Goal: Task Accomplishment & Management: Manage account settings

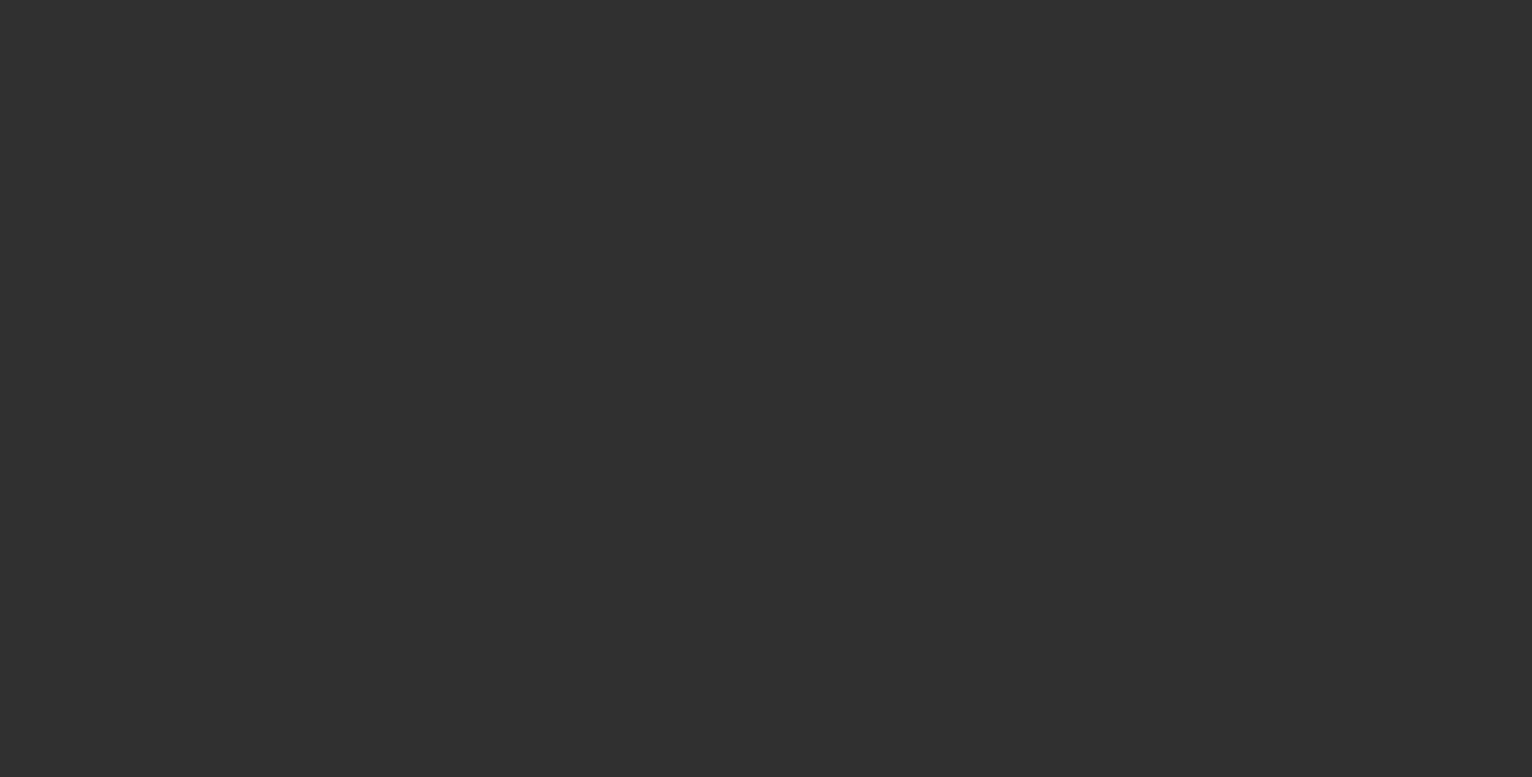
select select "10"
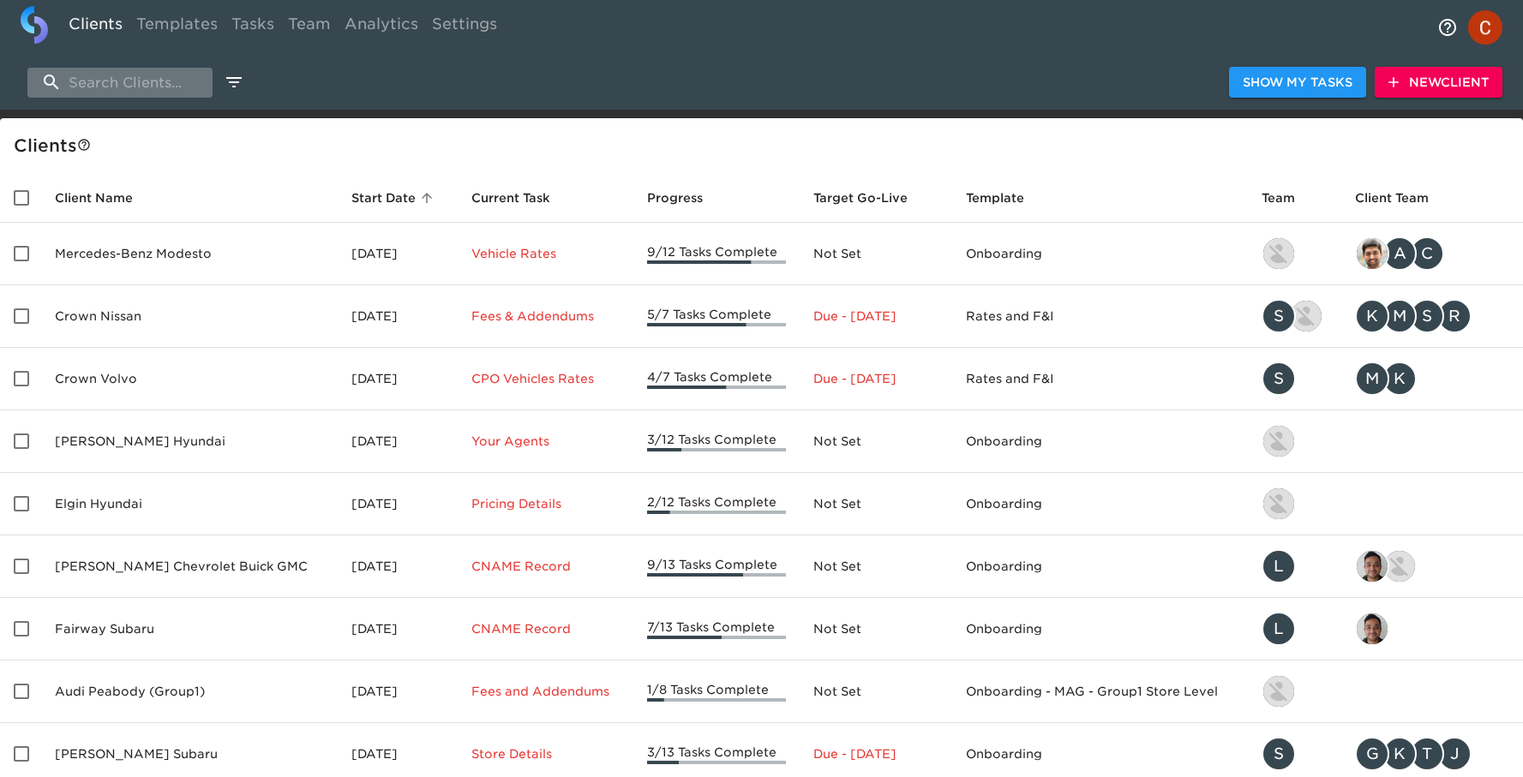
click at [104, 85] on input "search" at bounding box center [119, 83] width 185 height 30
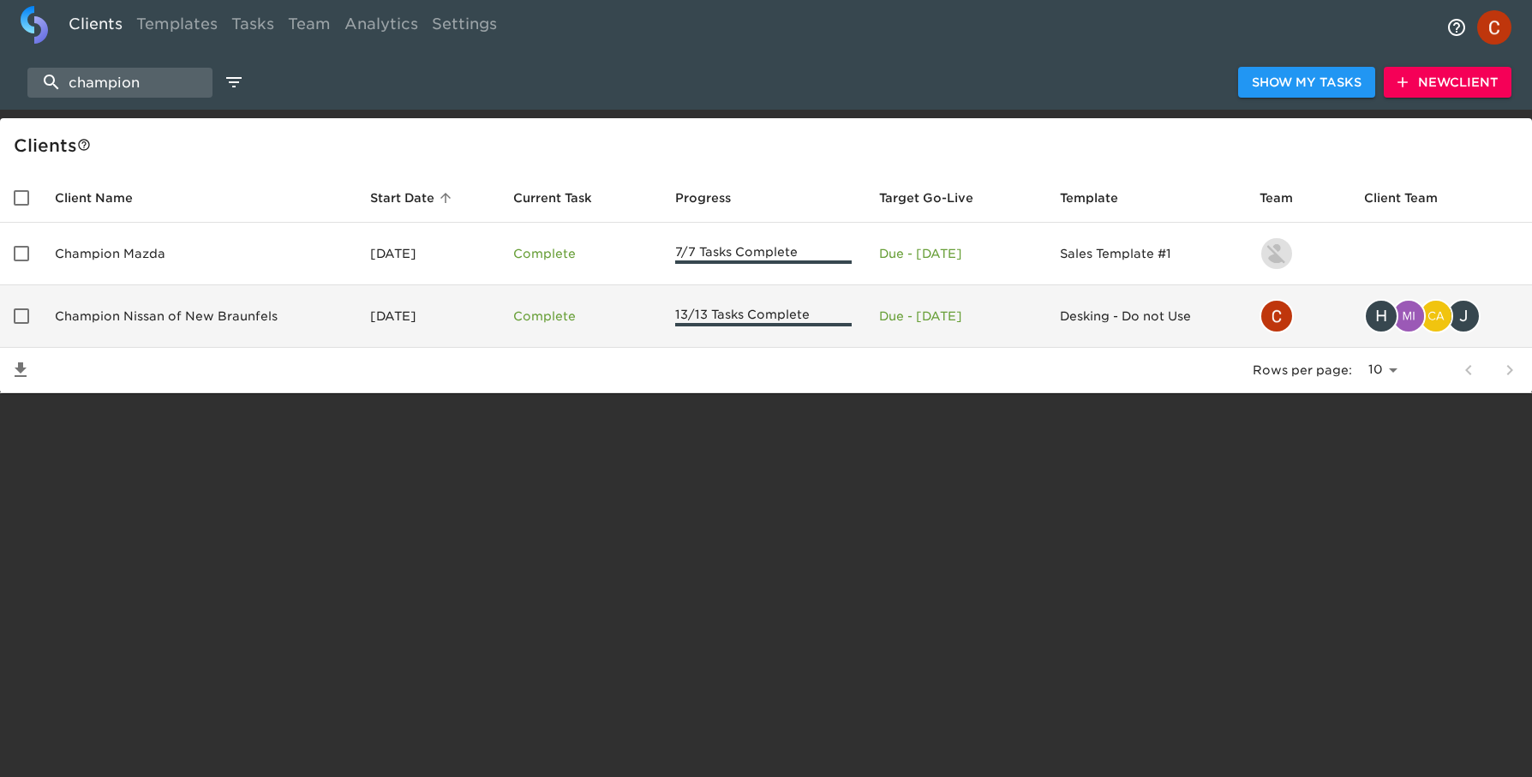
type input "champion"
click at [94, 323] on td "Champion Nissan of New Braunfels" at bounding box center [198, 316] width 315 height 63
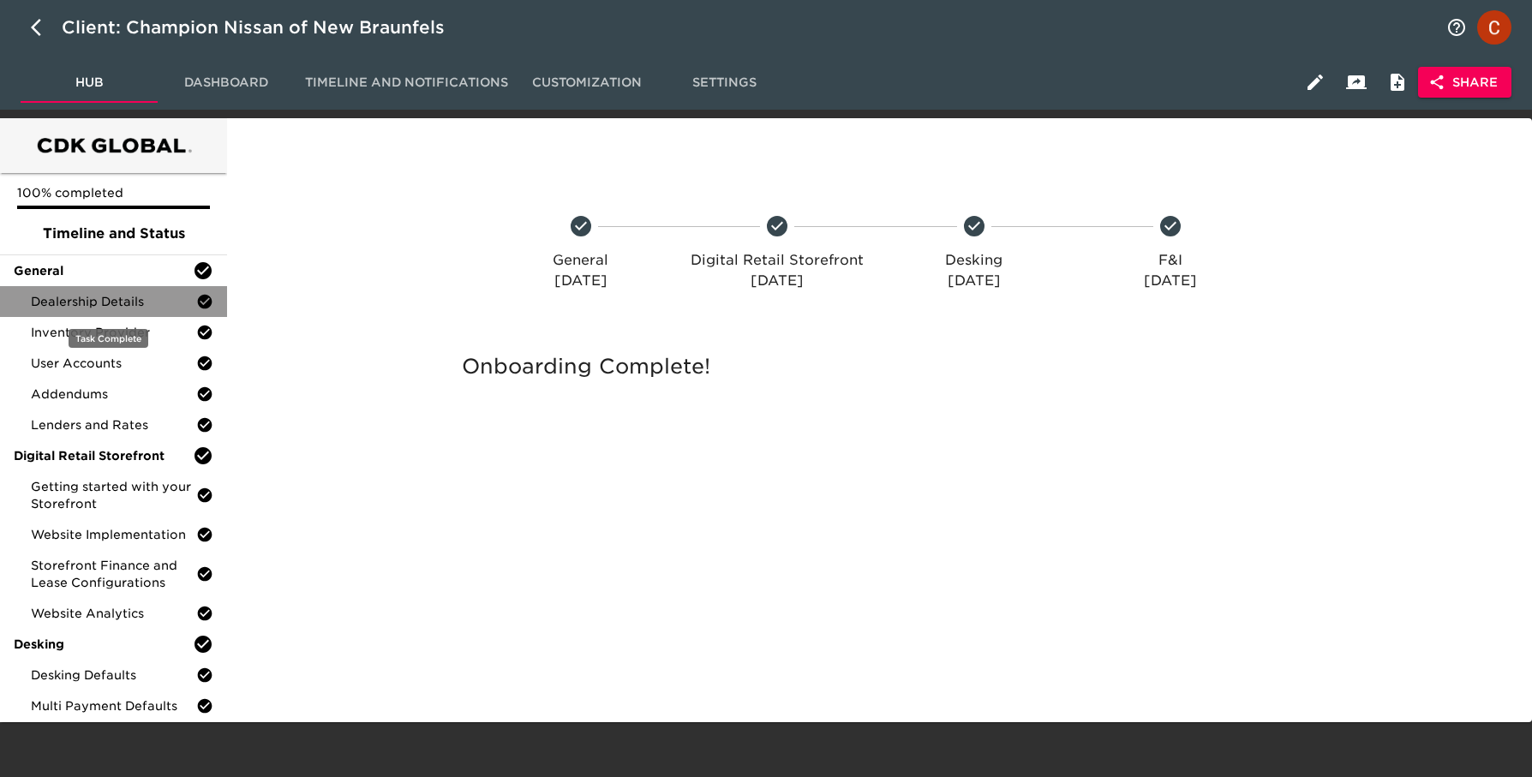
click at [115, 293] on span "Dealership Details" at bounding box center [113, 301] width 165 height 17
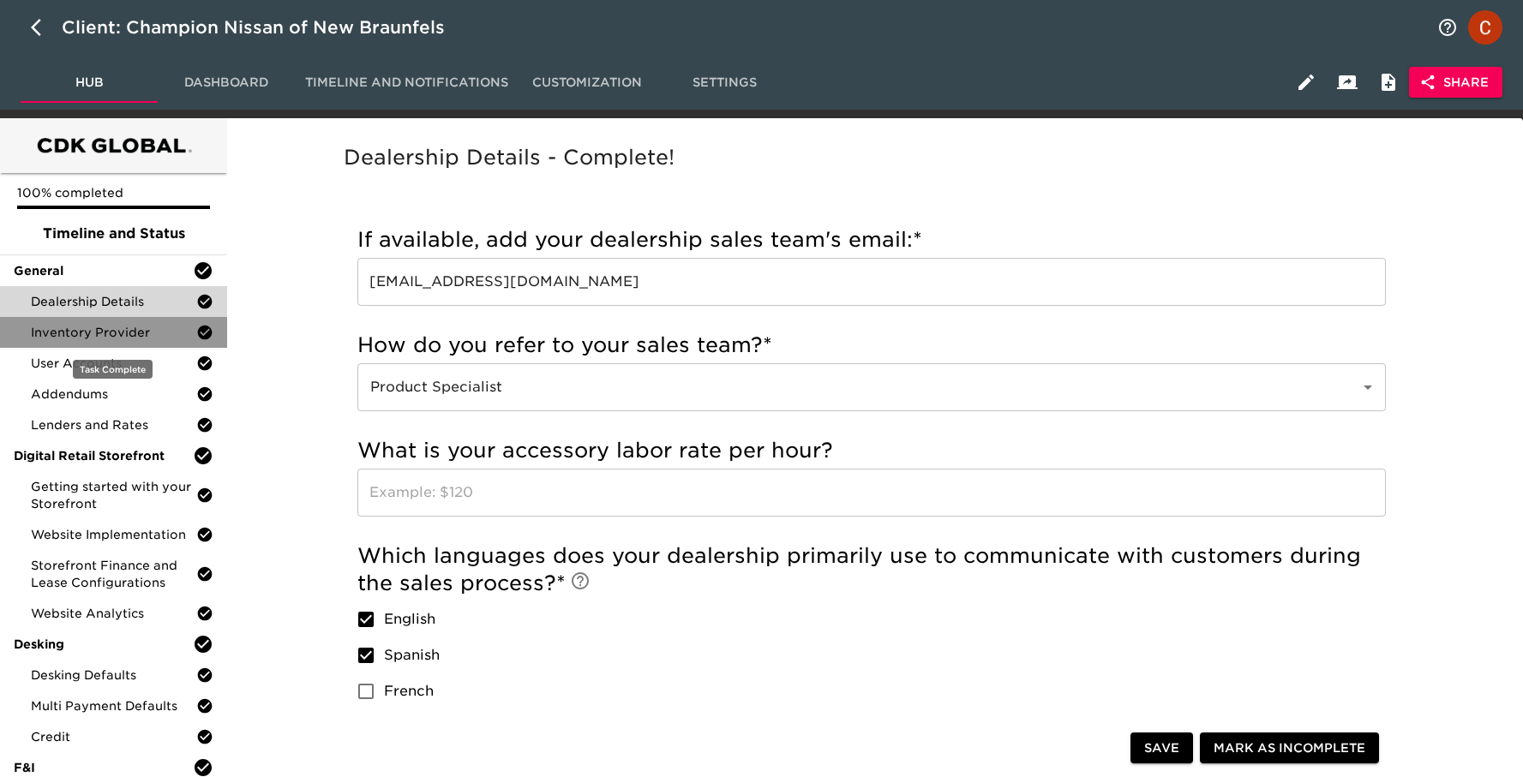
click at [85, 327] on span "Inventory Provider" at bounding box center [113, 332] width 165 height 17
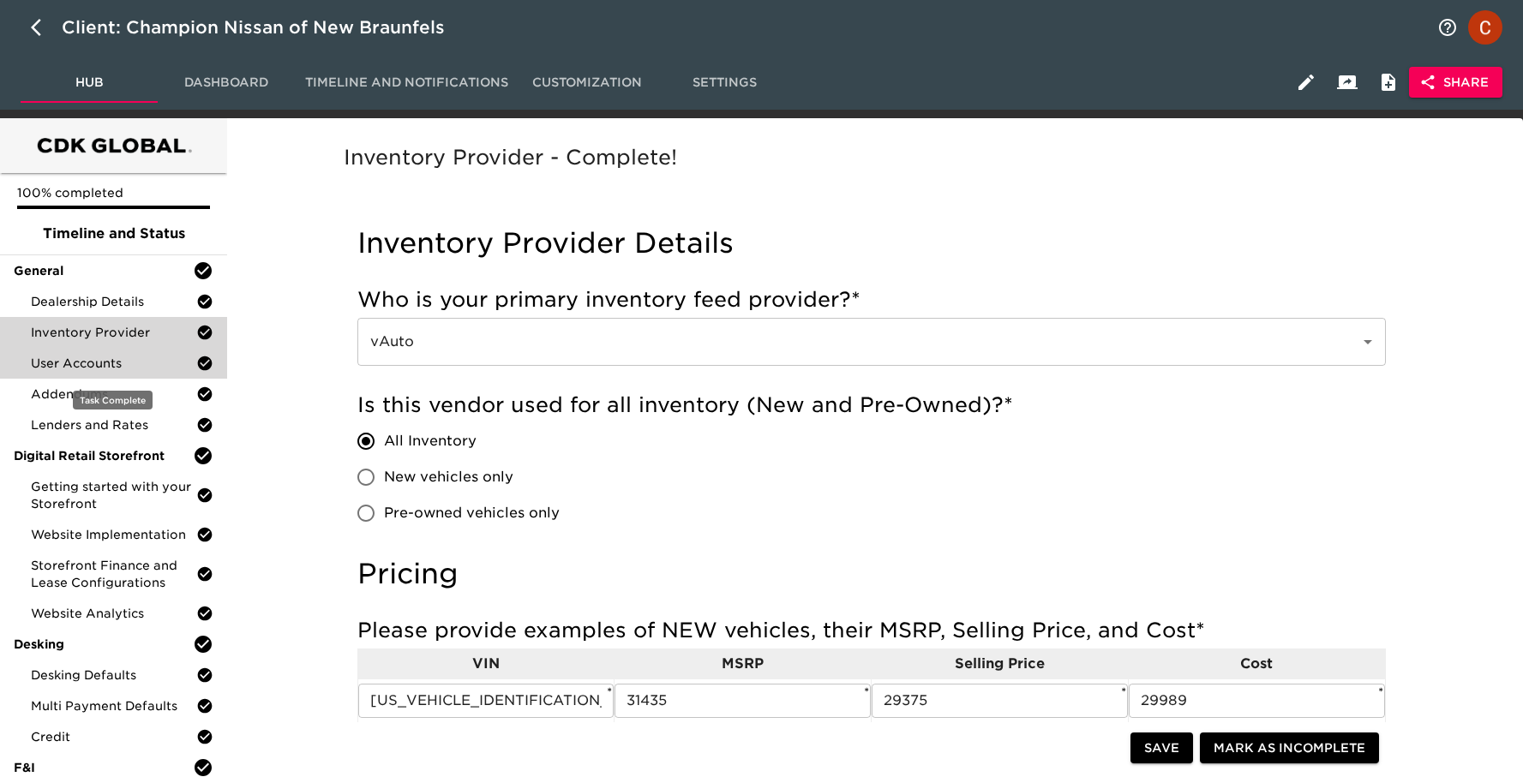
click at [74, 374] on div "User Accounts" at bounding box center [113, 363] width 227 height 31
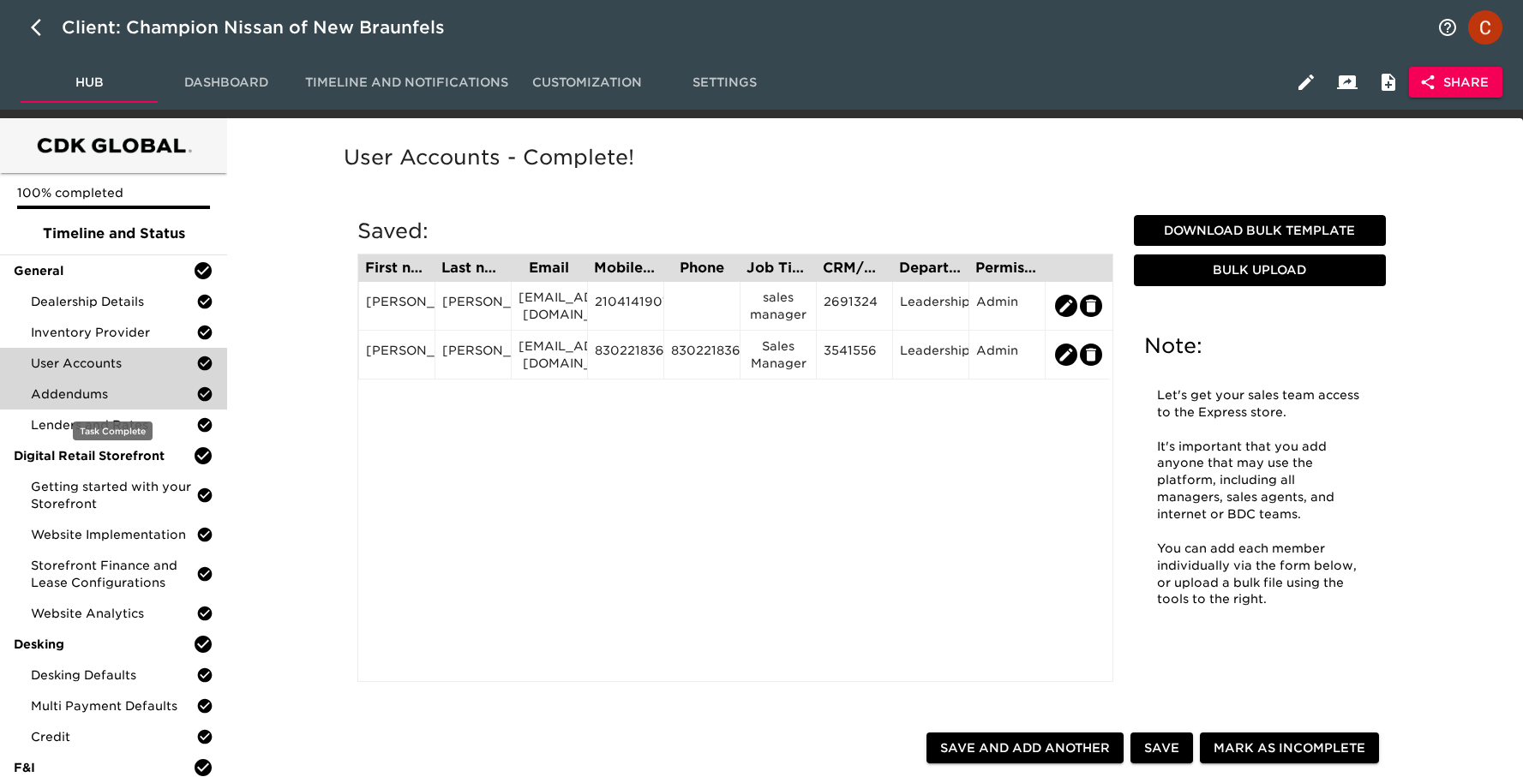
click at [57, 400] on span "Addendums" at bounding box center [113, 394] width 165 height 17
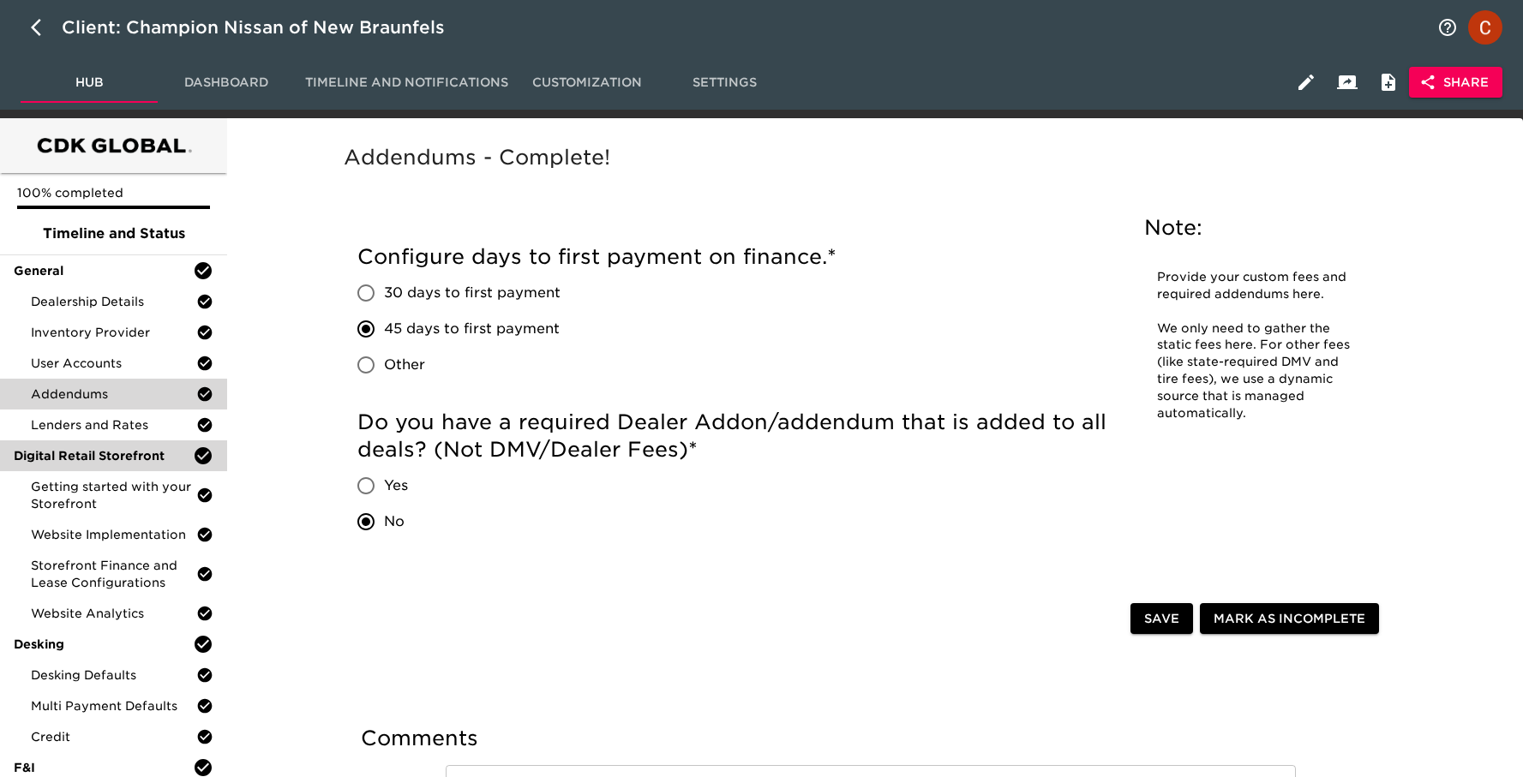
click at [40, 440] on div "Digital Retail Storefront" at bounding box center [113, 455] width 227 height 31
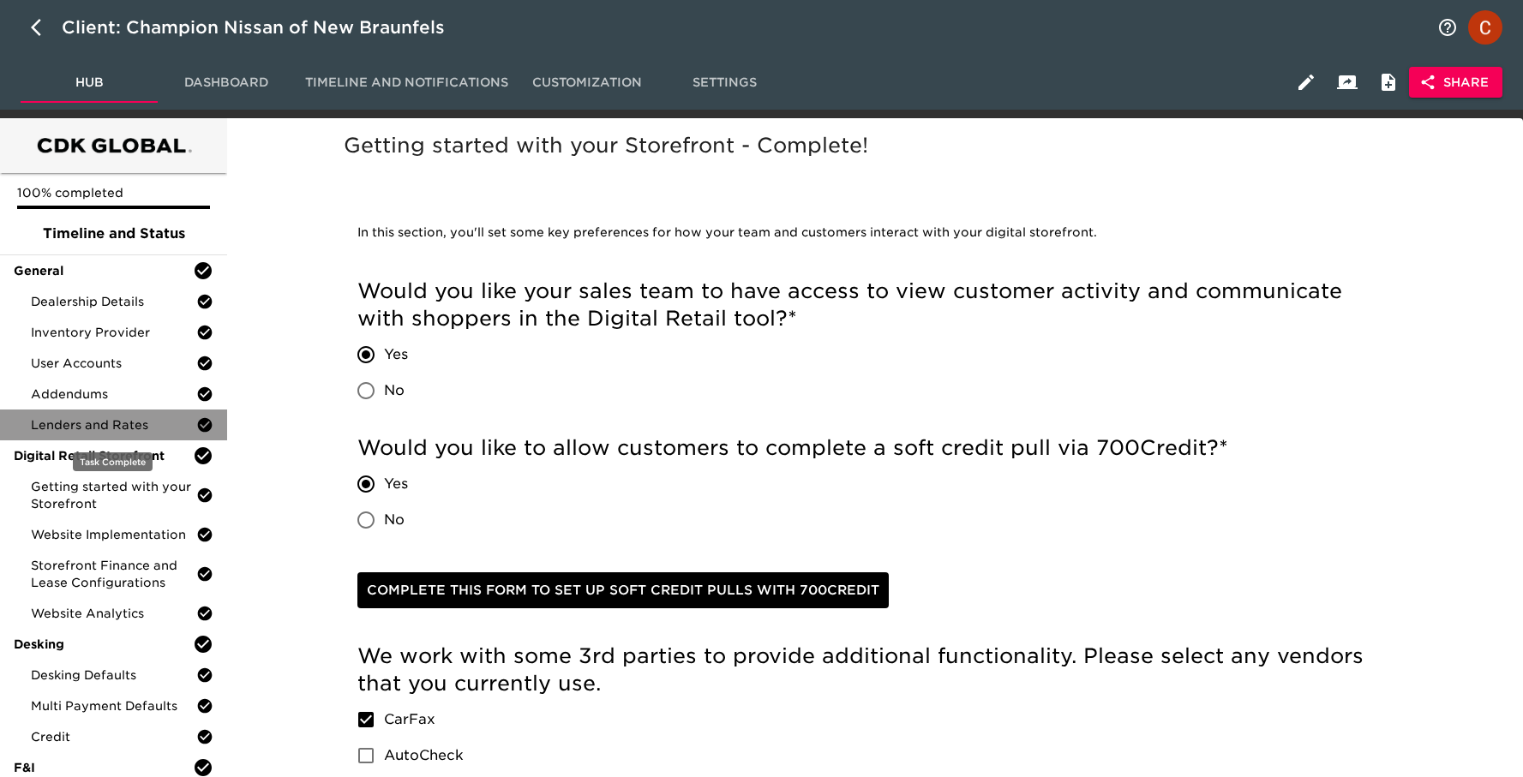
click at [58, 416] on span "Lenders and Rates" at bounding box center [113, 424] width 165 height 17
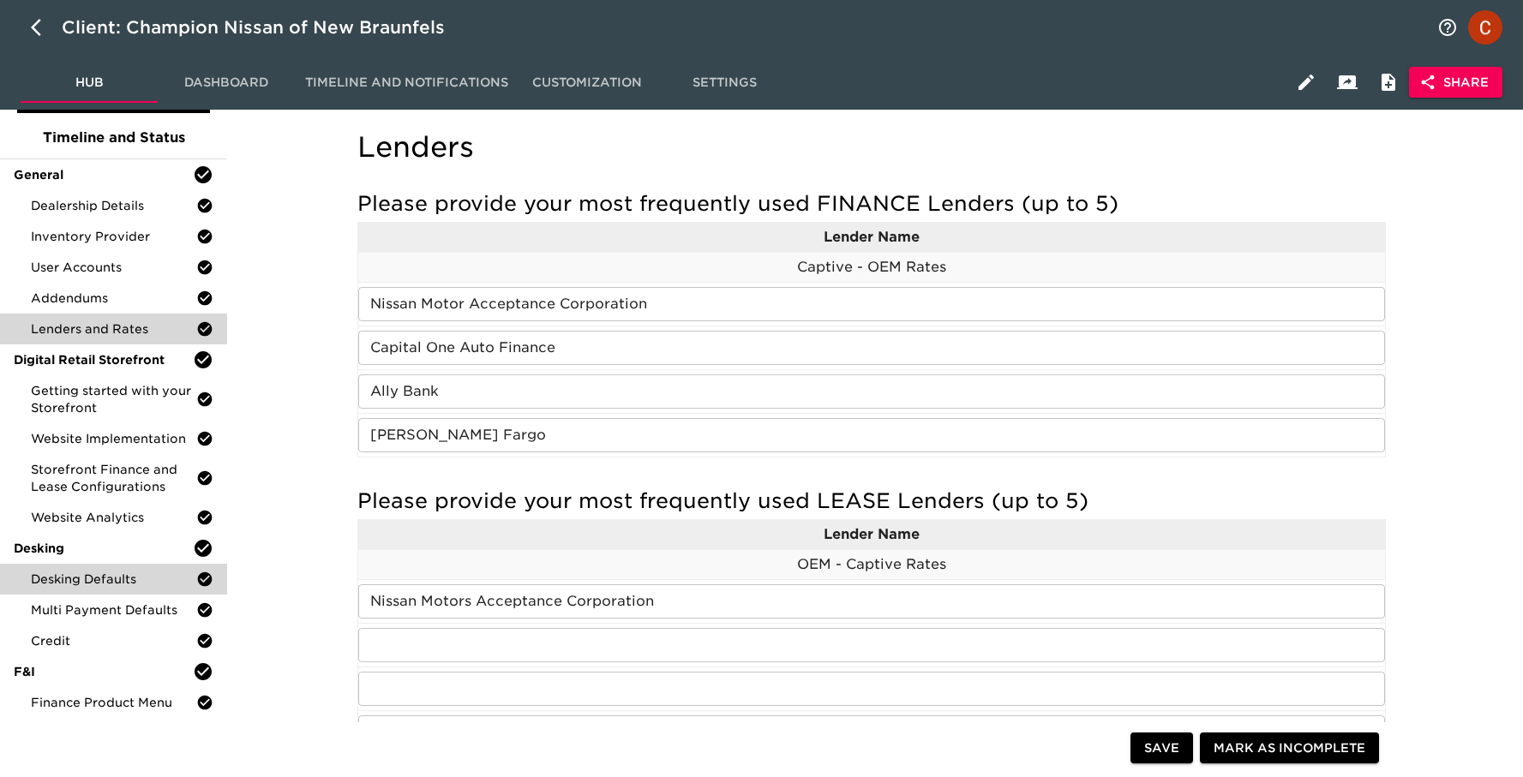
scroll to position [89, 0]
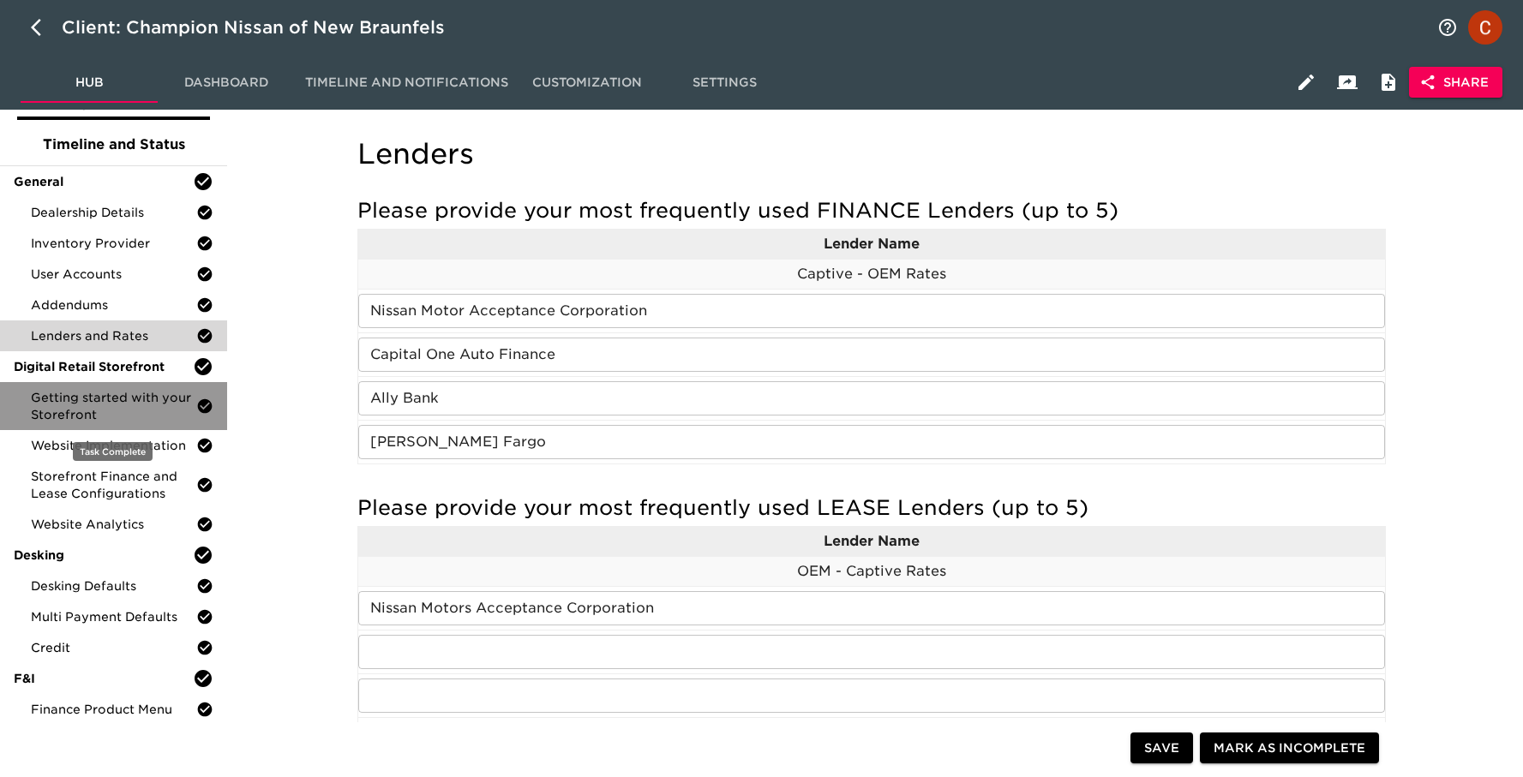
click at [51, 402] on span "Getting started with your Storefront" at bounding box center [113, 406] width 165 height 34
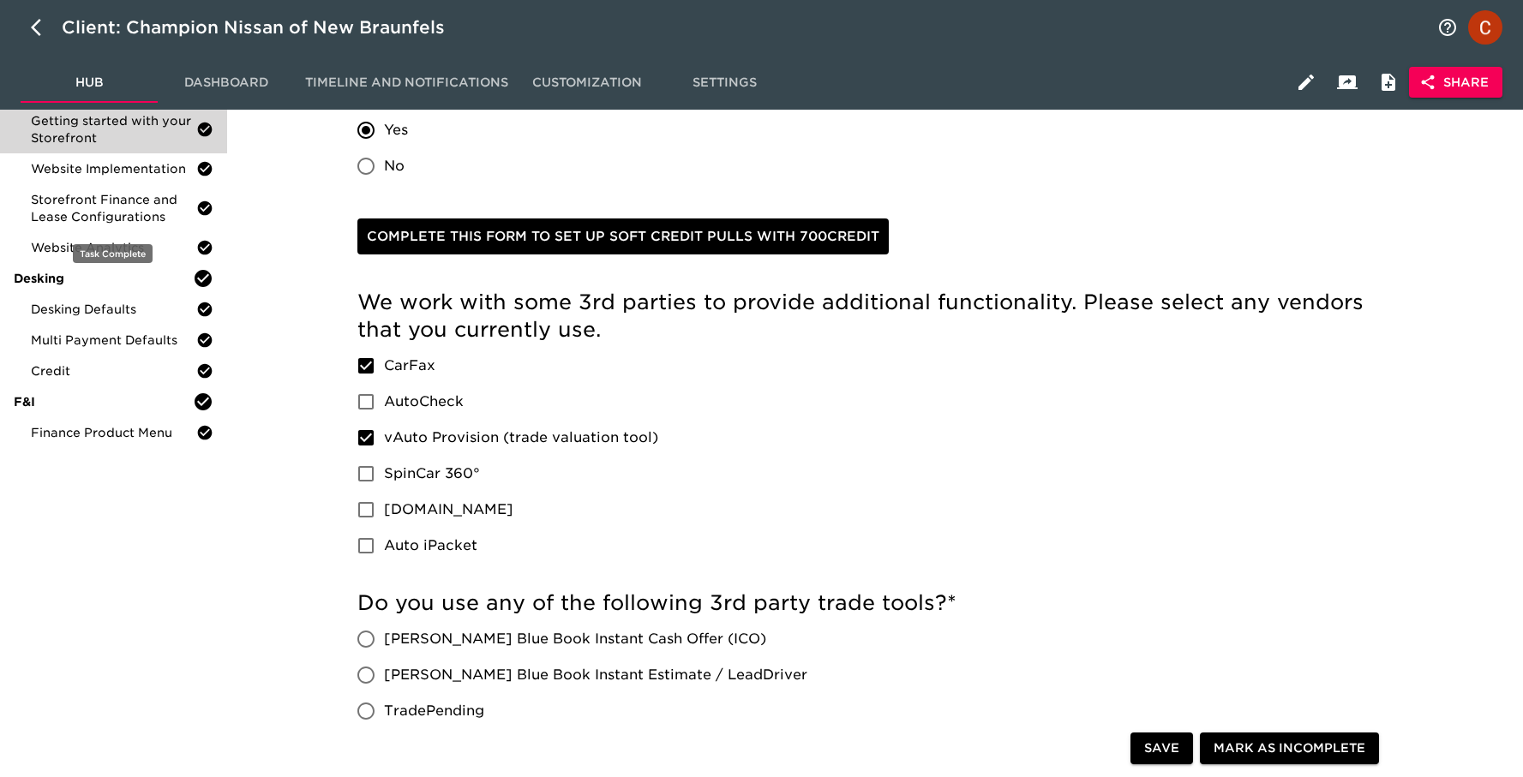
scroll to position [282, 0]
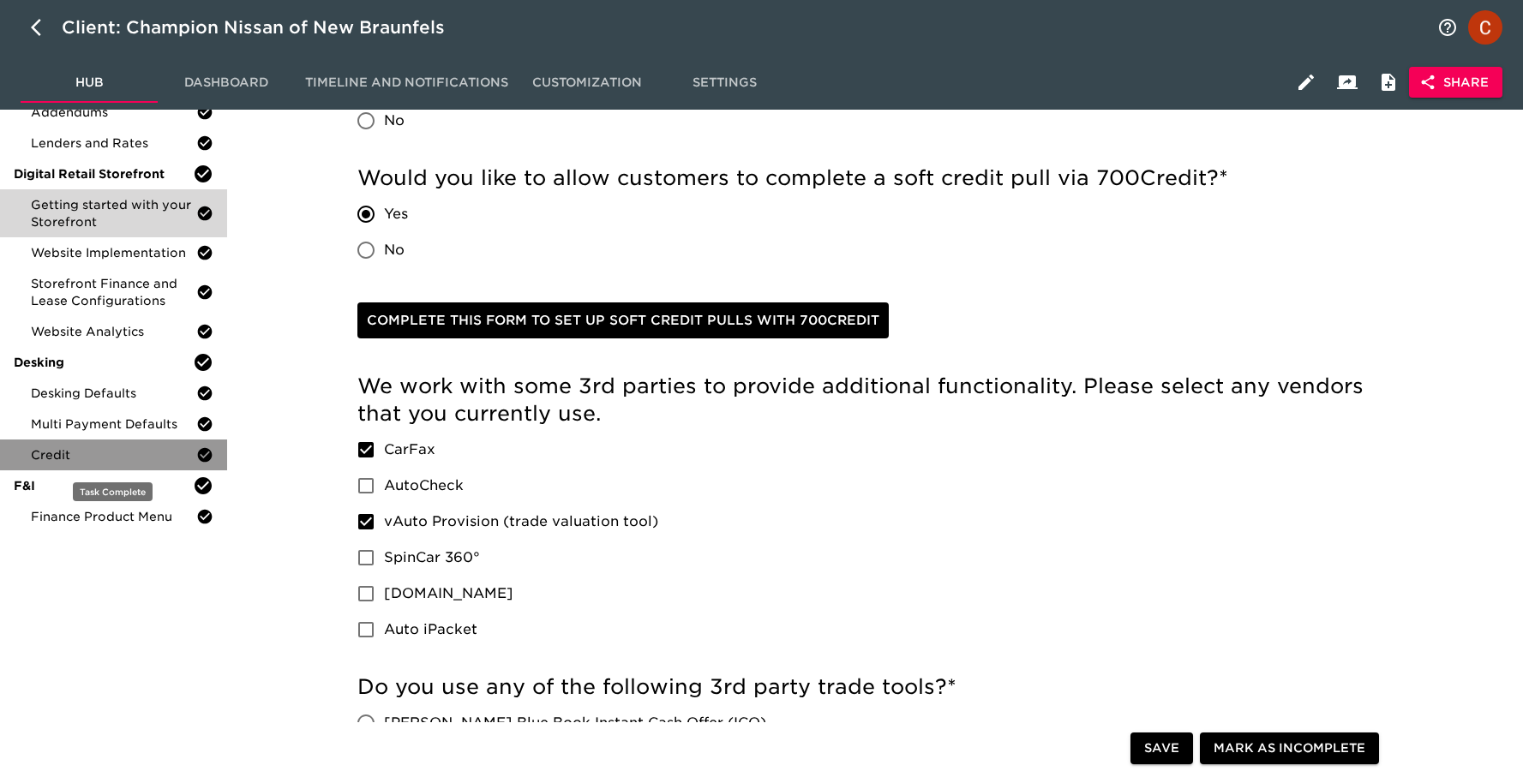
click at [65, 458] on span "Credit" at bounding box center [113, 454] width 165 height 17
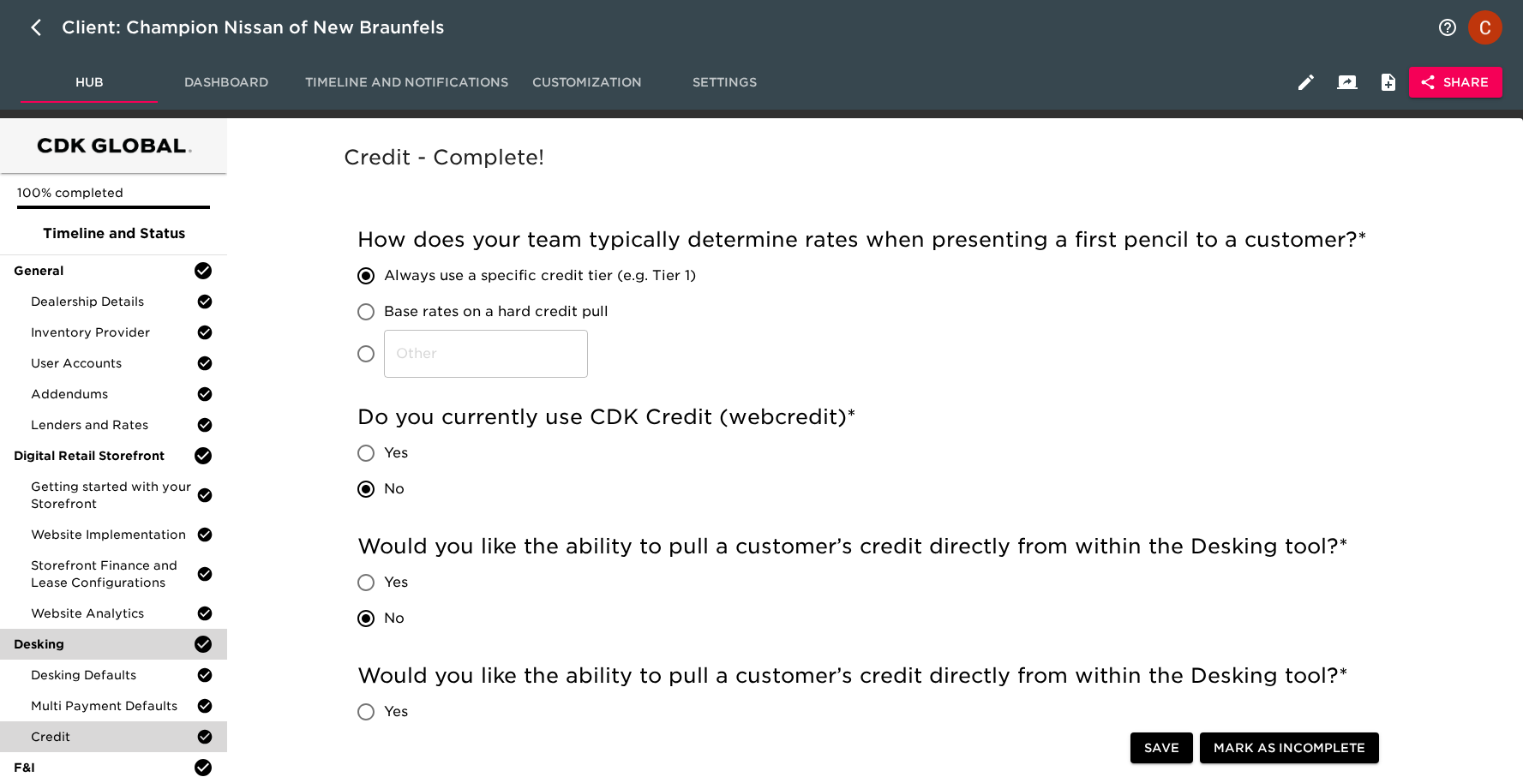
scroll to position [174, 0]
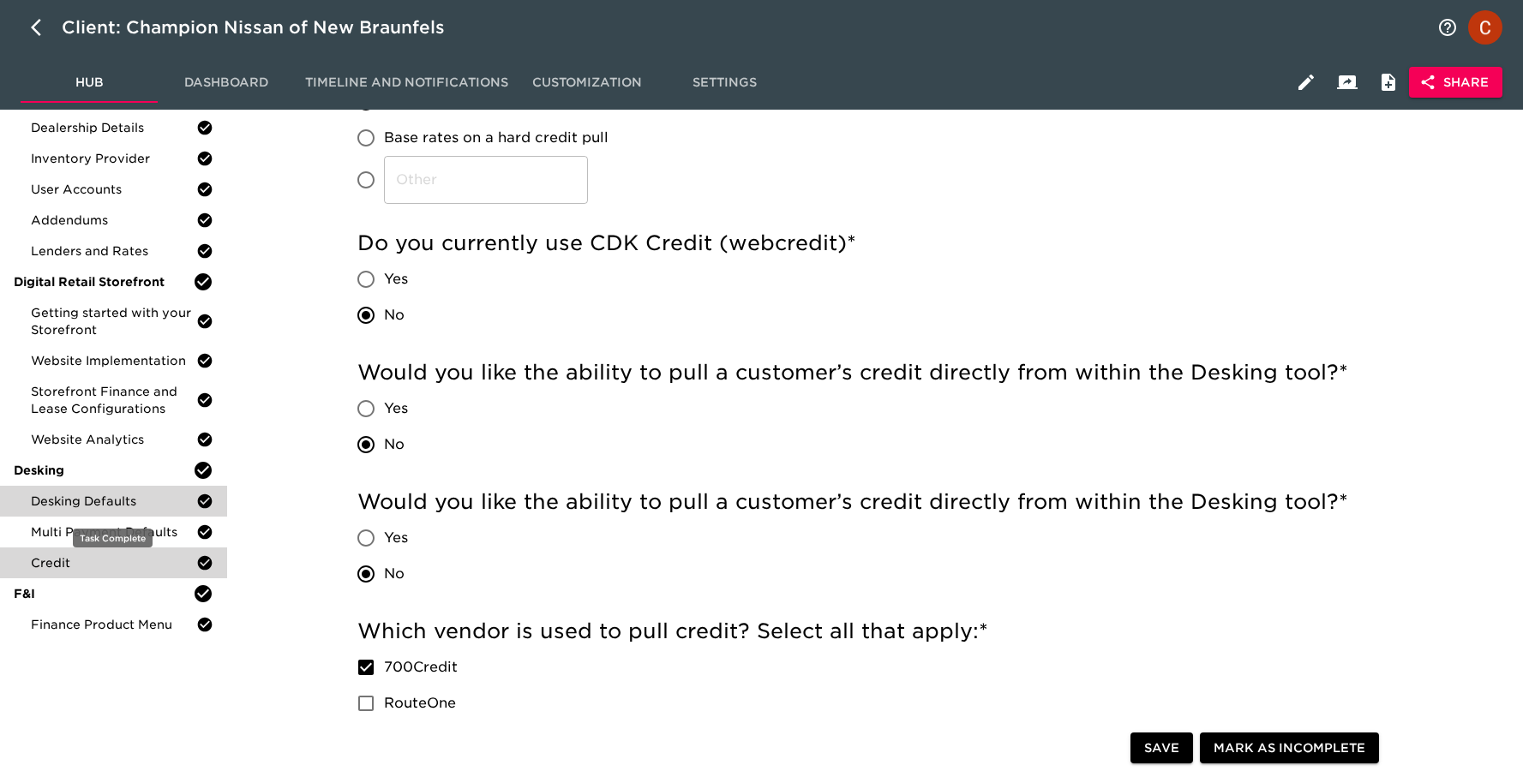
click at [69, 507] on span "Desking Defaults" at bounding box center [113, 501] width 165 height 17
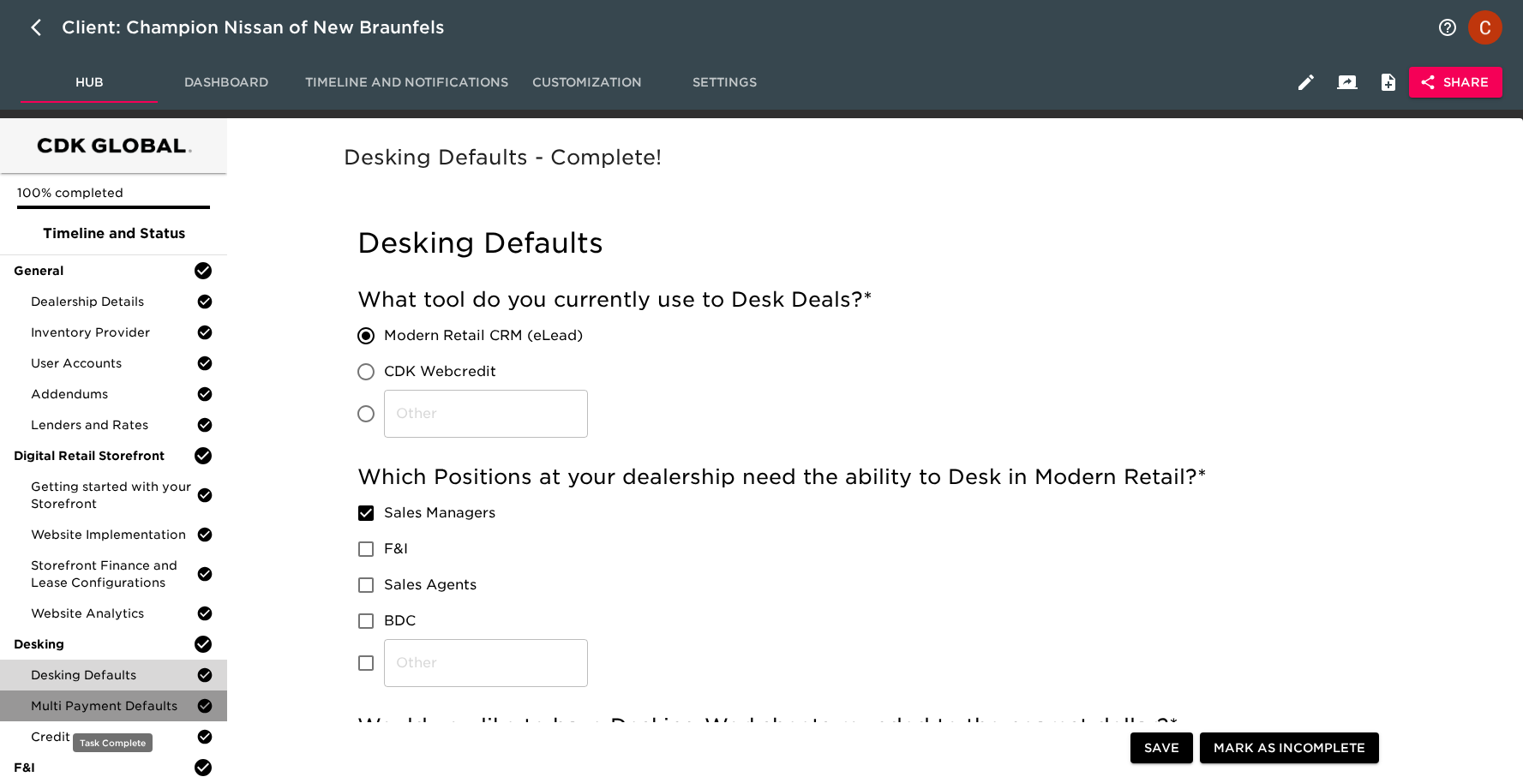
click at [74, 708] on span "Multi Payment Defaults" at bounding box center [113, 706] width 165 height 17
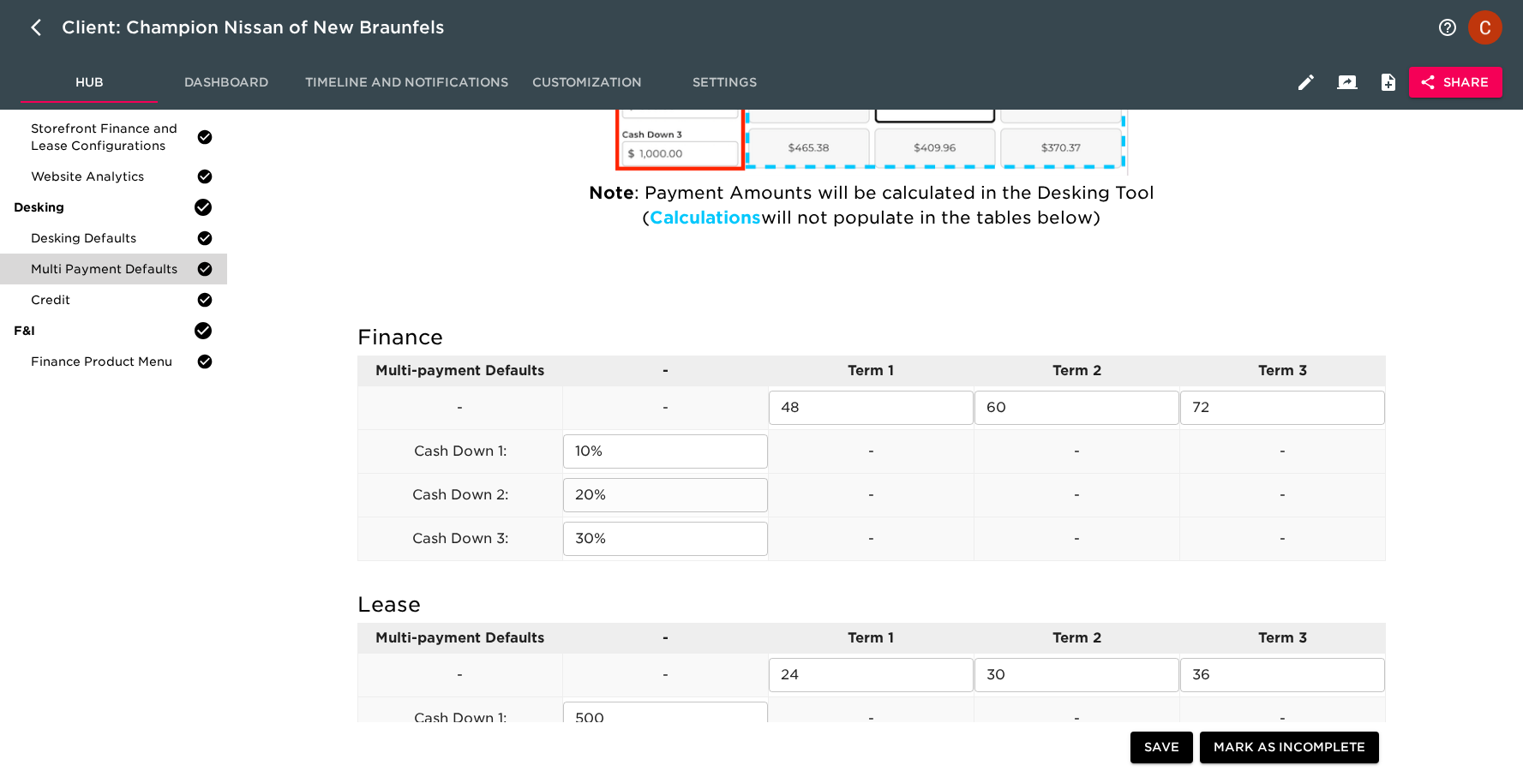
scroll to position [229, 0]
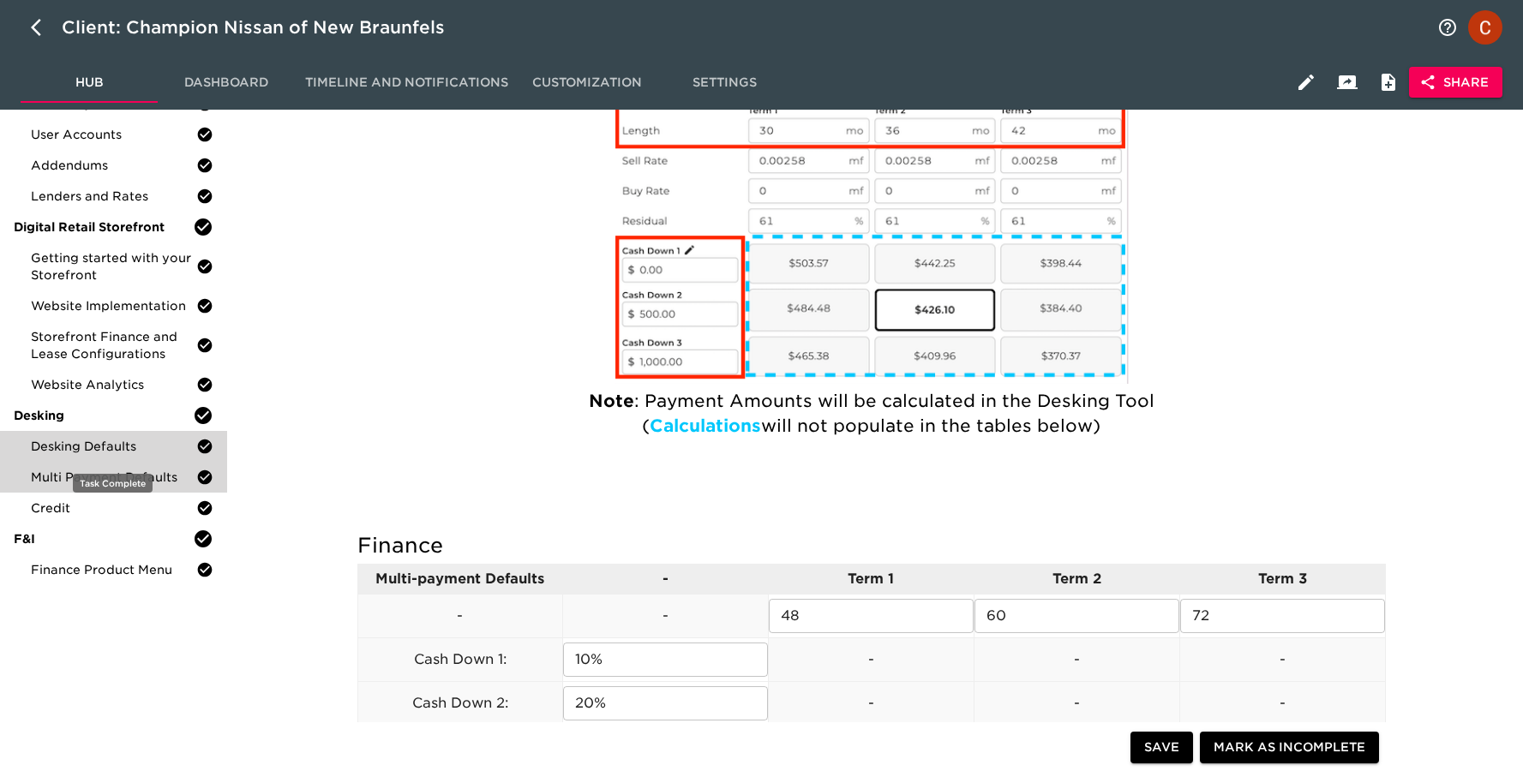
click at [61, 444] on span "Desking Defaults" at bounding box center [113, 446] width 165 height 17
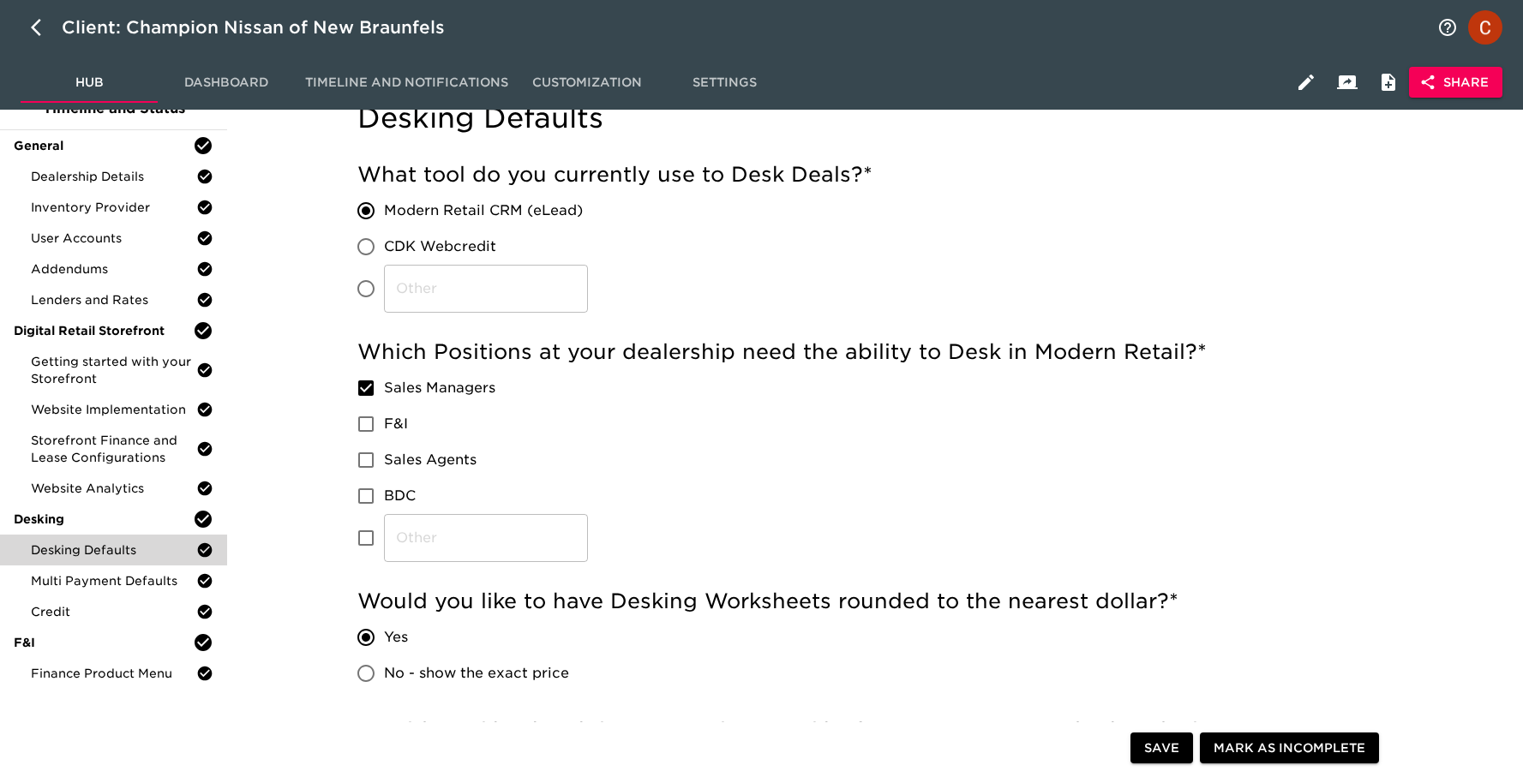
scroll to position [63, 0]
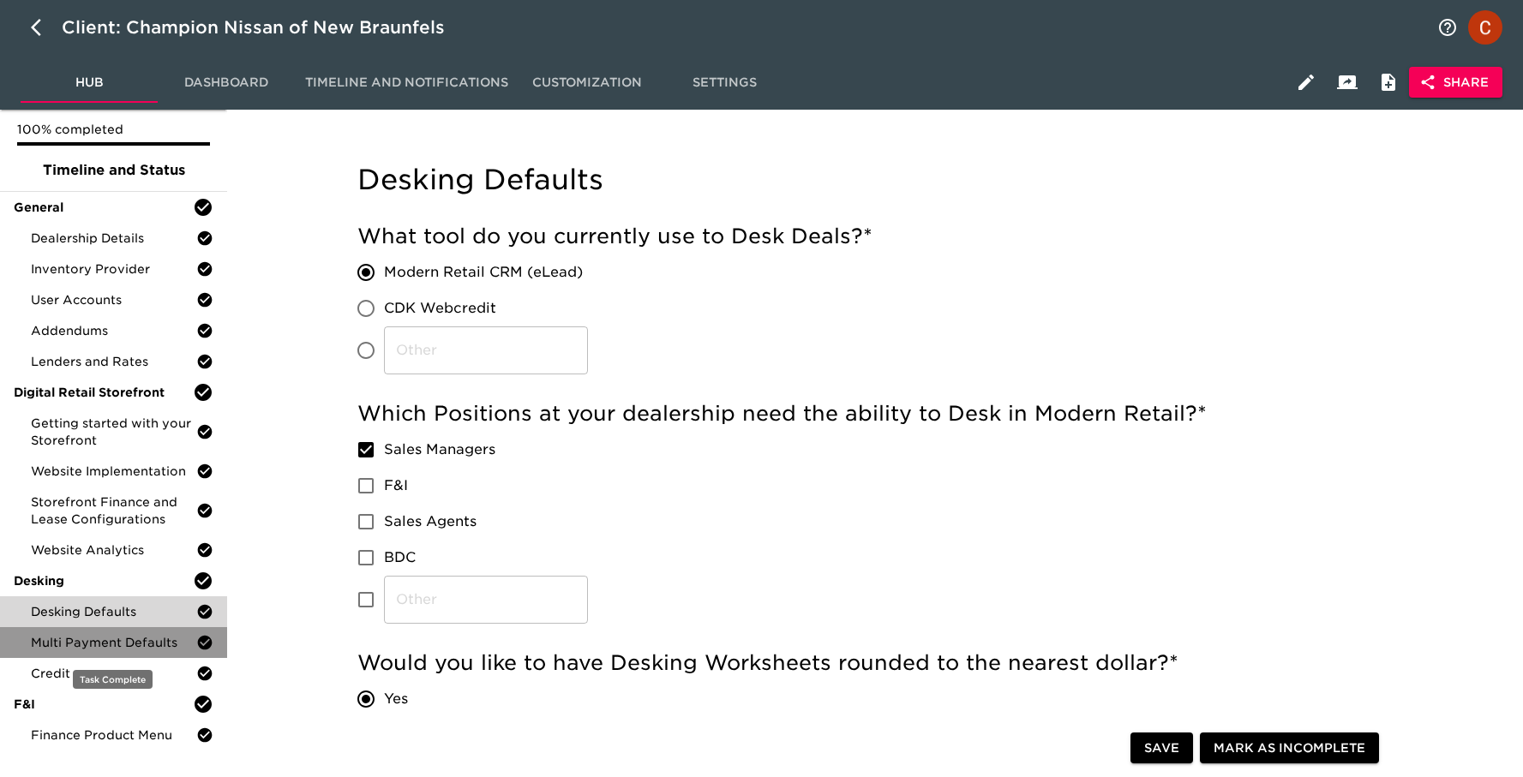
click at [67, 642] on span "Multi Payment Defaults" at bounding box center [113, 642] width 165 height 17
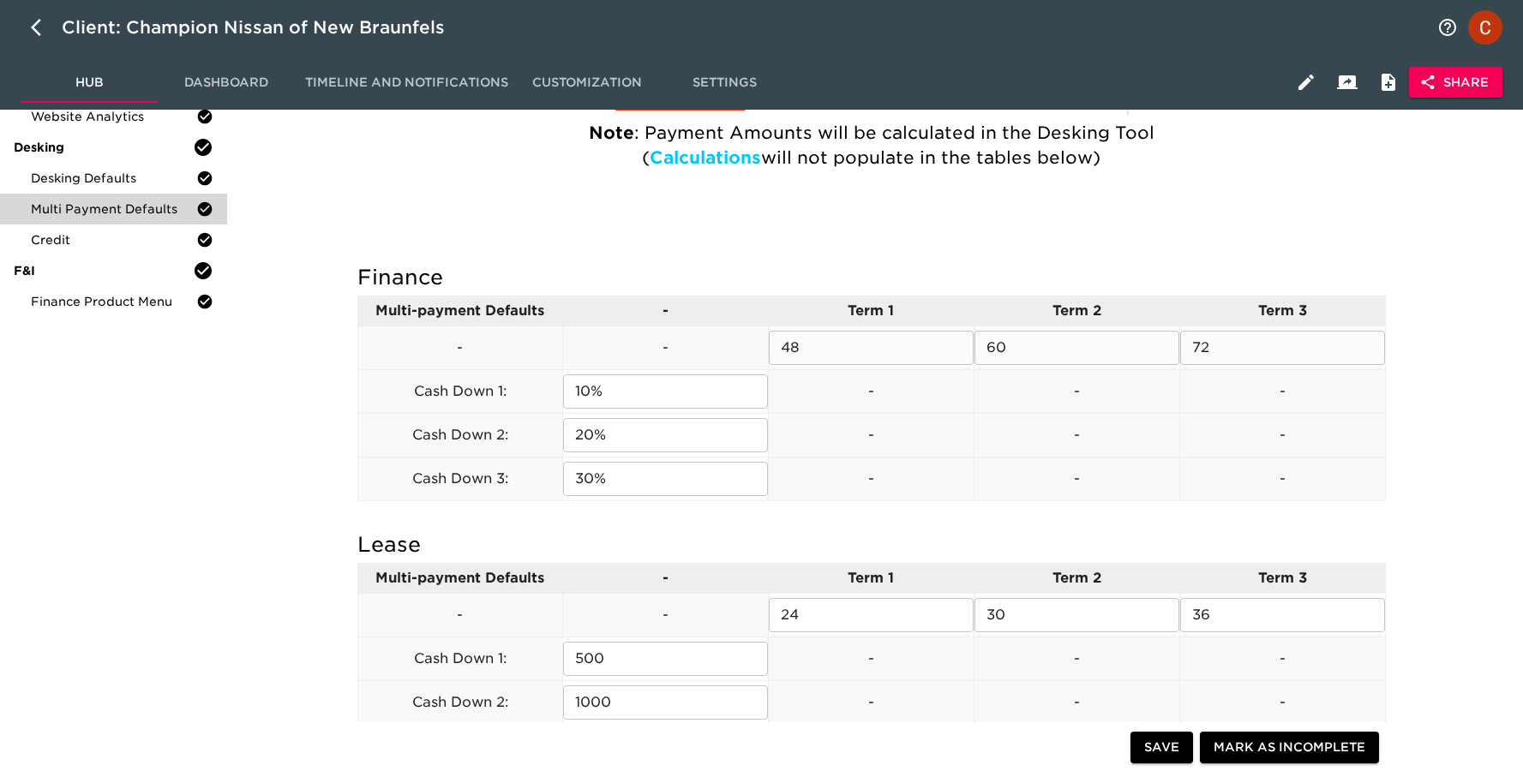
scroll to position [408, 0]
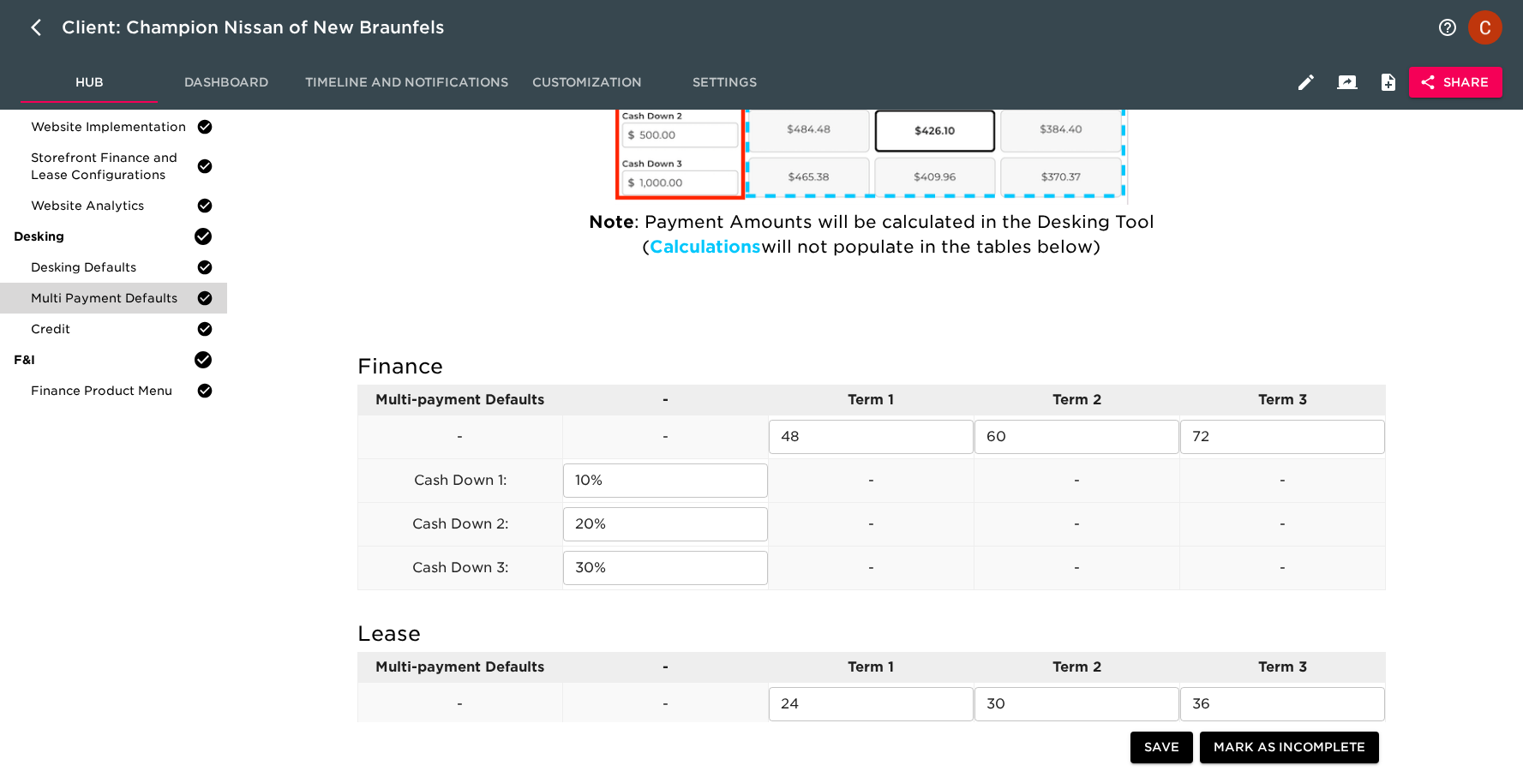
click at [536, 213] on p "Note : Payment Amounts will be calculated in the Desking Tool" at bounding box center [871, 222] width 1003 height 24
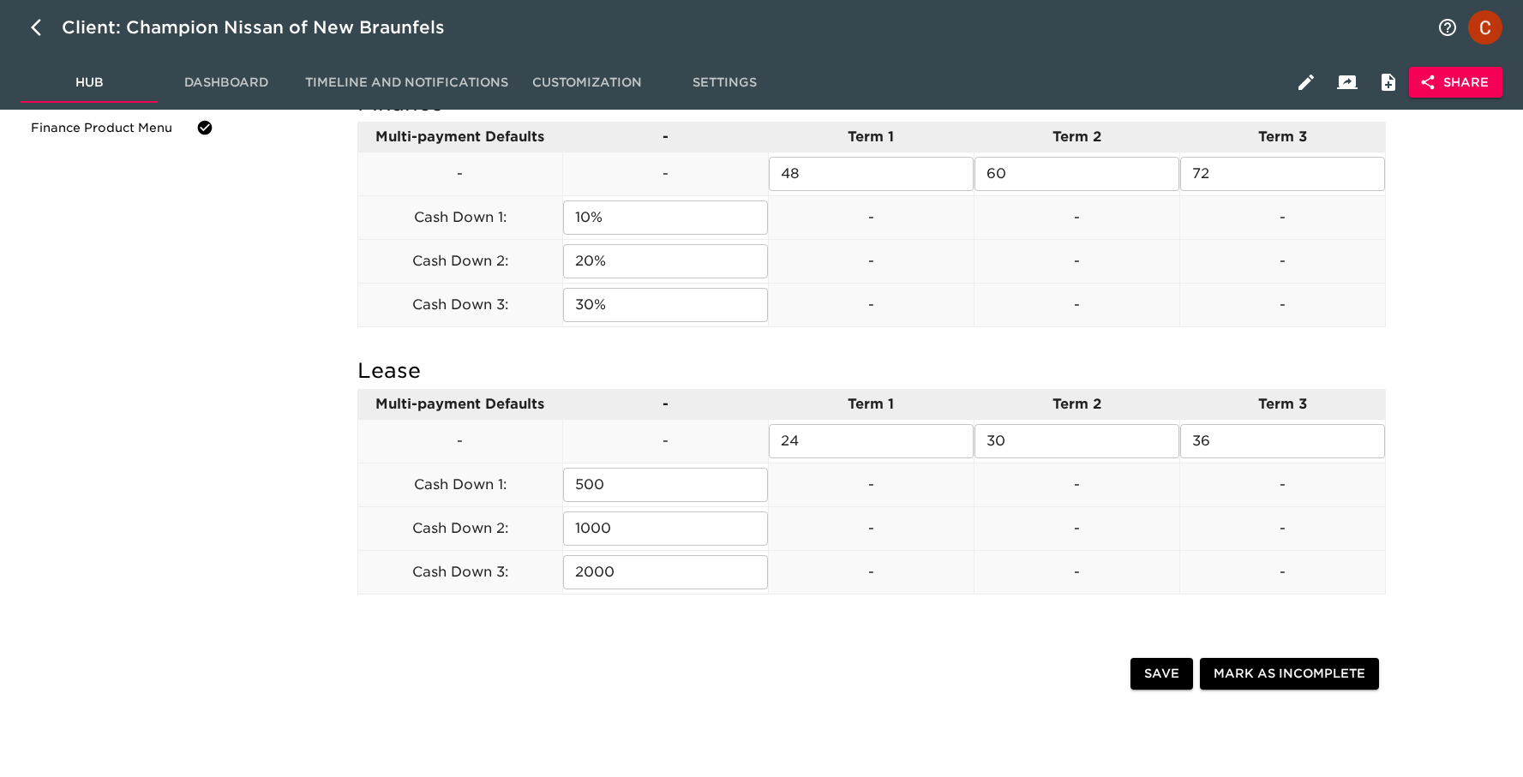
scroll to position [651, 0]
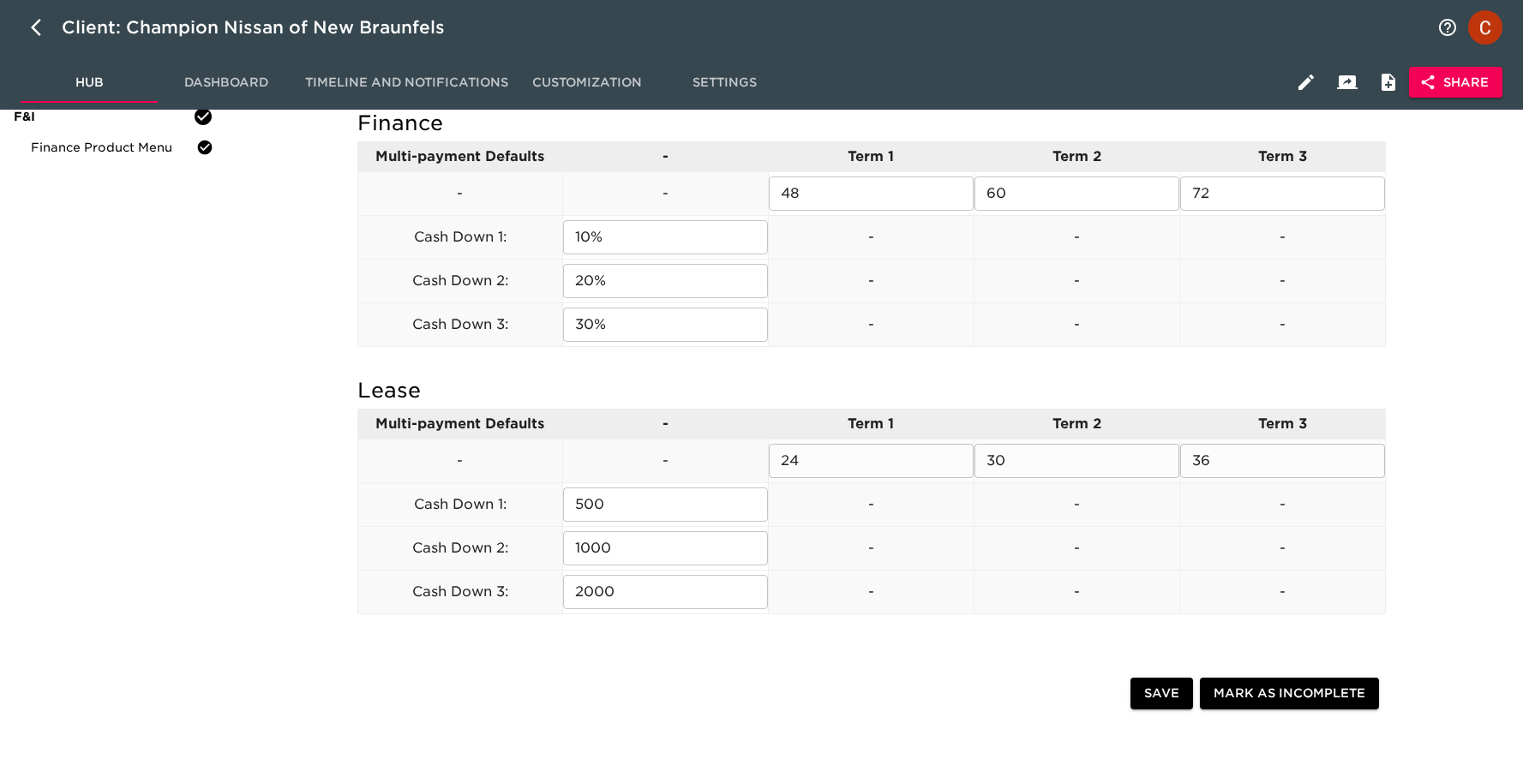
click at [838, 465] on input "24" at bounding box center [871, 461] width 205 height 34
click at [1039, 463] on input "30" at bounding box center [1076, 461] width 205 height 34
click at [1256, 453] on input "36" at bounding box center [1282, 461] width 205 height 34
click at [700, 357] on div "Finance Multi-payment Defaults - Term 1 Term 2 Term 3 - - 48 ​ 60 ​ 72 ​ Cash D…" at bounding box center [871, 234] width 1028 height 267
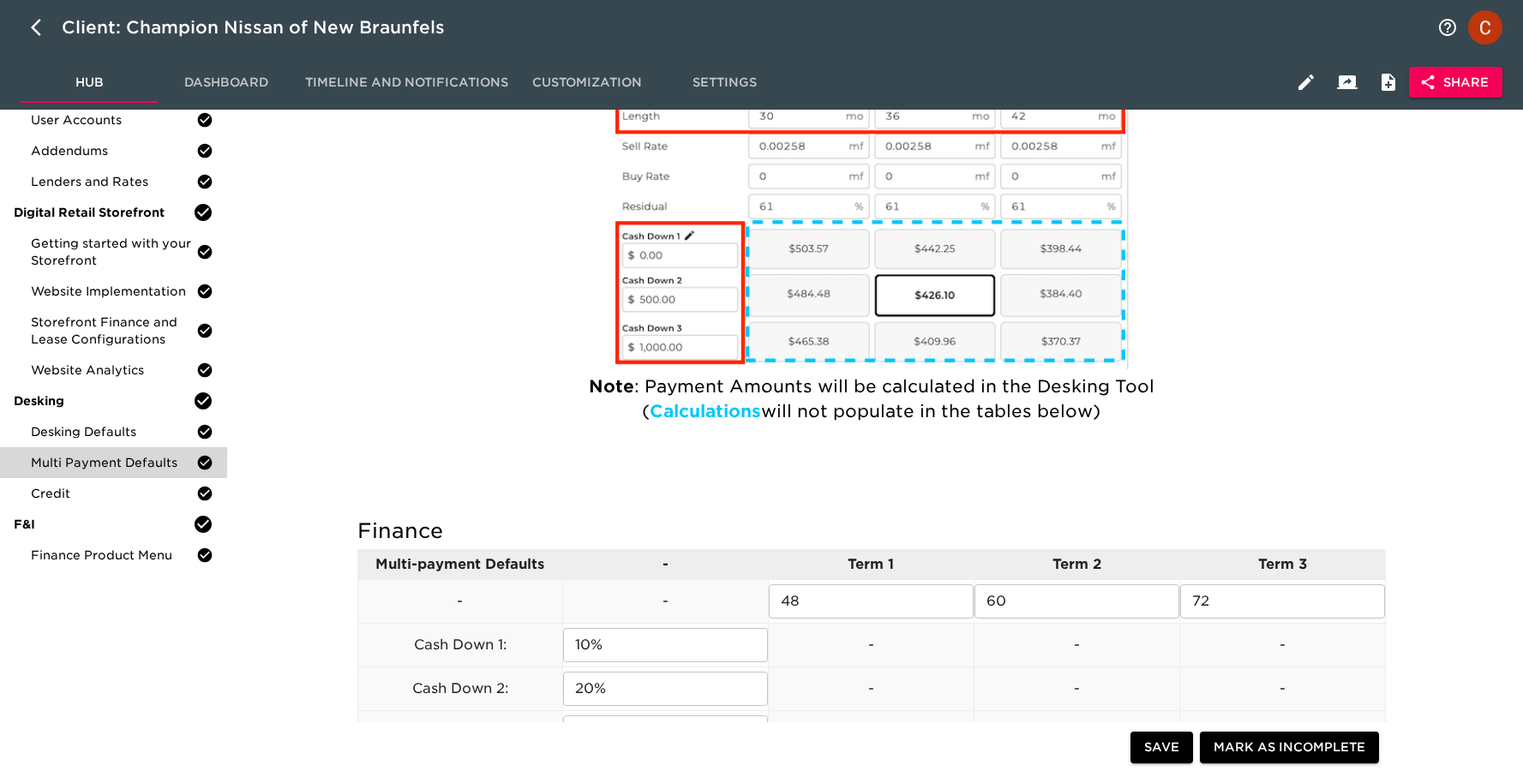
scroll to position [242, 0]
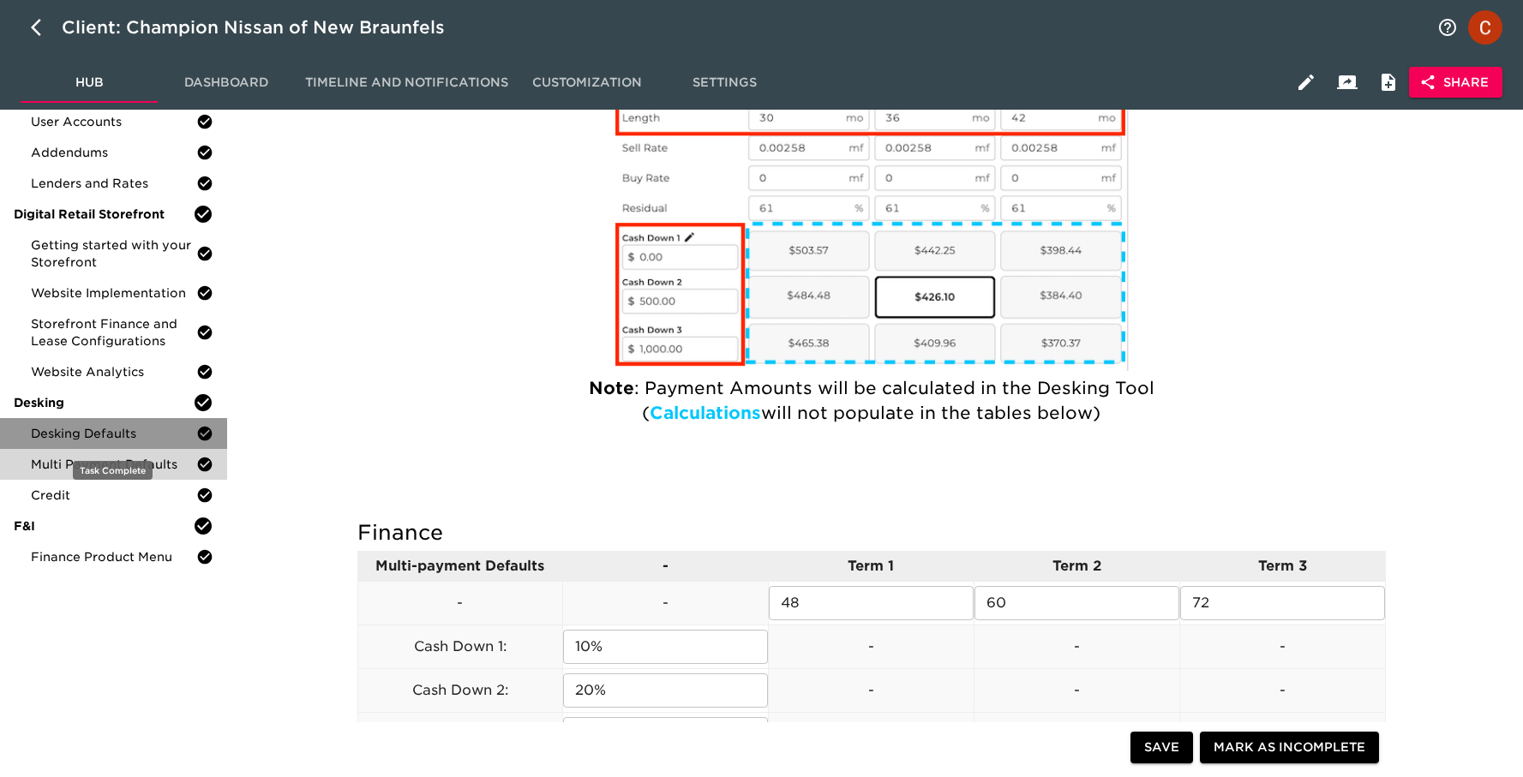
click at [131, 425] on span "Desking Defaults" at bounding box center [113, 433] width 165 height 17
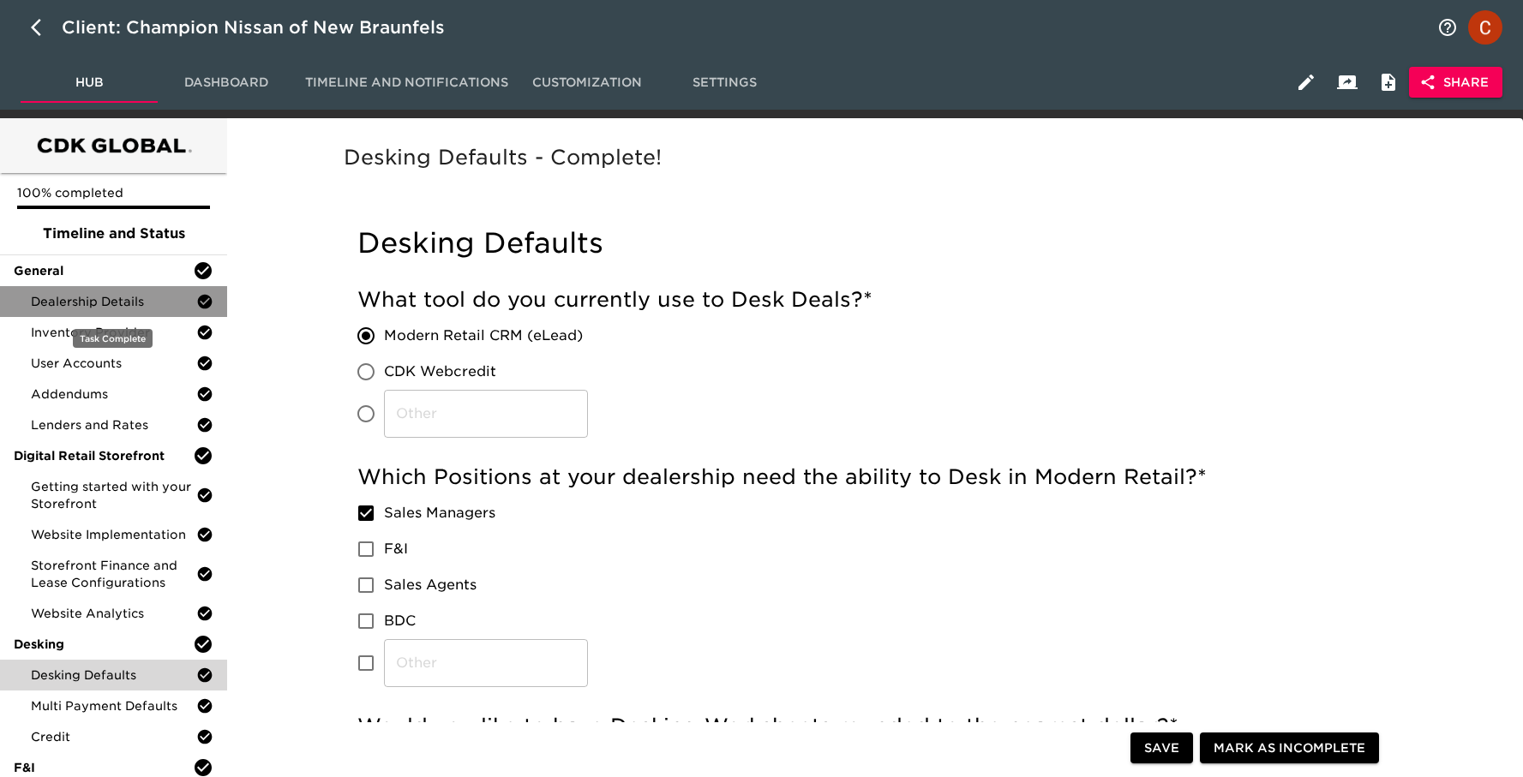
click at [129, 299] on span "Dealership Details" at bounding box center [113, 301] width 165 height 17
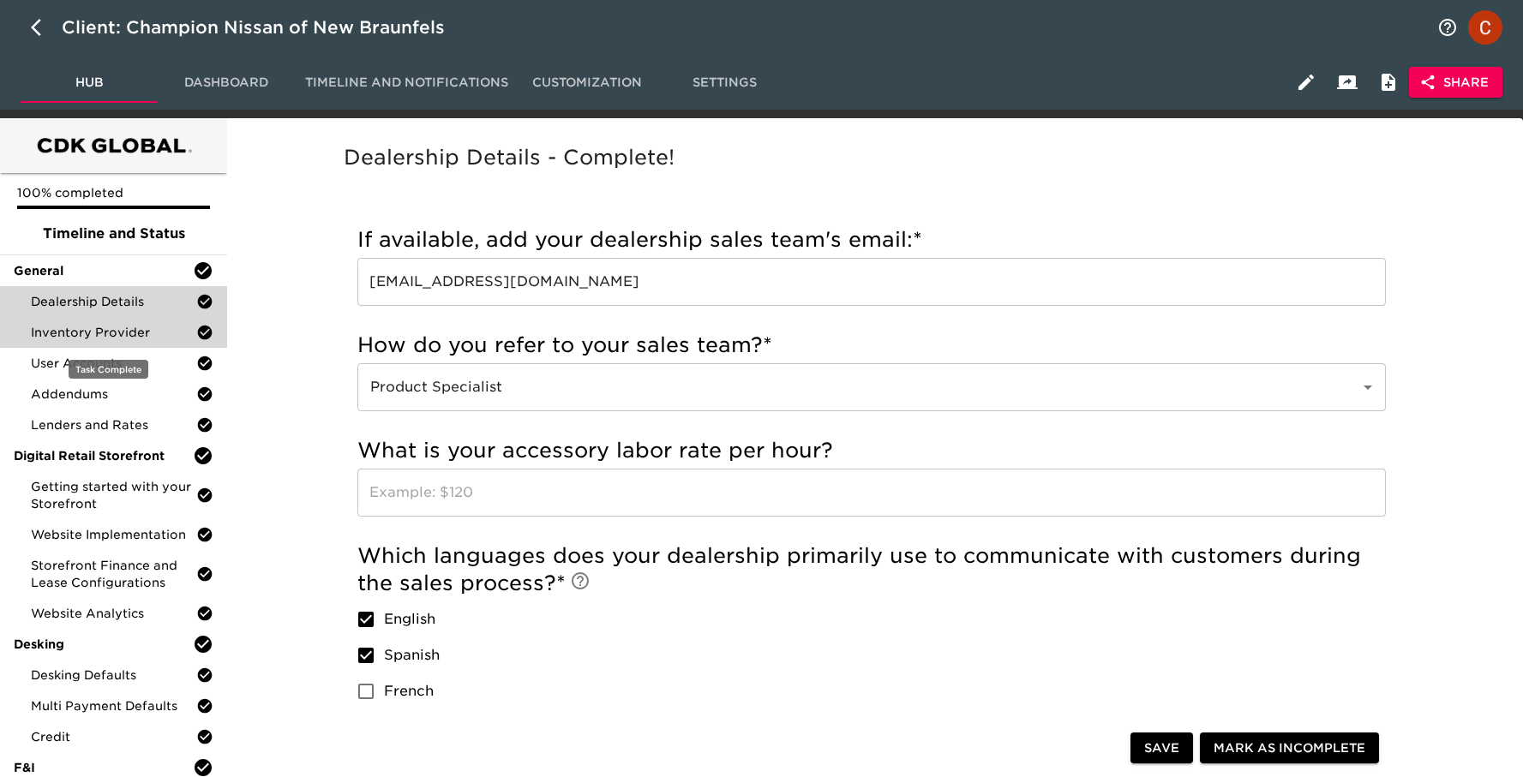
click at [111, 345] on div "Inventory Provider" at bounding box center [113, 332] width 227 height 31
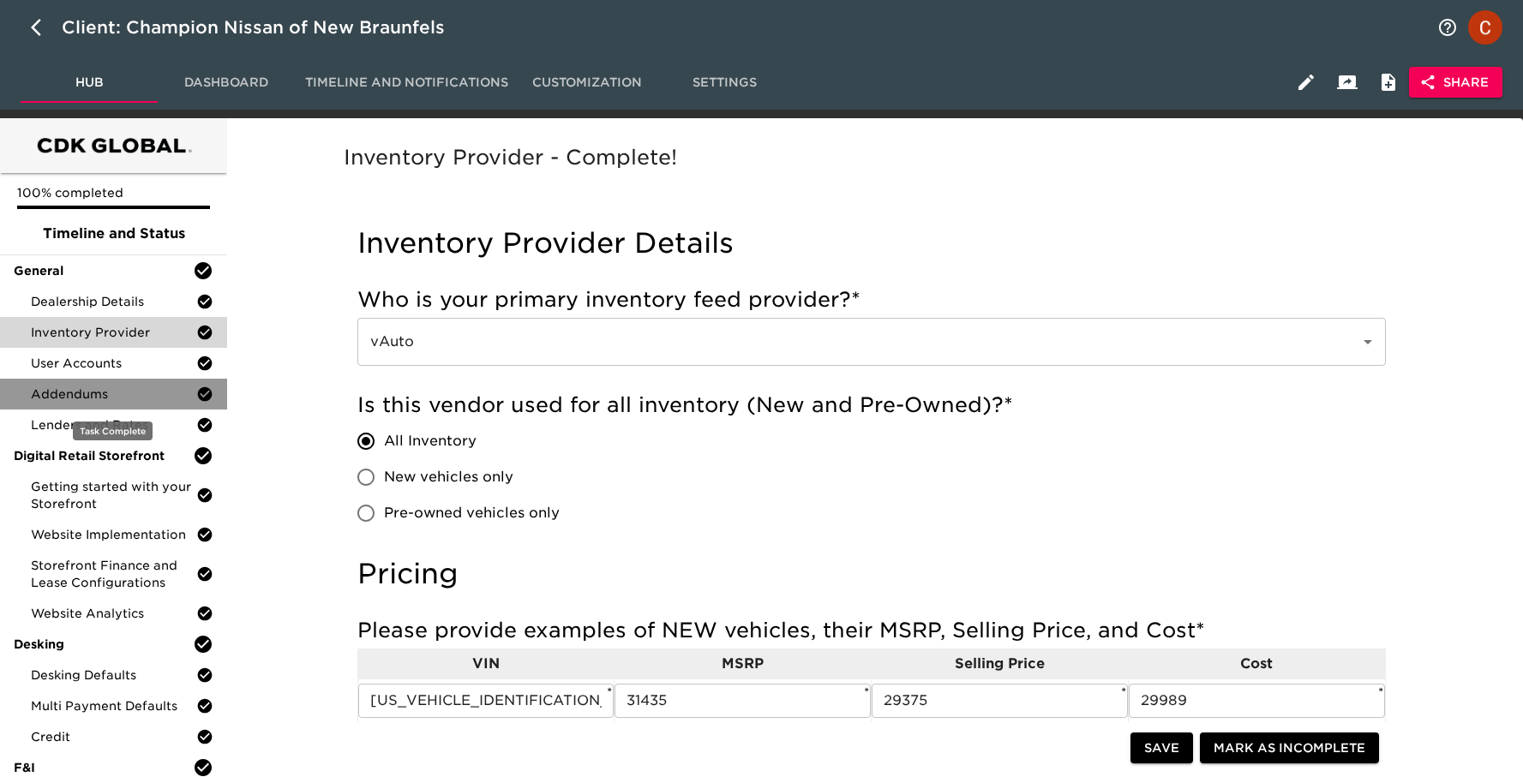
click at [103, 379] on div "Addendums" at bounding box center [113, 394] width 227 height 31
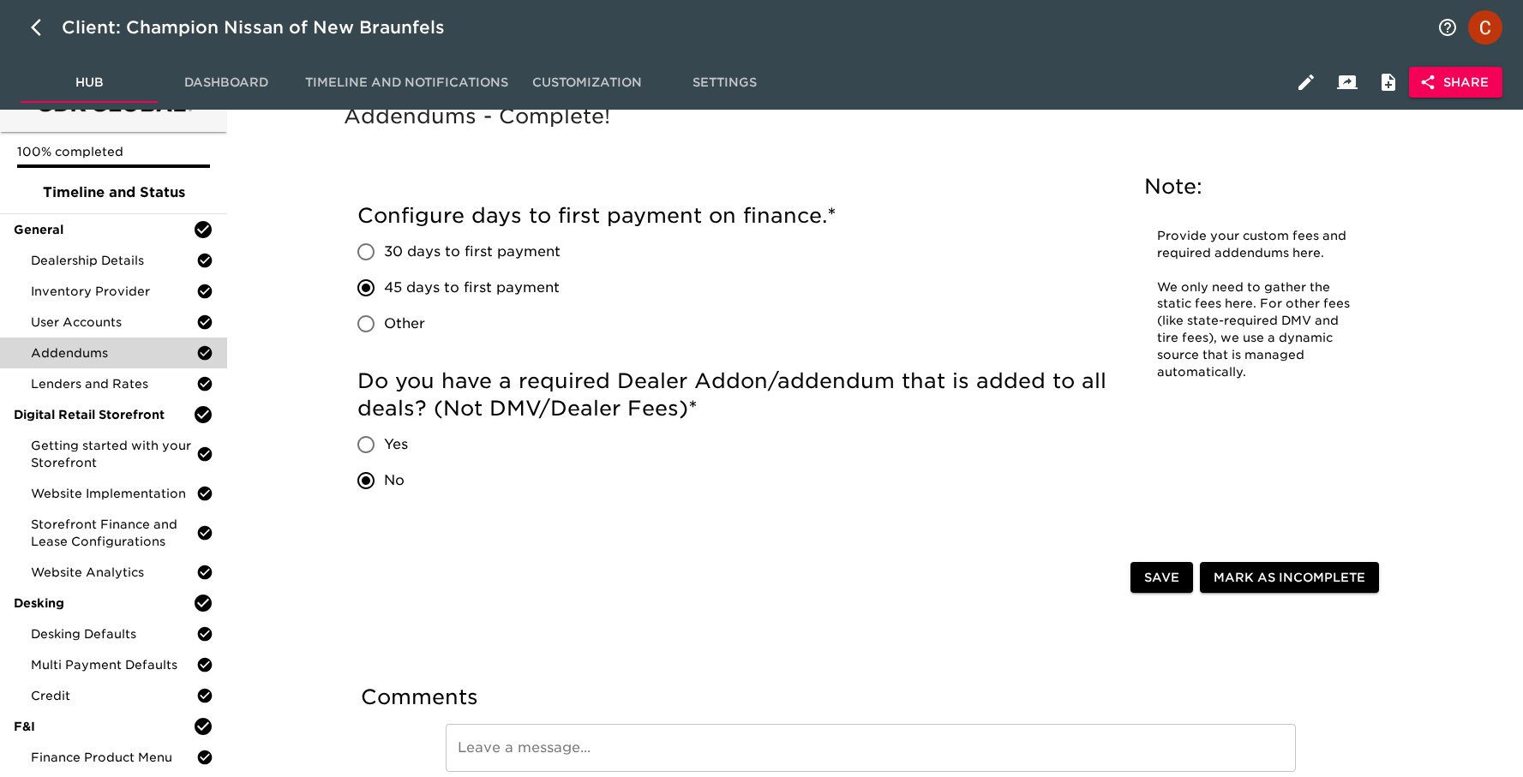
scroll to position [75, 0]
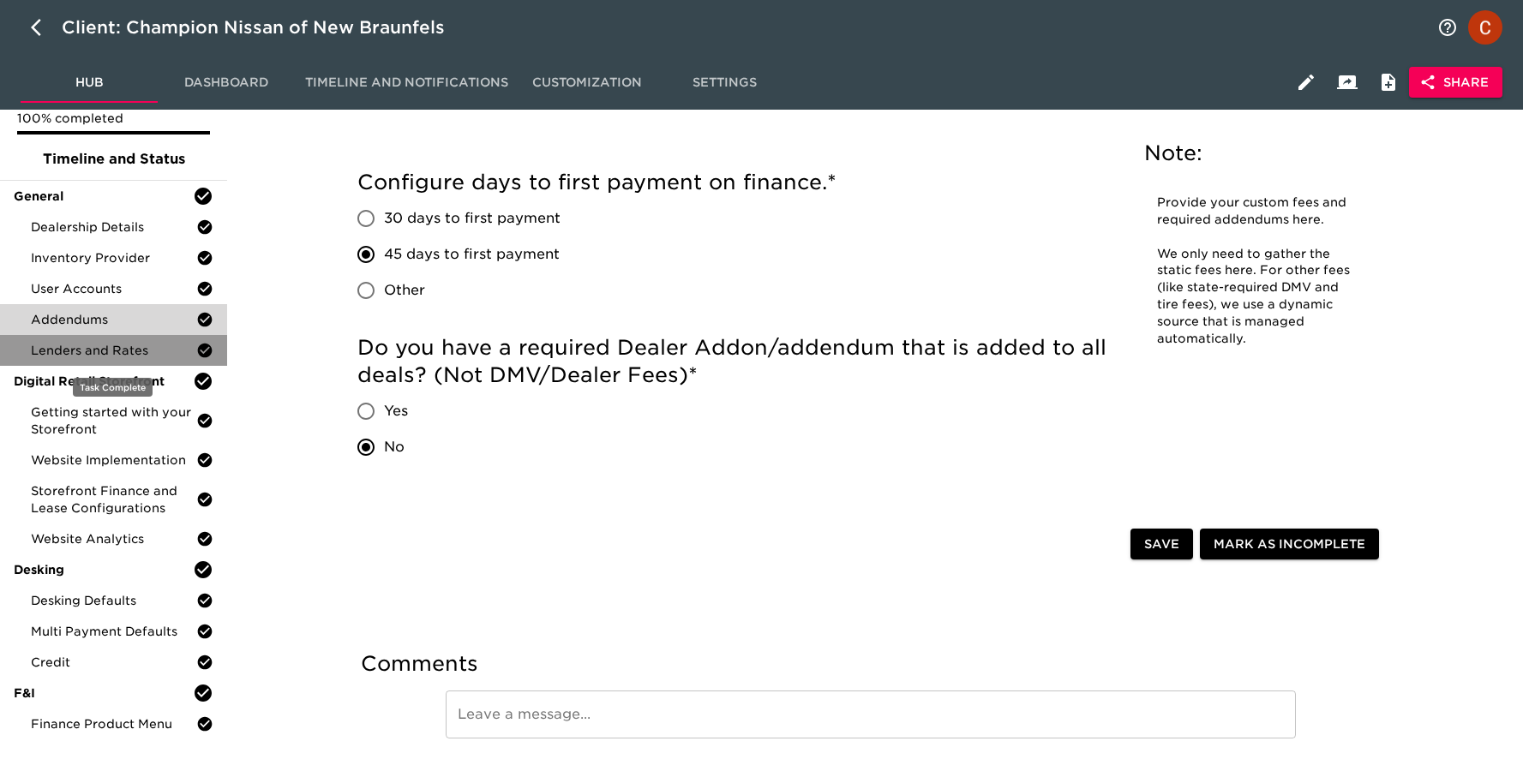
click at [91, 350] on span "Lenders and Rates" at bounding box center [113, 350] width 165 height 17
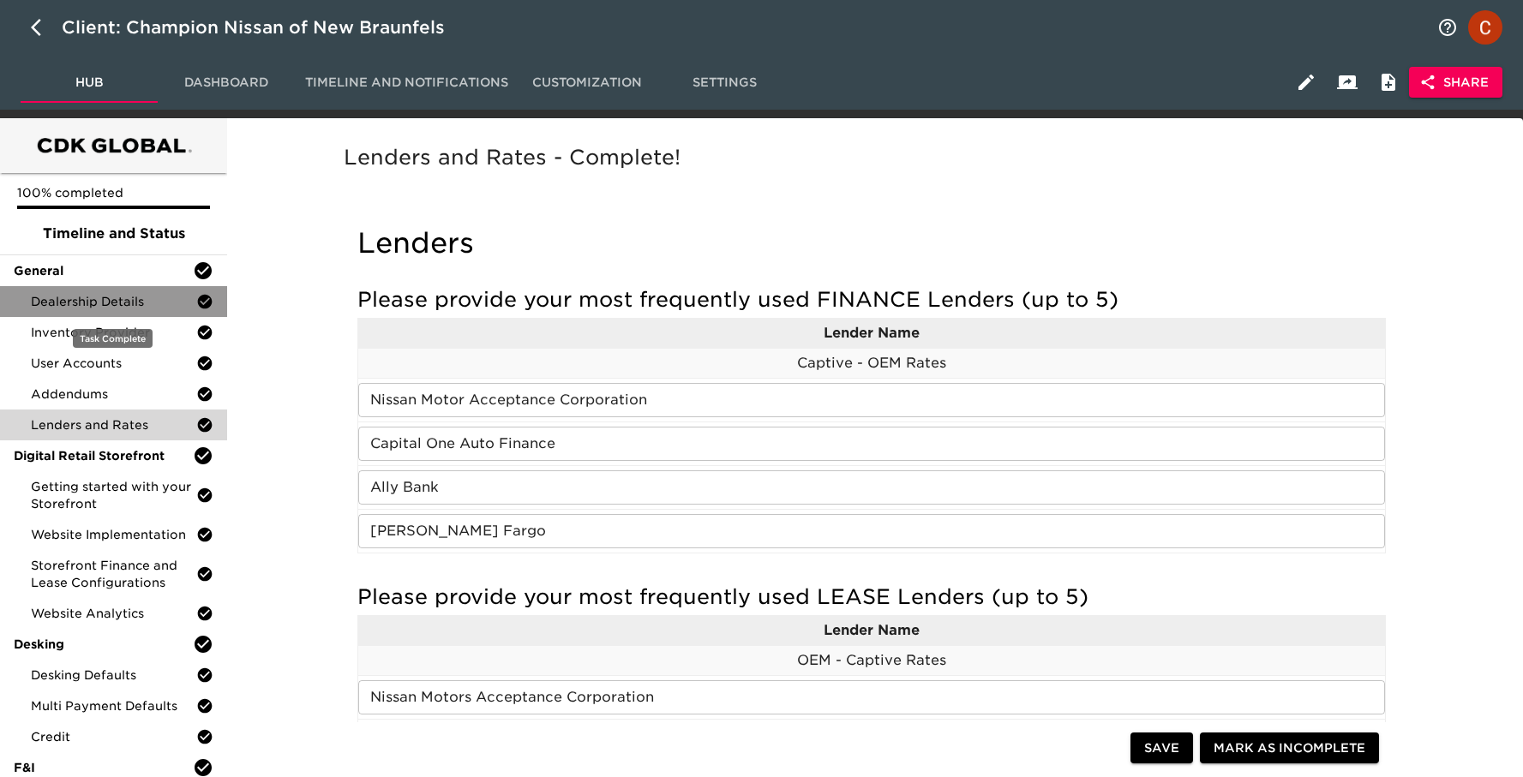
click at [74, 301] on span "Dealership Details" at bounding box center [113, 301] width 165 height 17
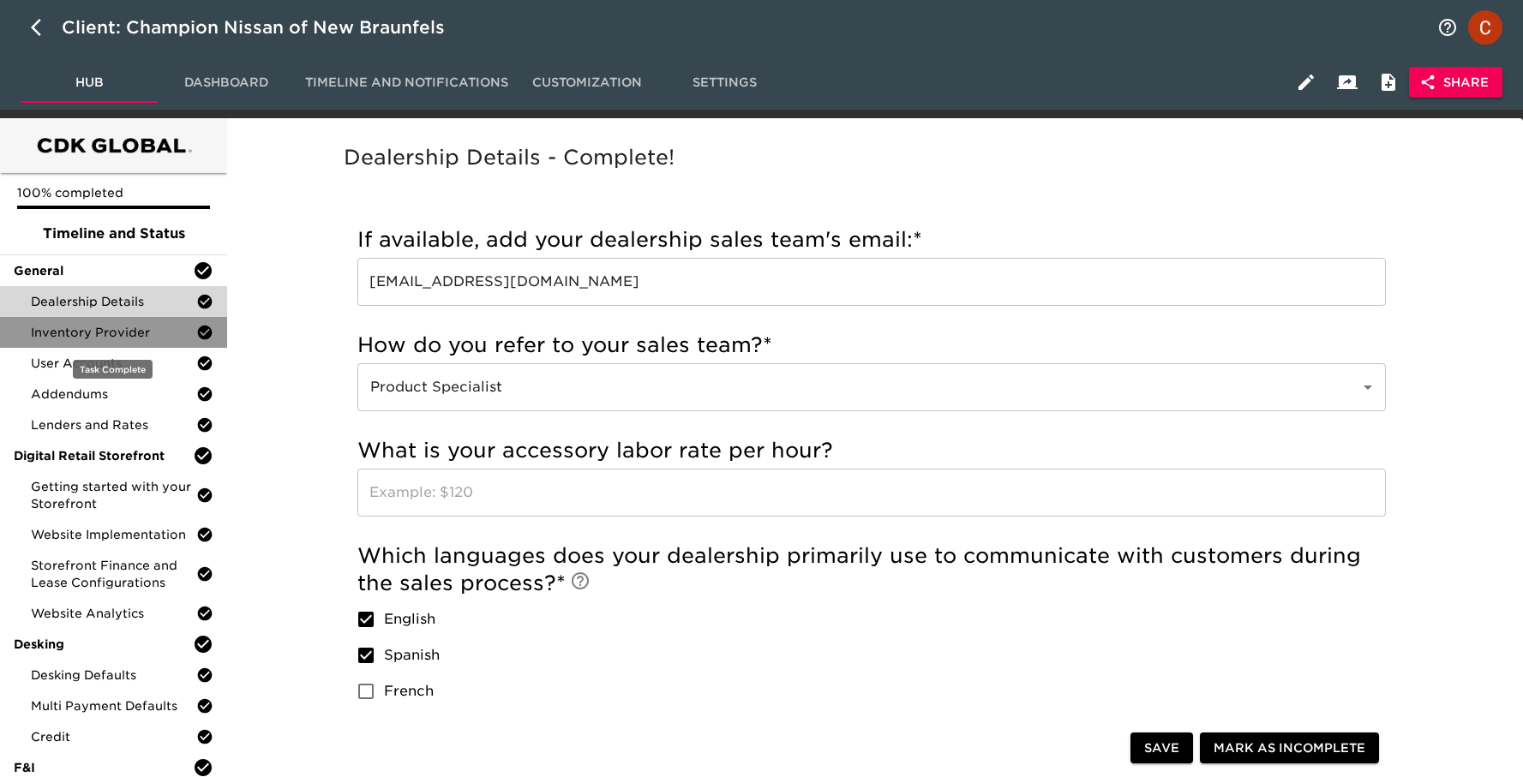
click at [116, 336] on span "Inventory Provider" at bounding box center [113, 332] width 165 height 17
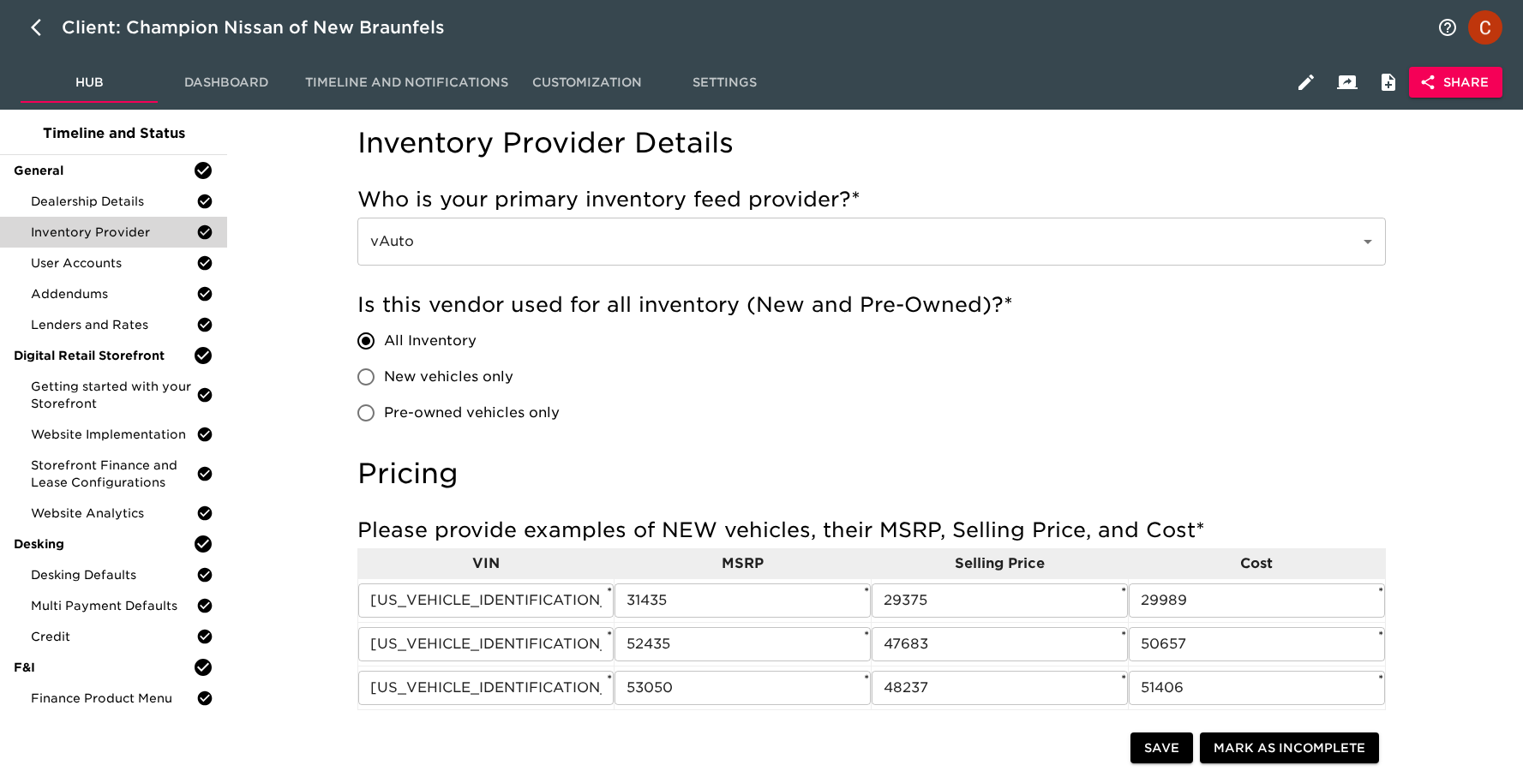
scroll to position [99, 0]
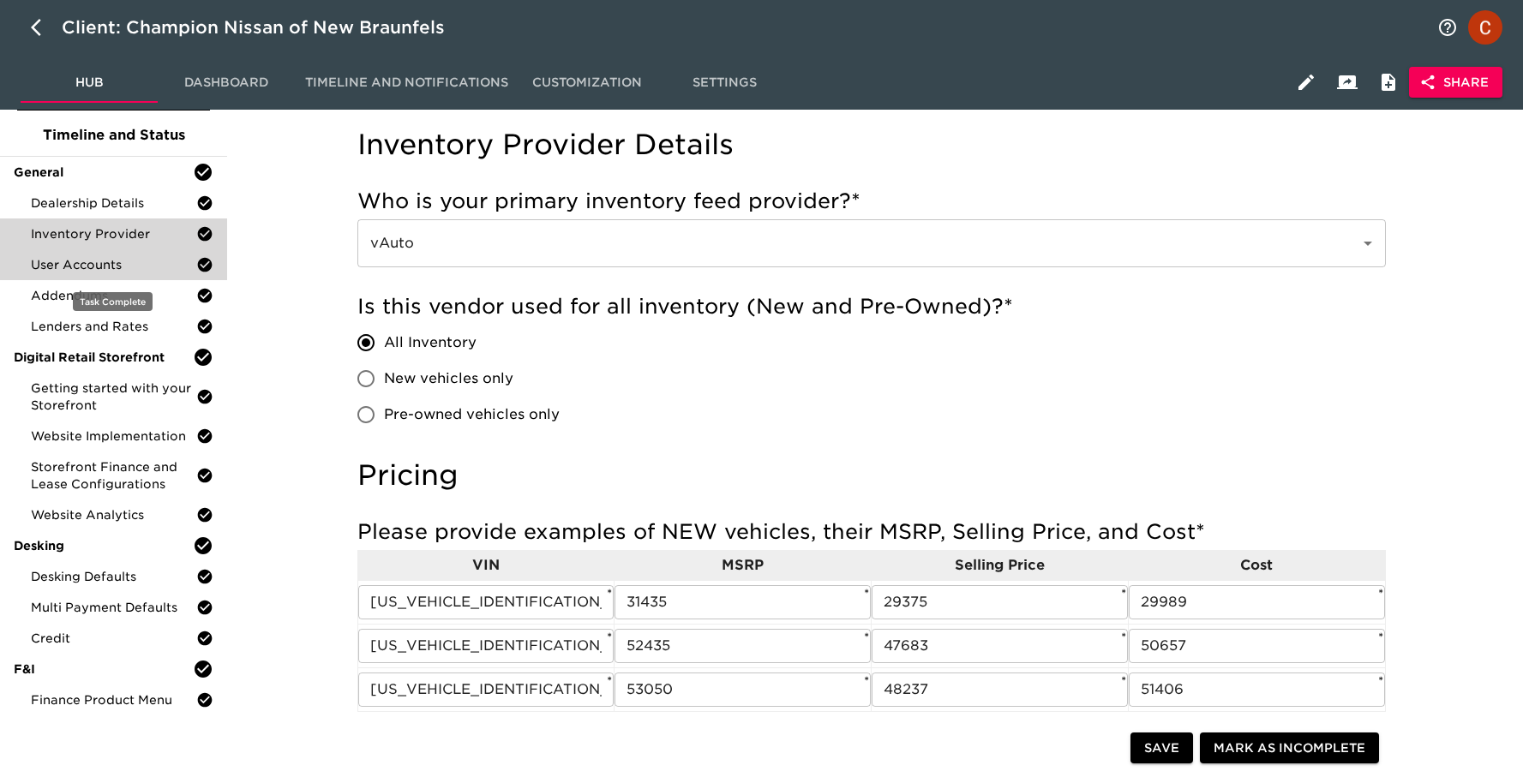
click at [94, 264] on span "User Accounts" at bounding box center [113, 264] width 165 height 17
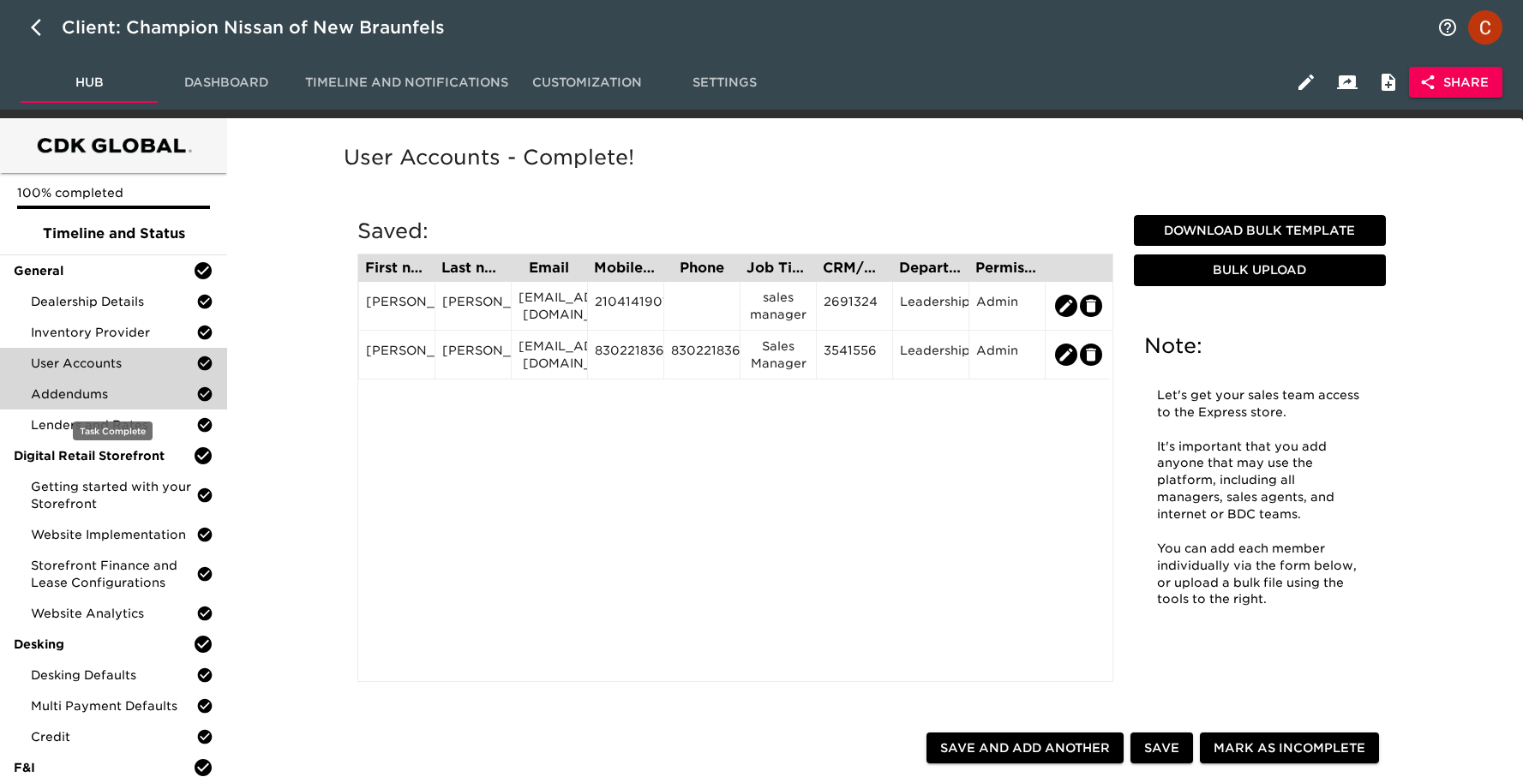
click at [111, 401] on span "Addendums" at bounding box center [113, 394] width 165 height 17
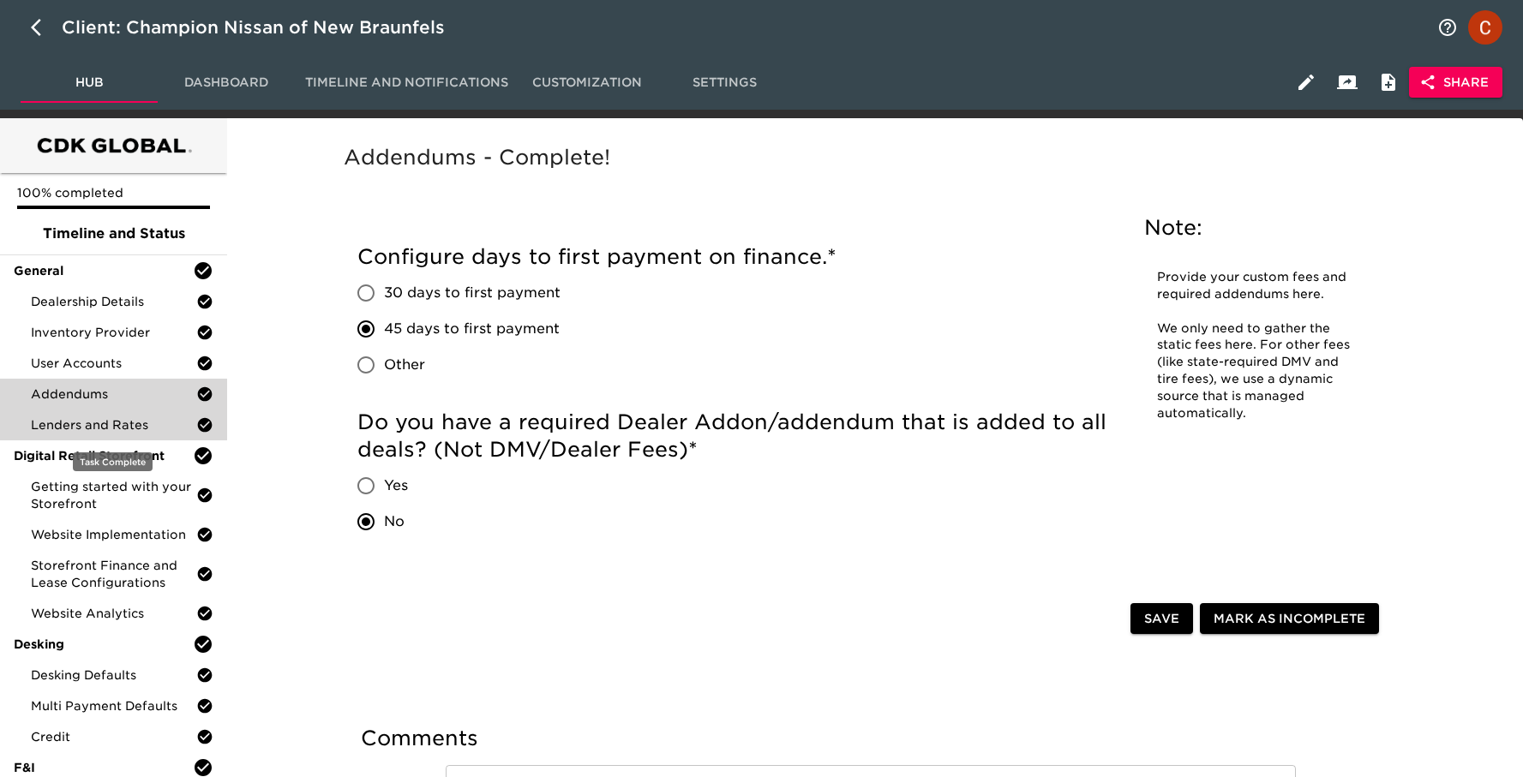
click at [57, 422] on span "Lenders and Rates" at bounding box center [113, 424] width 165 height 17
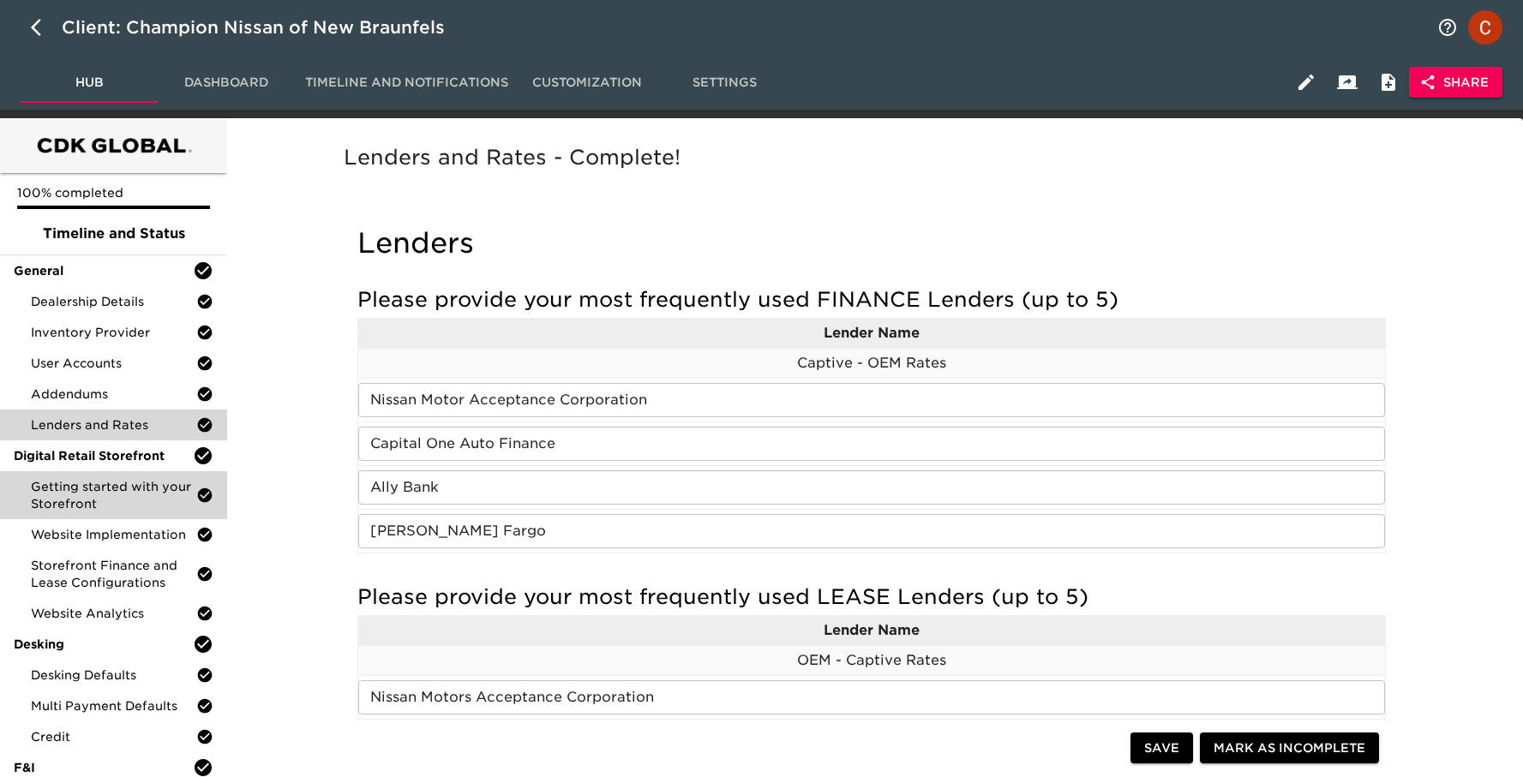
click at [102, 494] on span "Getting started with your Storefront" at bounding box center [113, 495] width 165 height 34
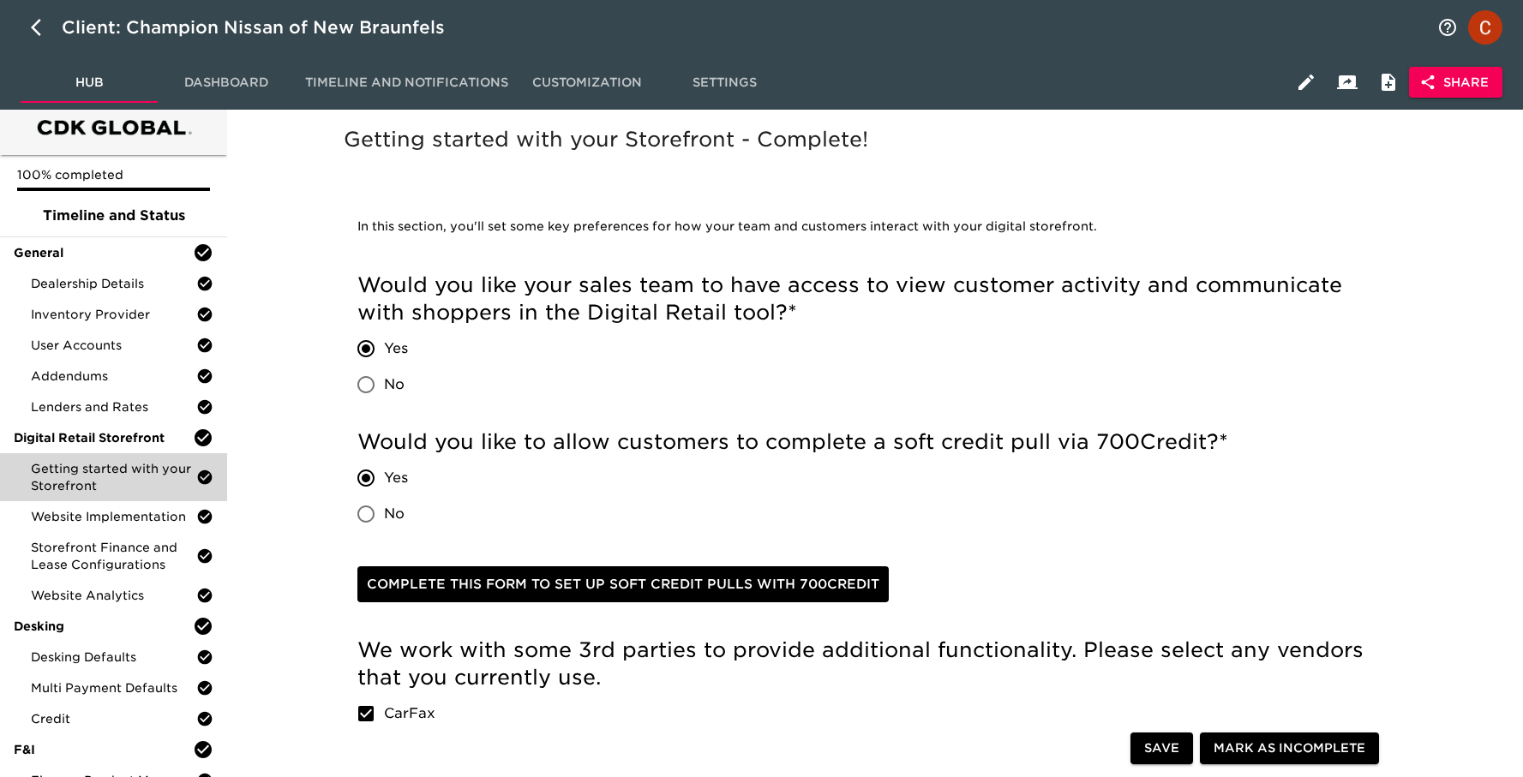
scroll to position [29, 0]
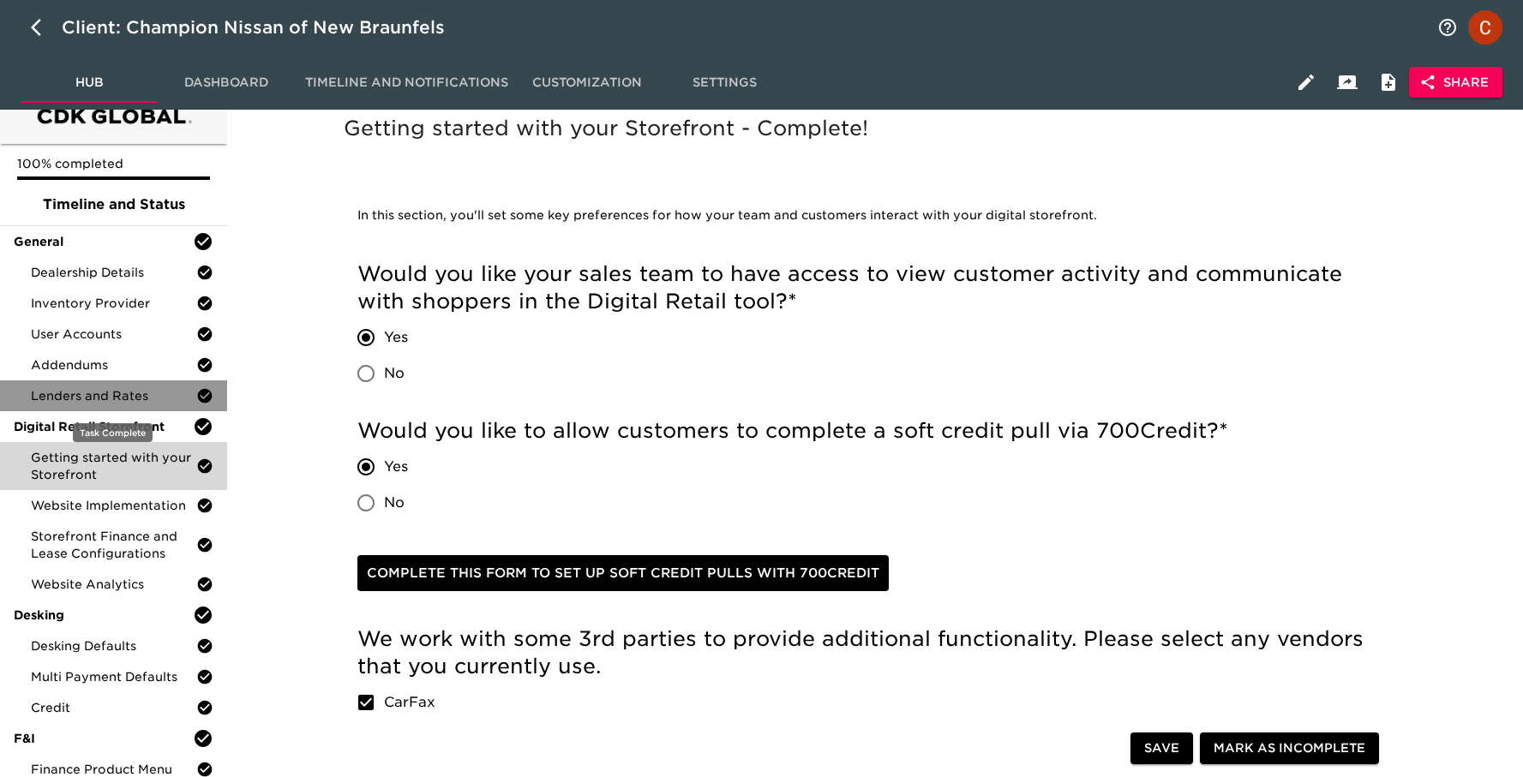
click at [97, 392] on span "Lenders and Rates" at bounding box center [113, 395] width 165 height 17
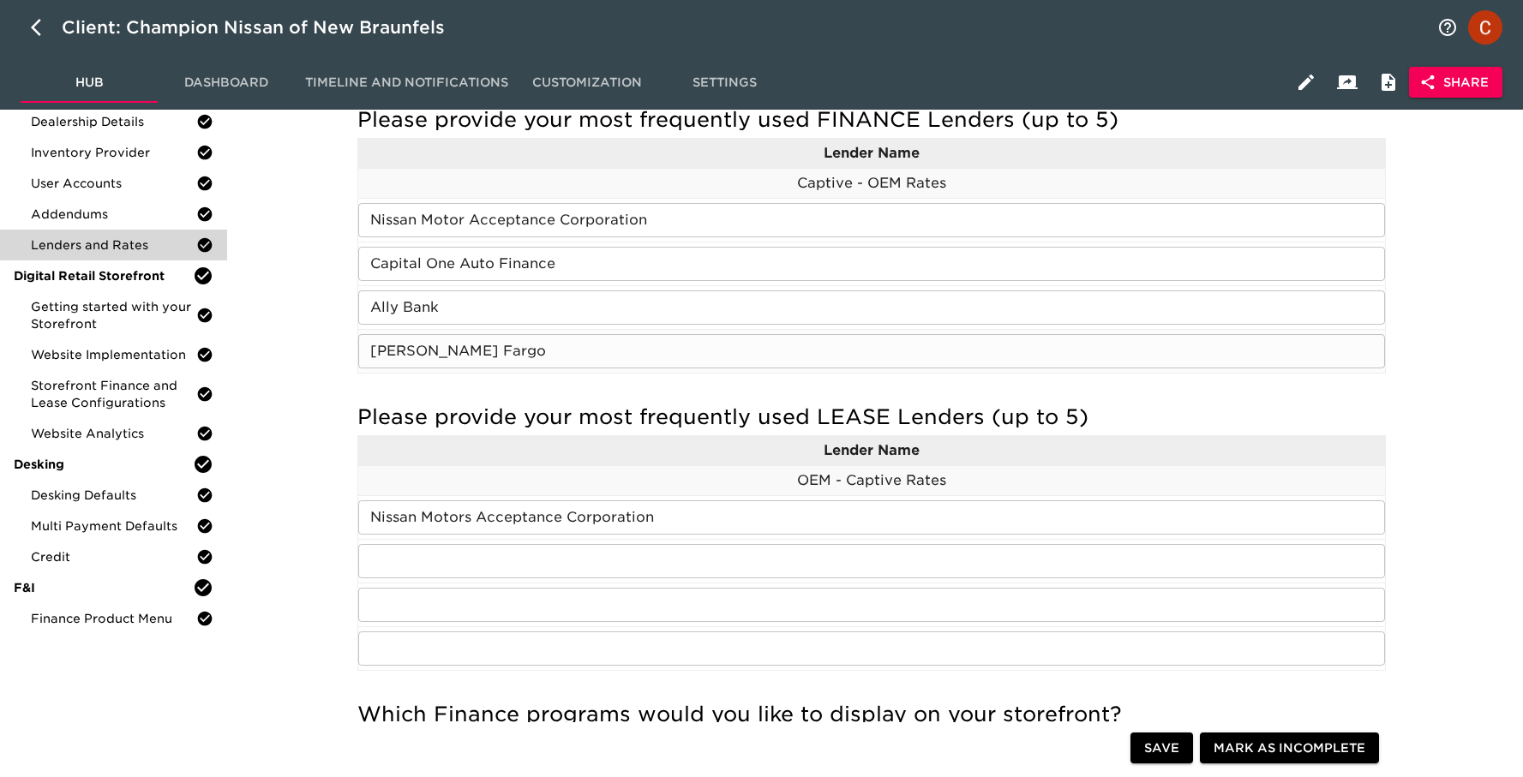
scroll to position [195, 0]
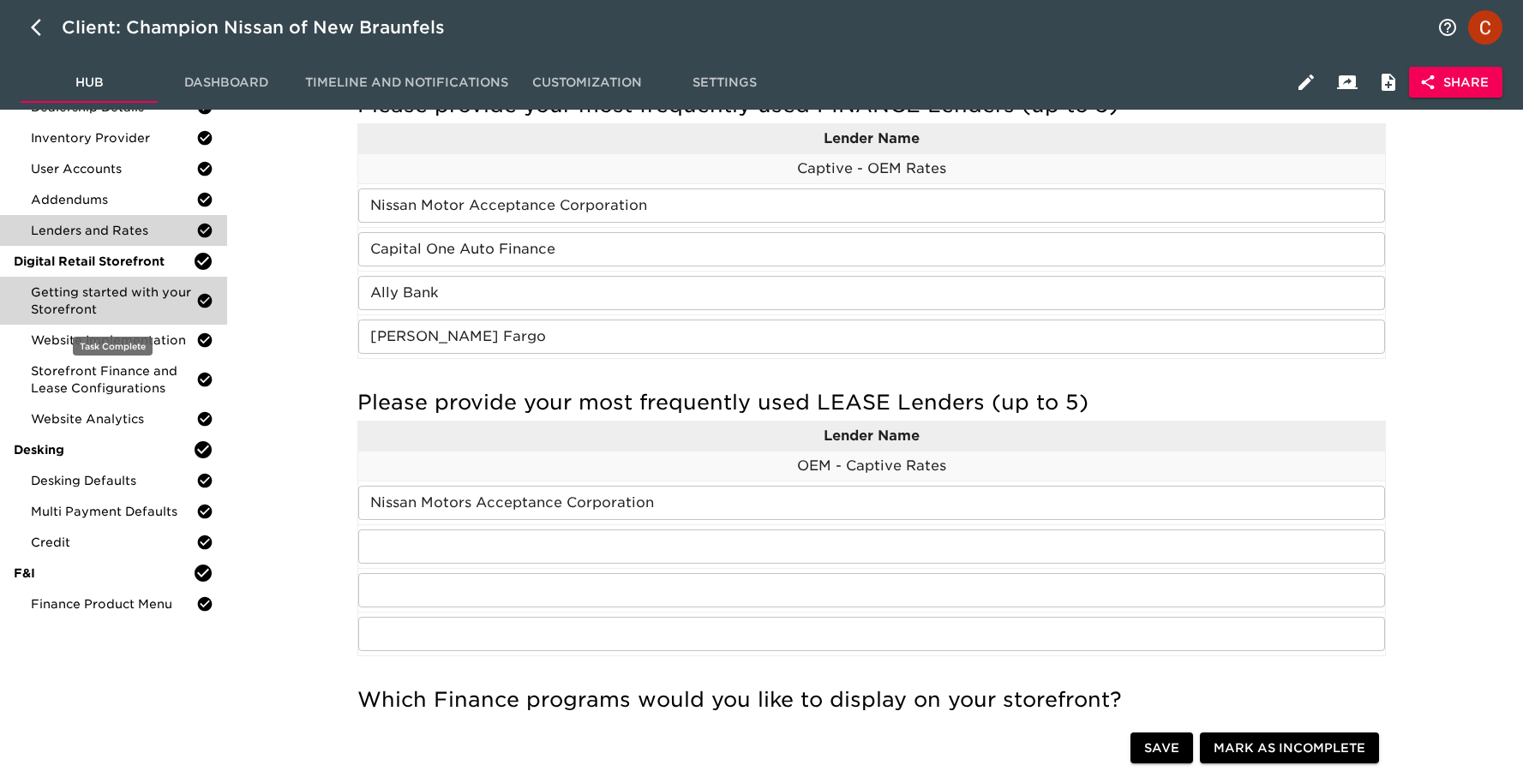
click at [92, 301] on span "Getting started with your Storefront" at bounding box center [113, 301] width 165 height 34
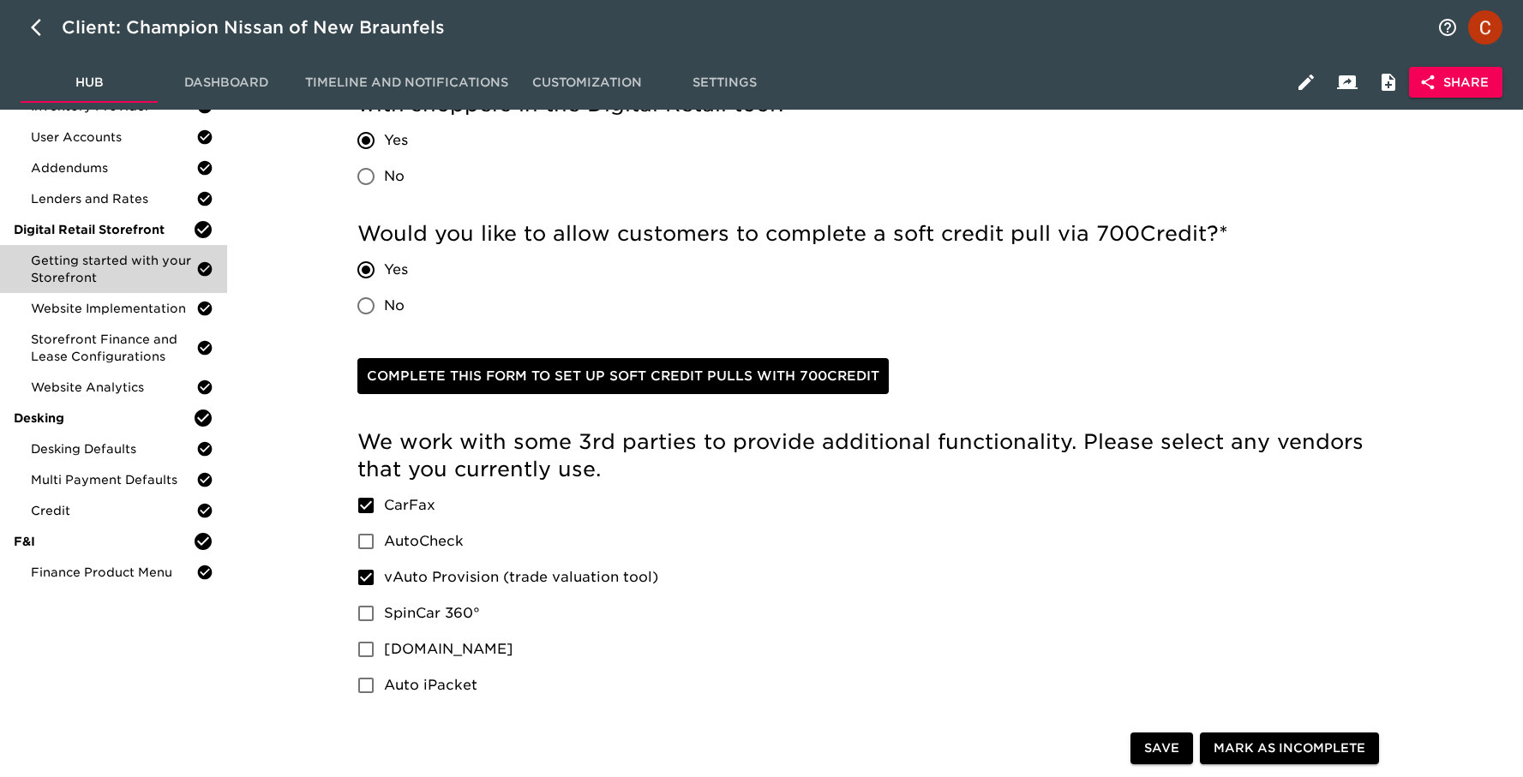
scroll to position [227, 0]
click at [684, 230] on h5 "Would you like to allow customers to complete a soft credit pull via 700Credit?…" at bounding box center [871, 232] width 1028 height 27
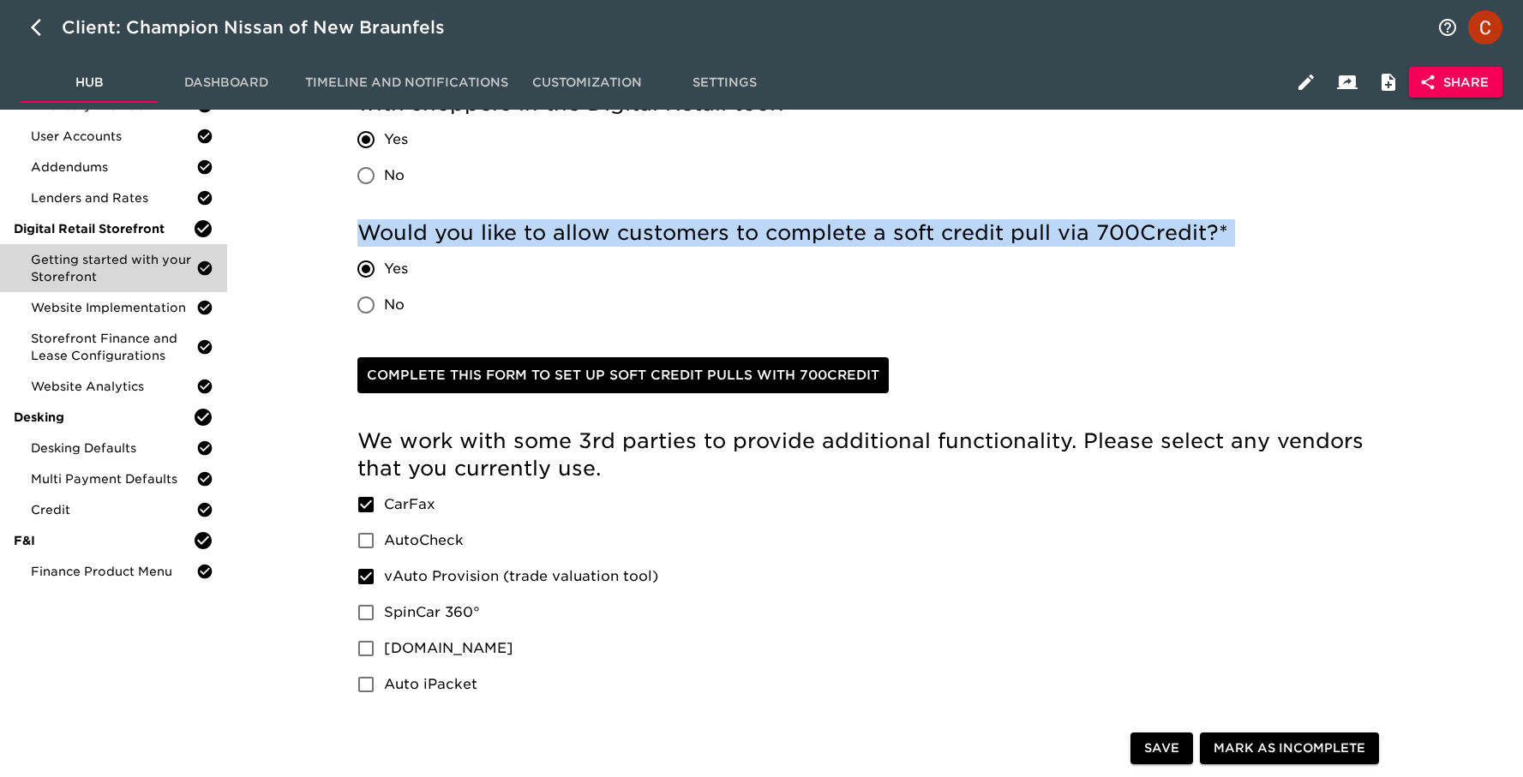
click at [684, 230] on h5 "Would you like to allow customers to complete a soft credit pull via 700Credit?…" at bounding box center [871, 232] width 1028 height 27
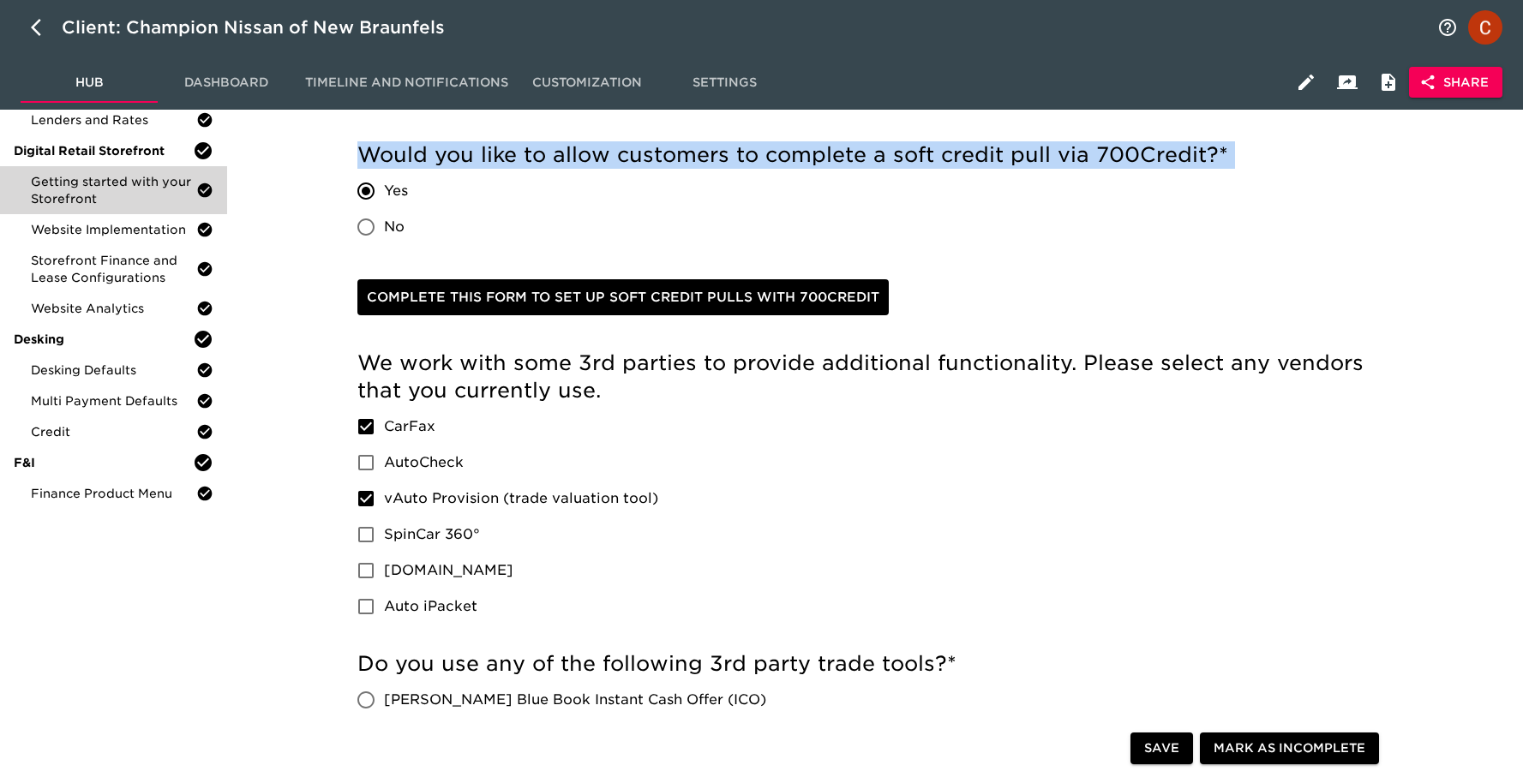
scroll to position [228, 0]
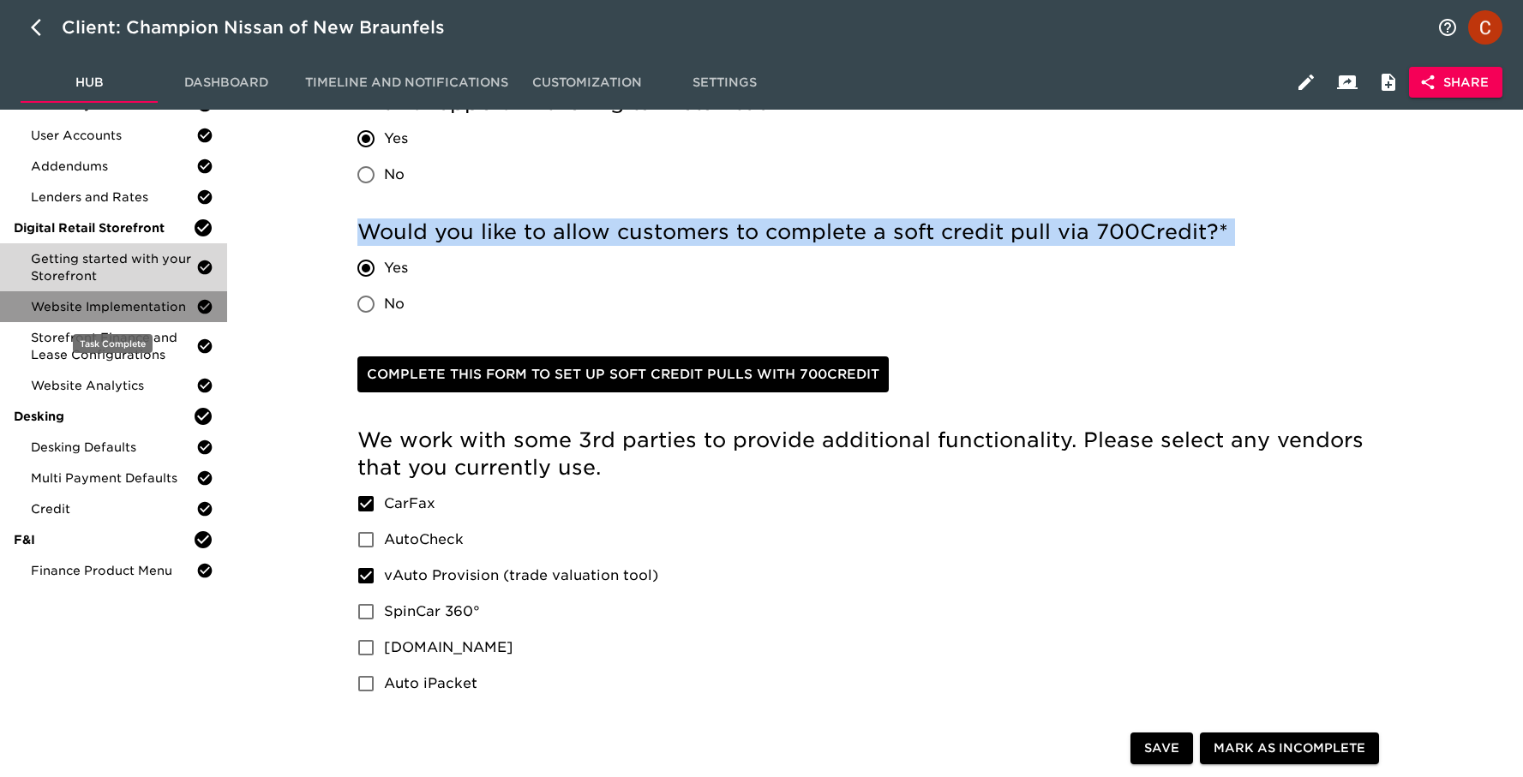
click at [97, 313] on span "Website Implementation" at bounding box center [113, 306] width 165 height 17
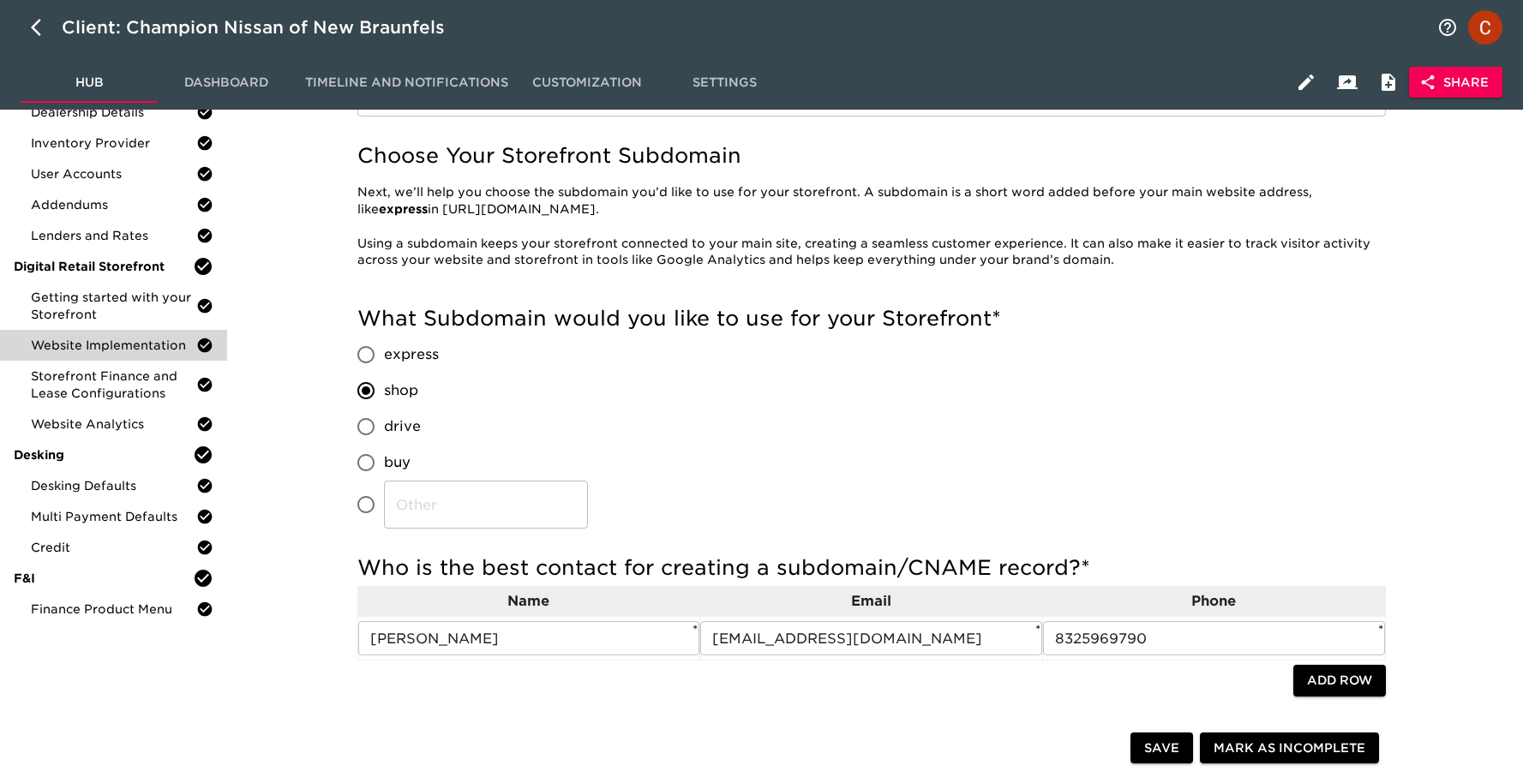
scroll to position [213, 0]
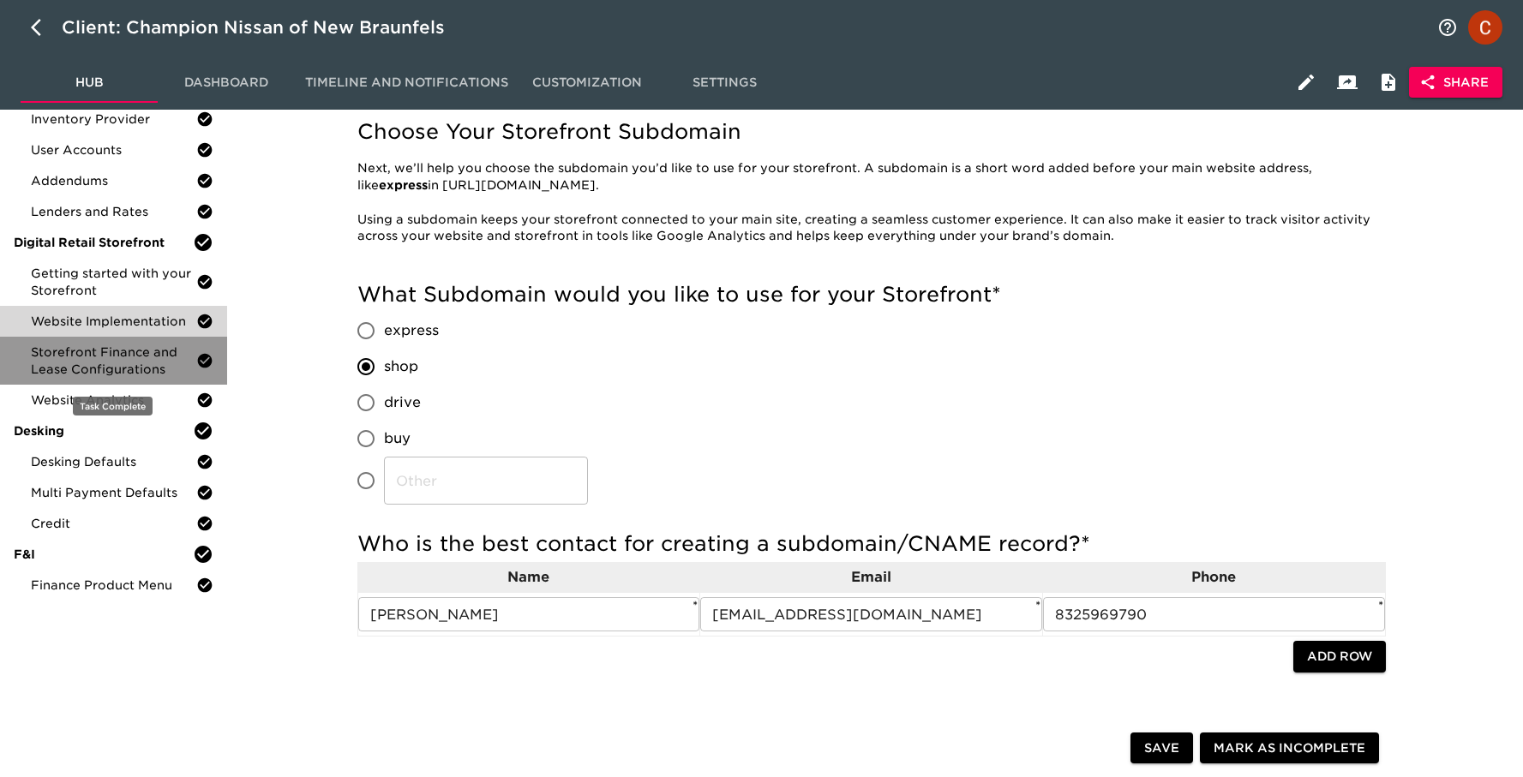
click at [134, 357] on span "Storefront Finance and Lease Configurations" at bounding box center [113, 361] width 165 height 34
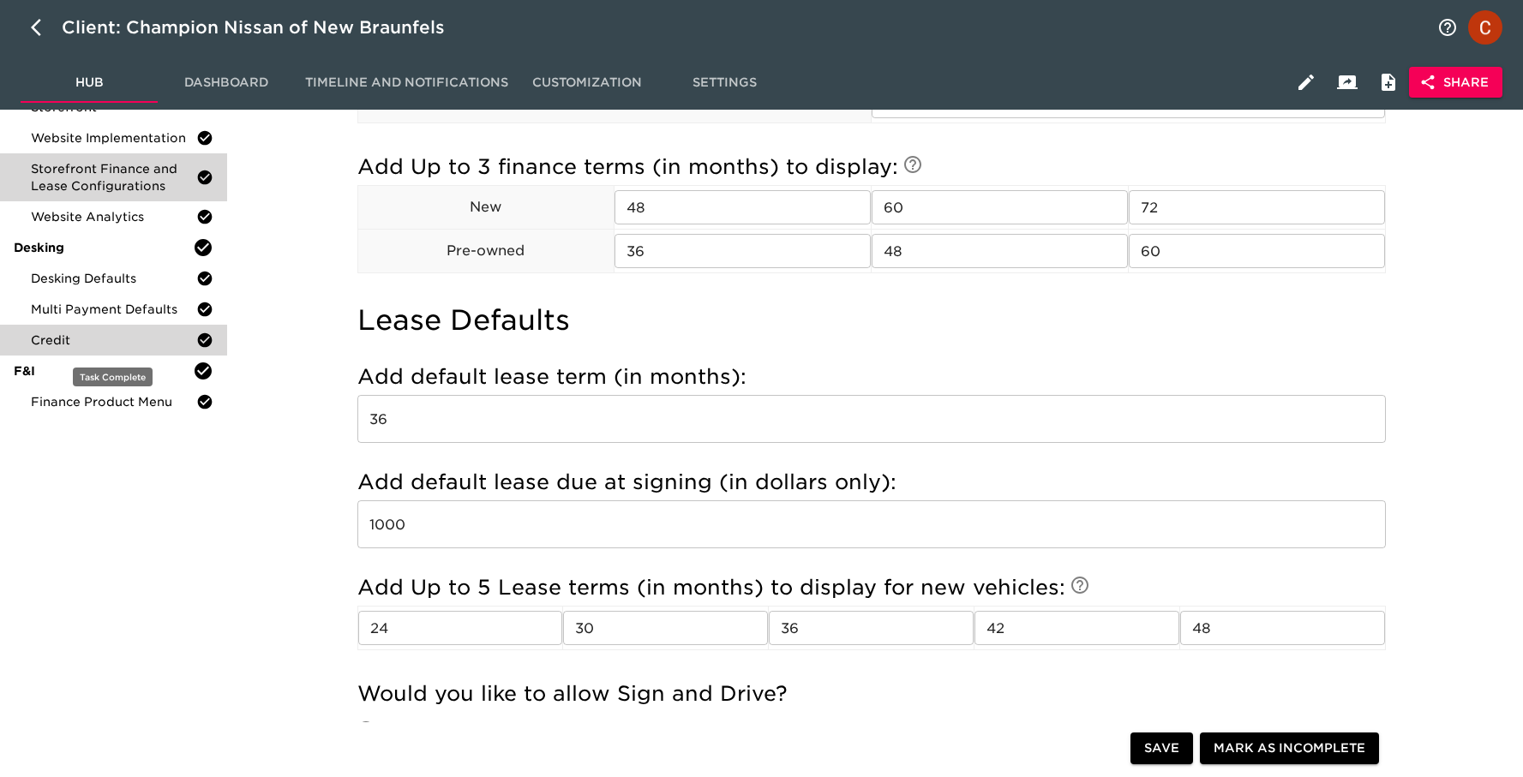
scroll to position [383, 0]
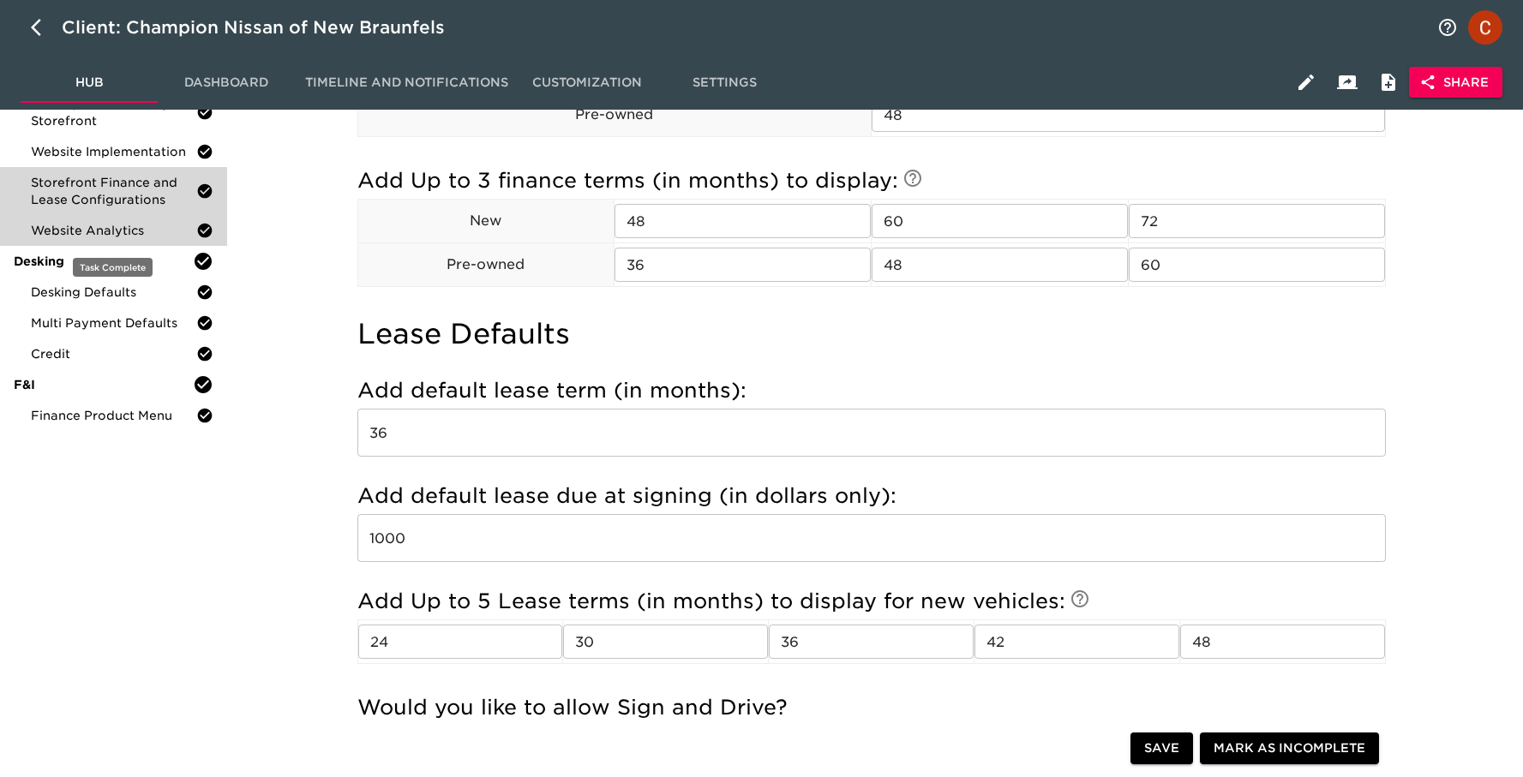
click at [83, 231] on span "Website Analytics" at bounding box center [113, 230] width 165 height 17
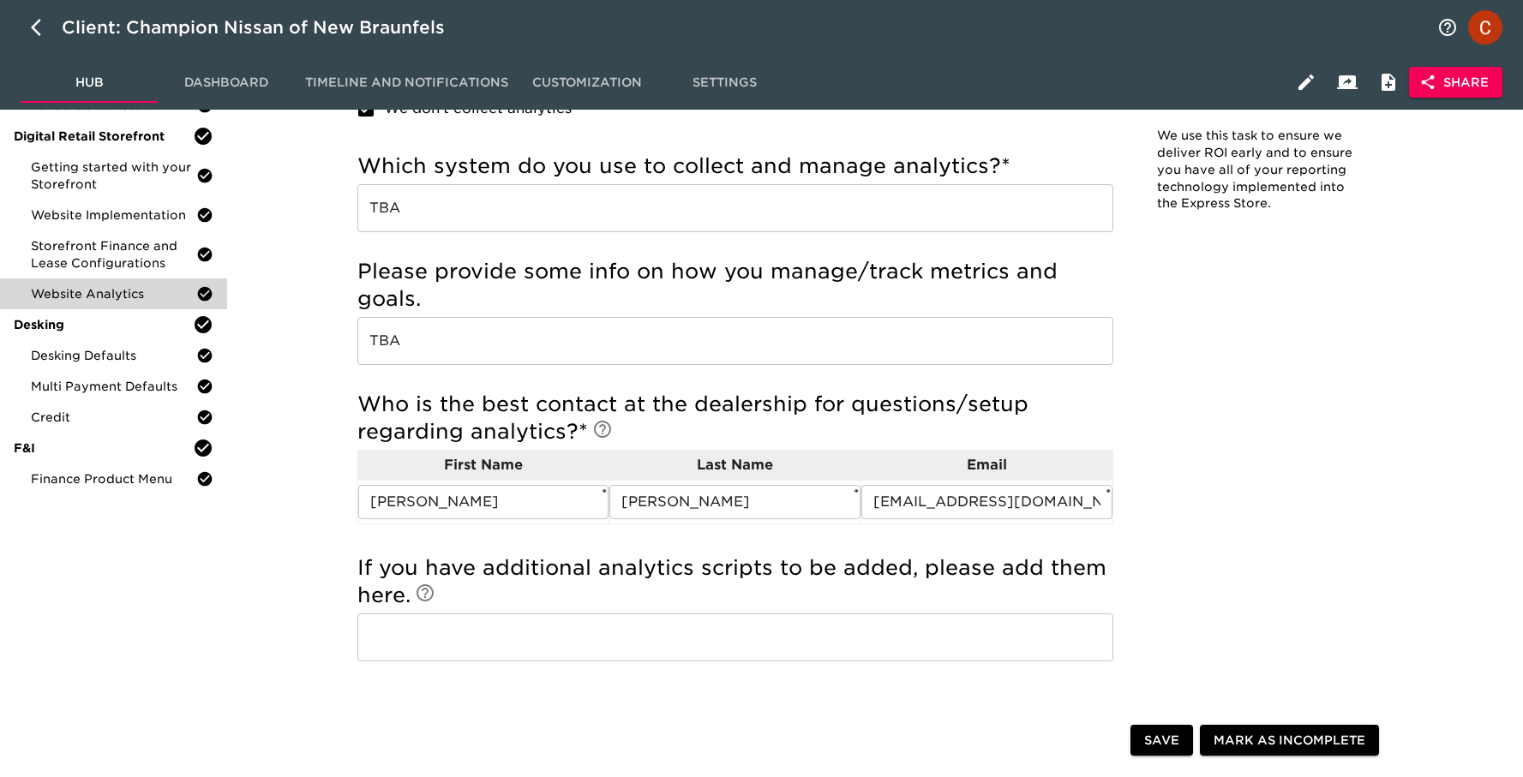
scroll to position [348, 0]
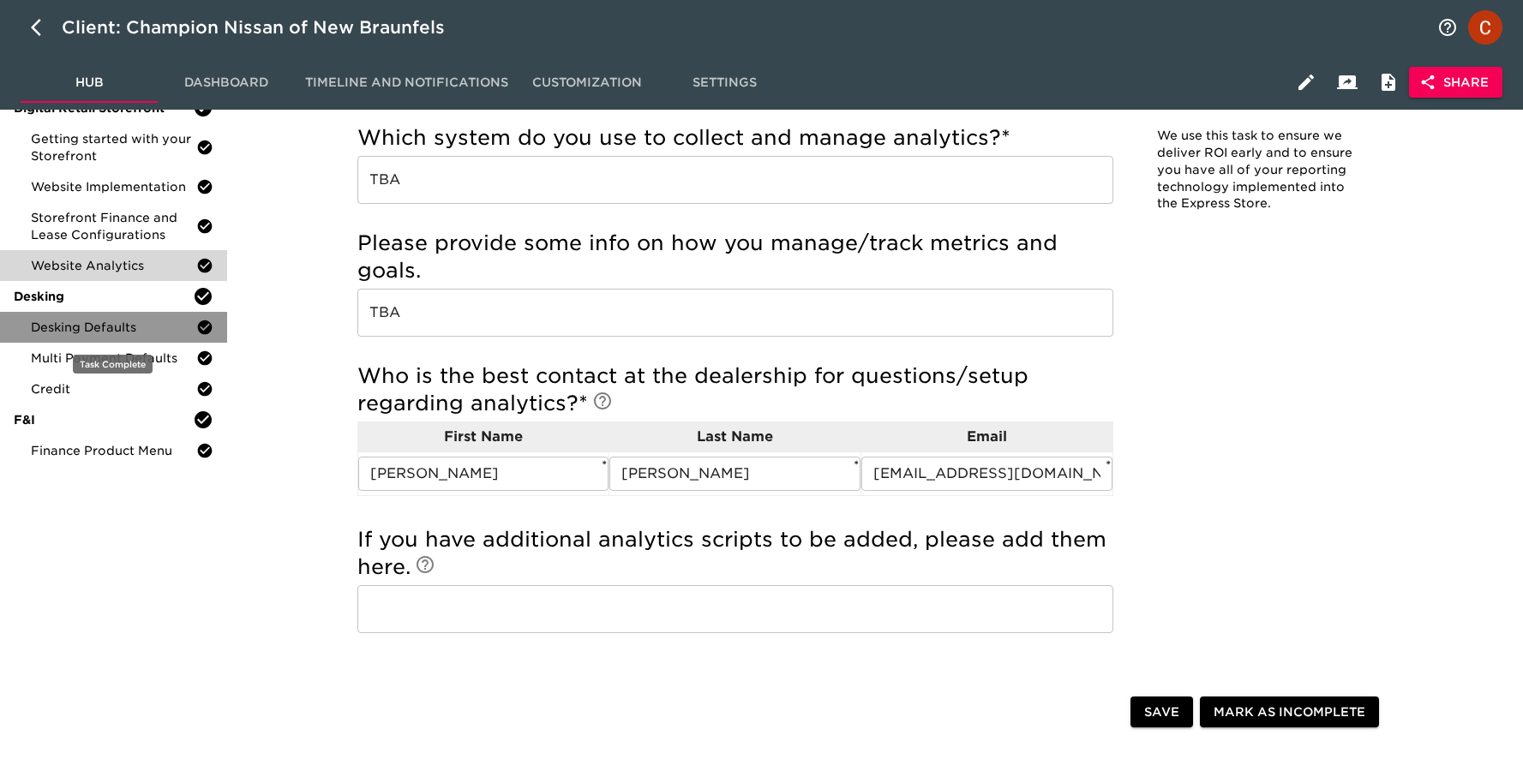
click at [83, 322] on span "Desking Defaults" at bounding box center [113, 327] width 165 height 17
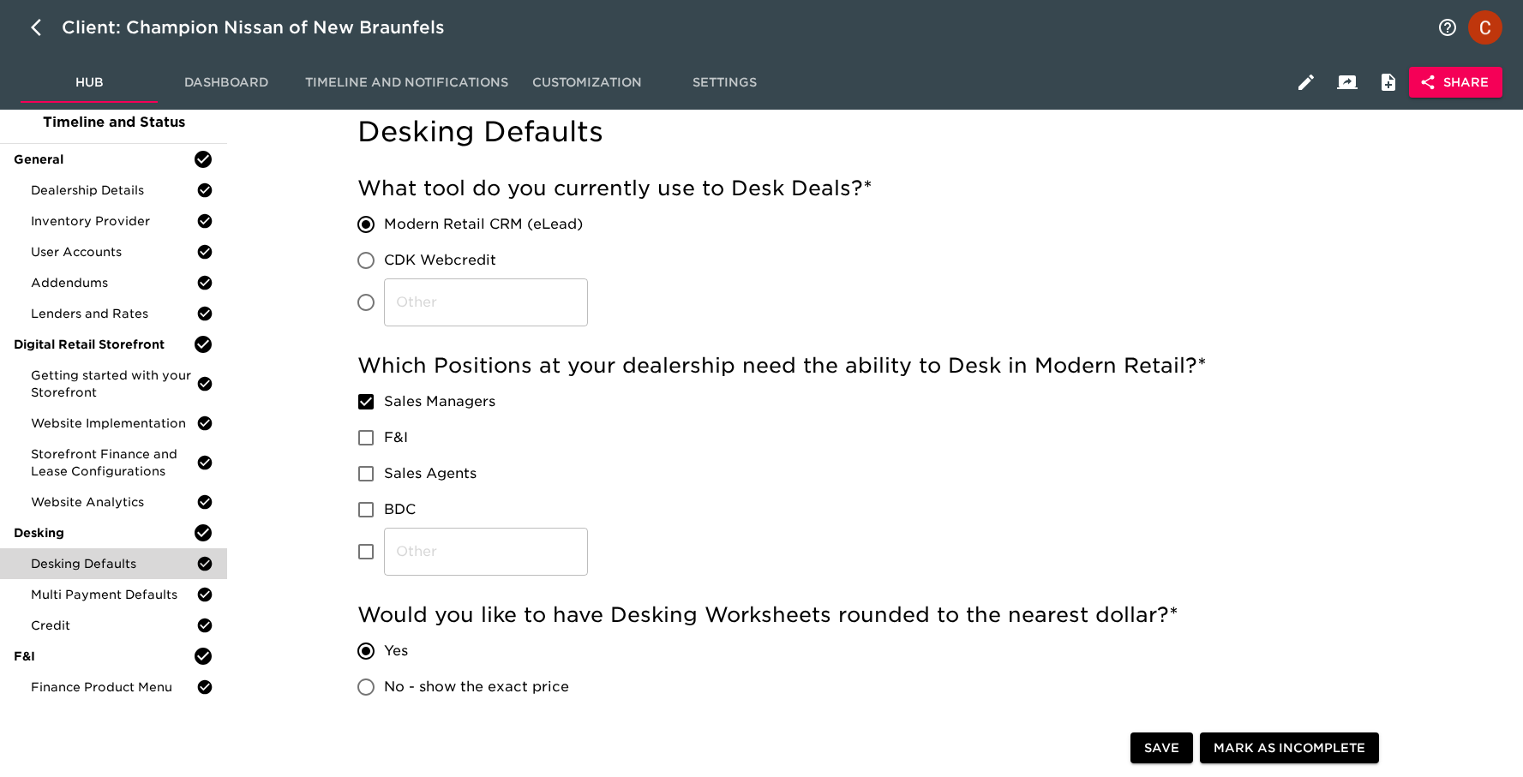
scroll to position [99, 0]
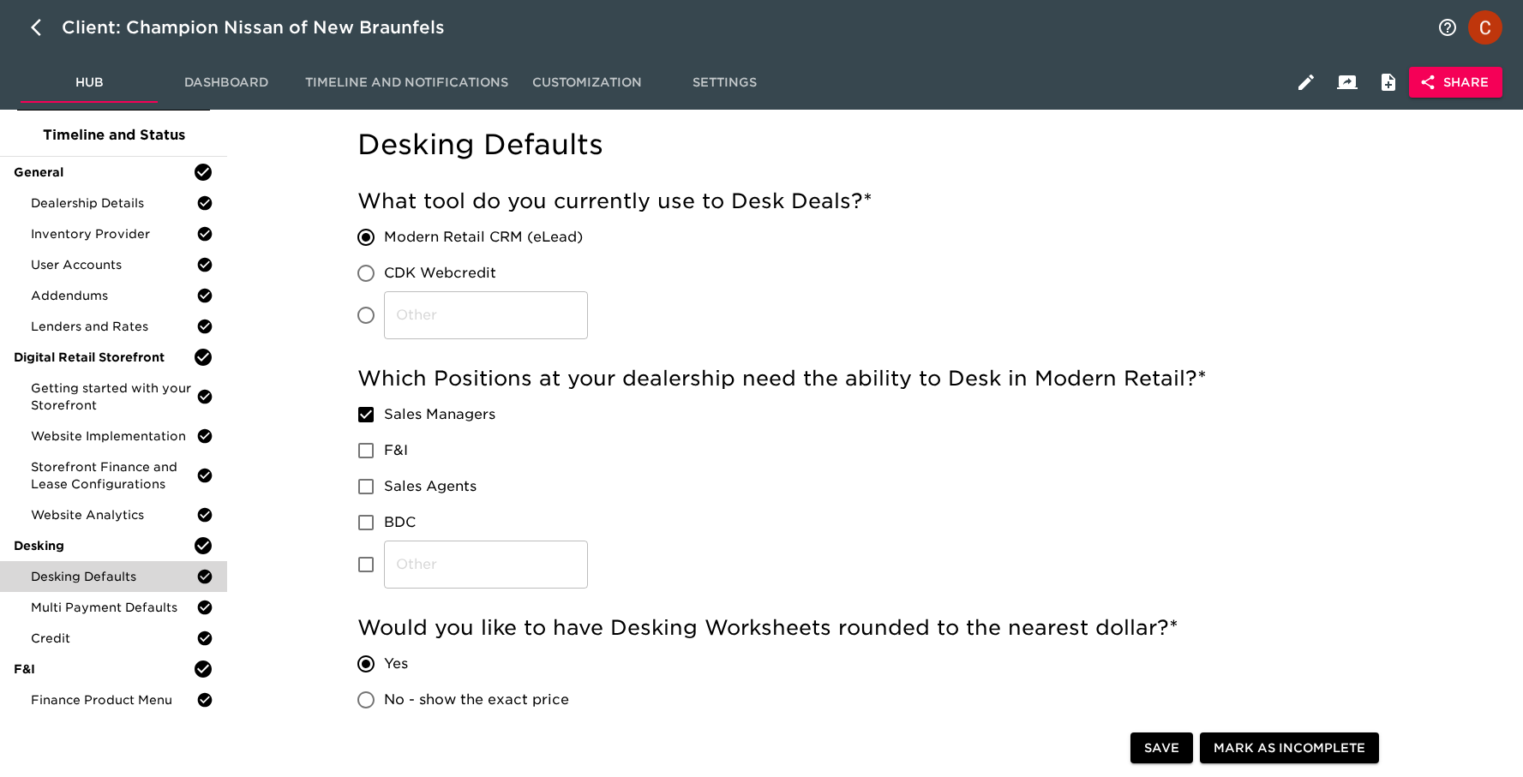
click at [557, 369] on h5 "Which Positions at your dealership need the ability to Desk in Modern Retail? *" at bounding box center [871, 378] width 1028 height 27
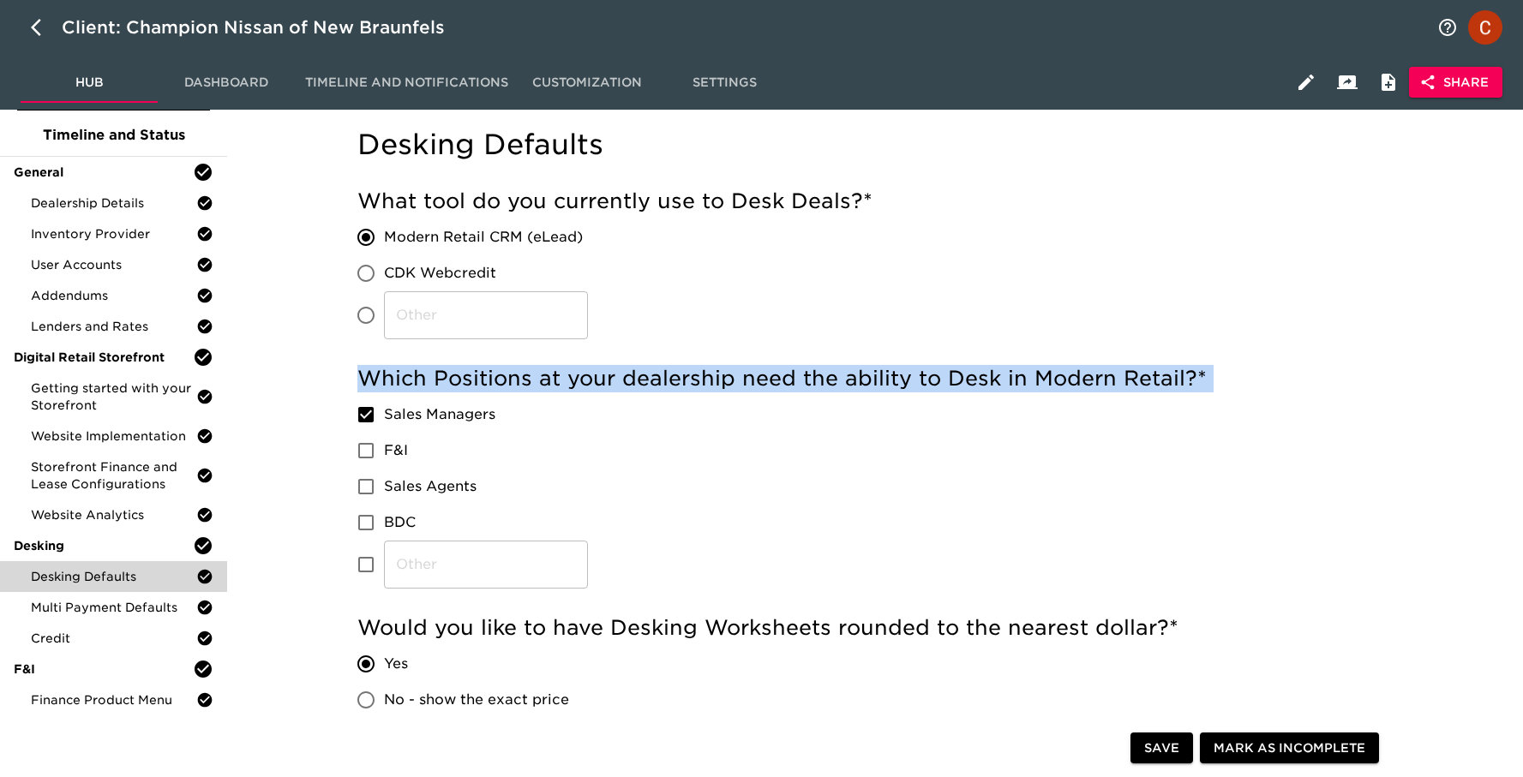
click at [557, 369] on h5 "Which Positions at your dealership need the ability to Desk in Modern Retail? *" at bounding box center [871, 378] width 1028 height 27
click at [86, 266] on span "User Accounts" at bounding box center [113, 264] width 165 height 17
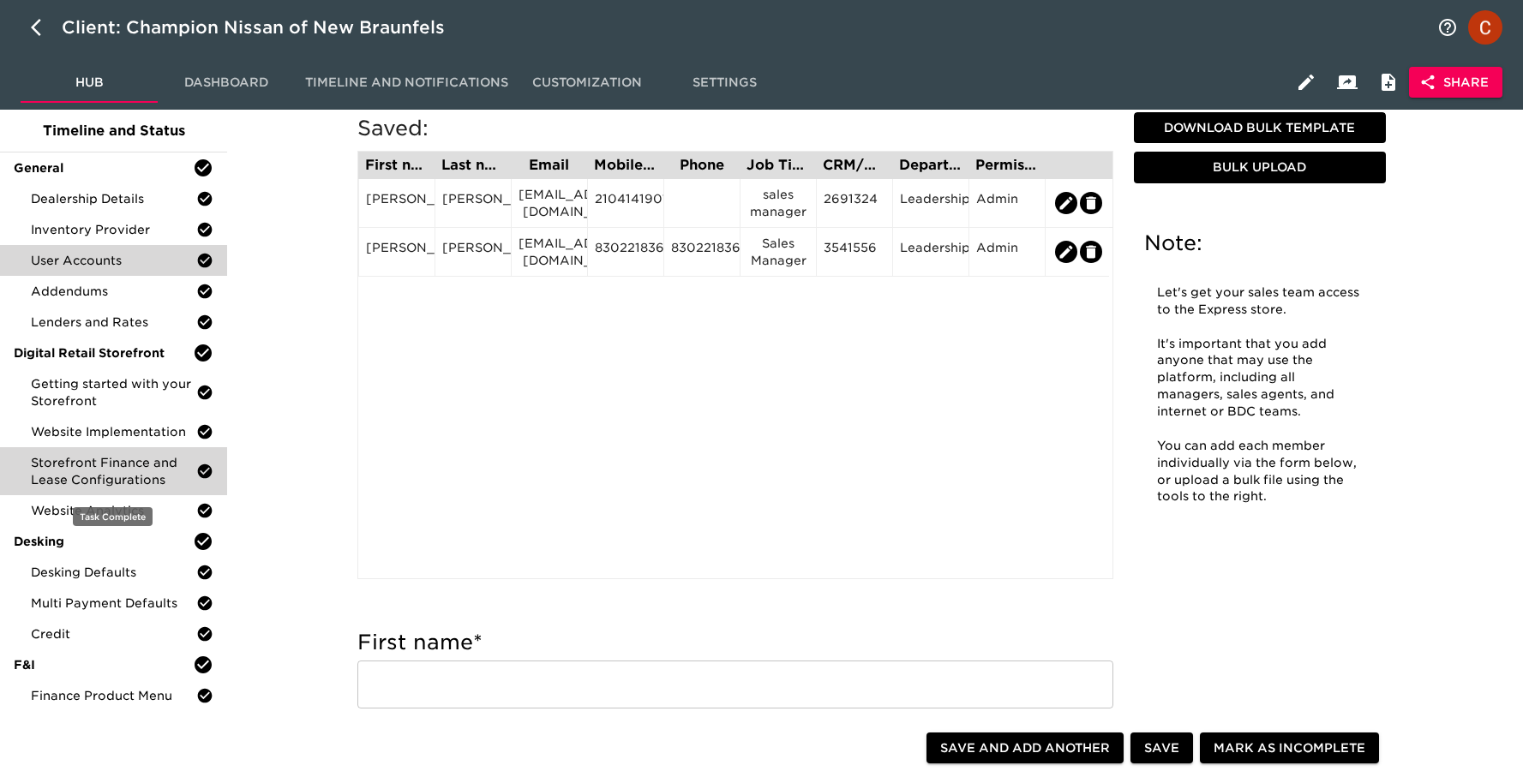
scroll to position [115, 0]
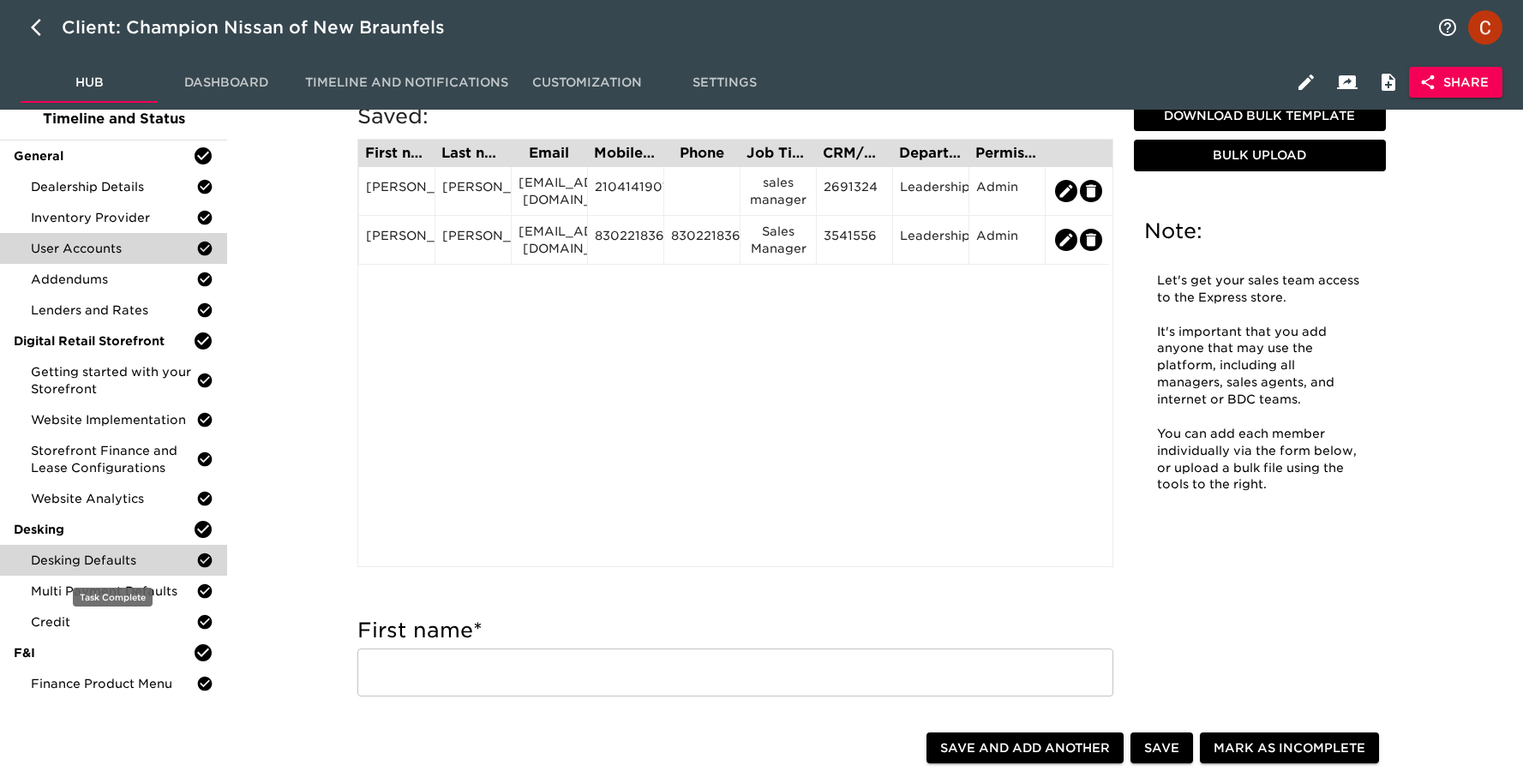
click at [48, 554] on span "Desking Defaults" at bounding box center [113, 560] width 165 height 17
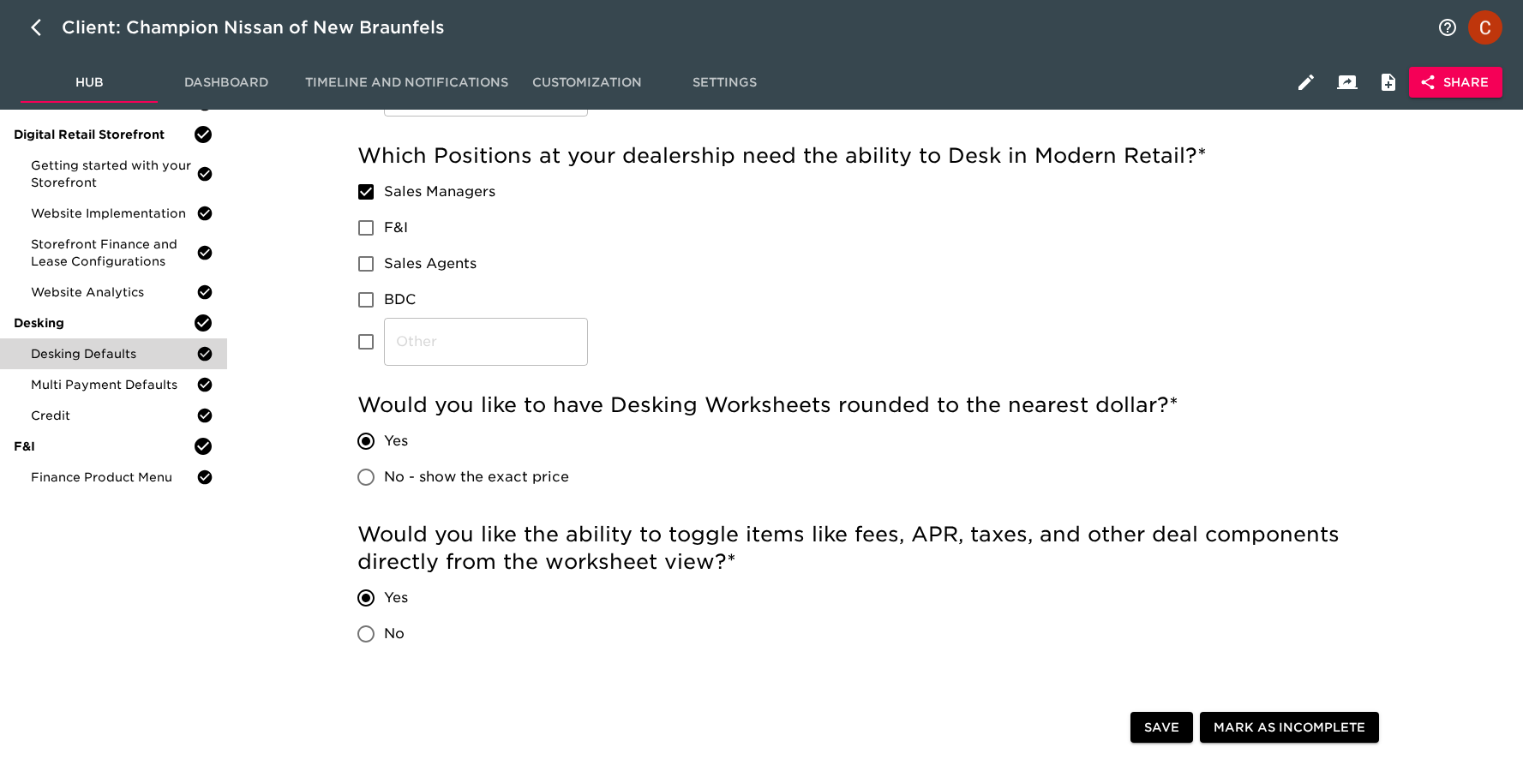
scroll to position [325, 0]
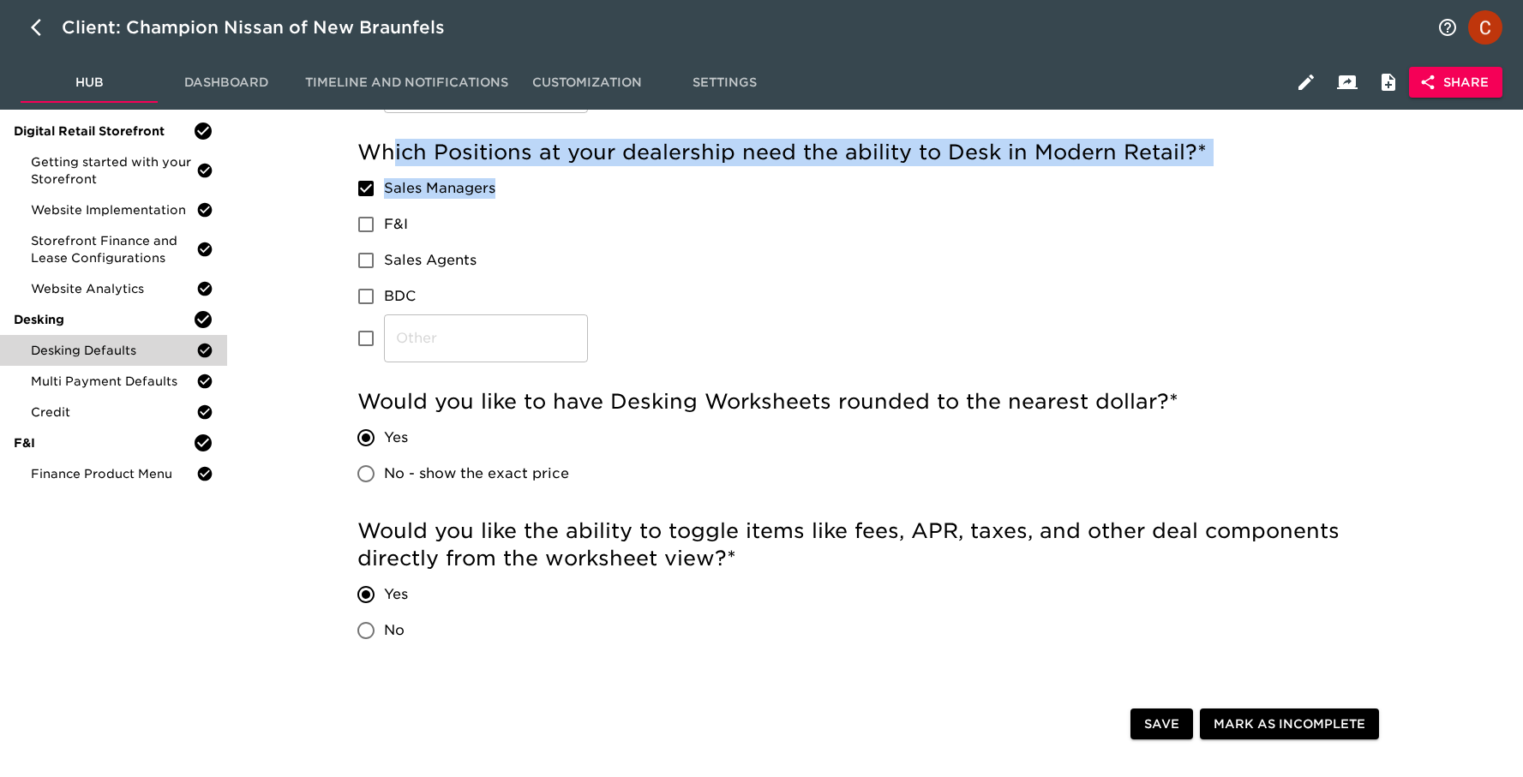
drag, startPoint x: 505, startPoint y: 189, endPoint x: 388, endPoint y: 159, distance: 120.1
click at [388, 159] on div "Which Positions at your dealership need the ability to Desk in Modern Retail? *…" at bounding box center [871, 251] width 1028 height 224
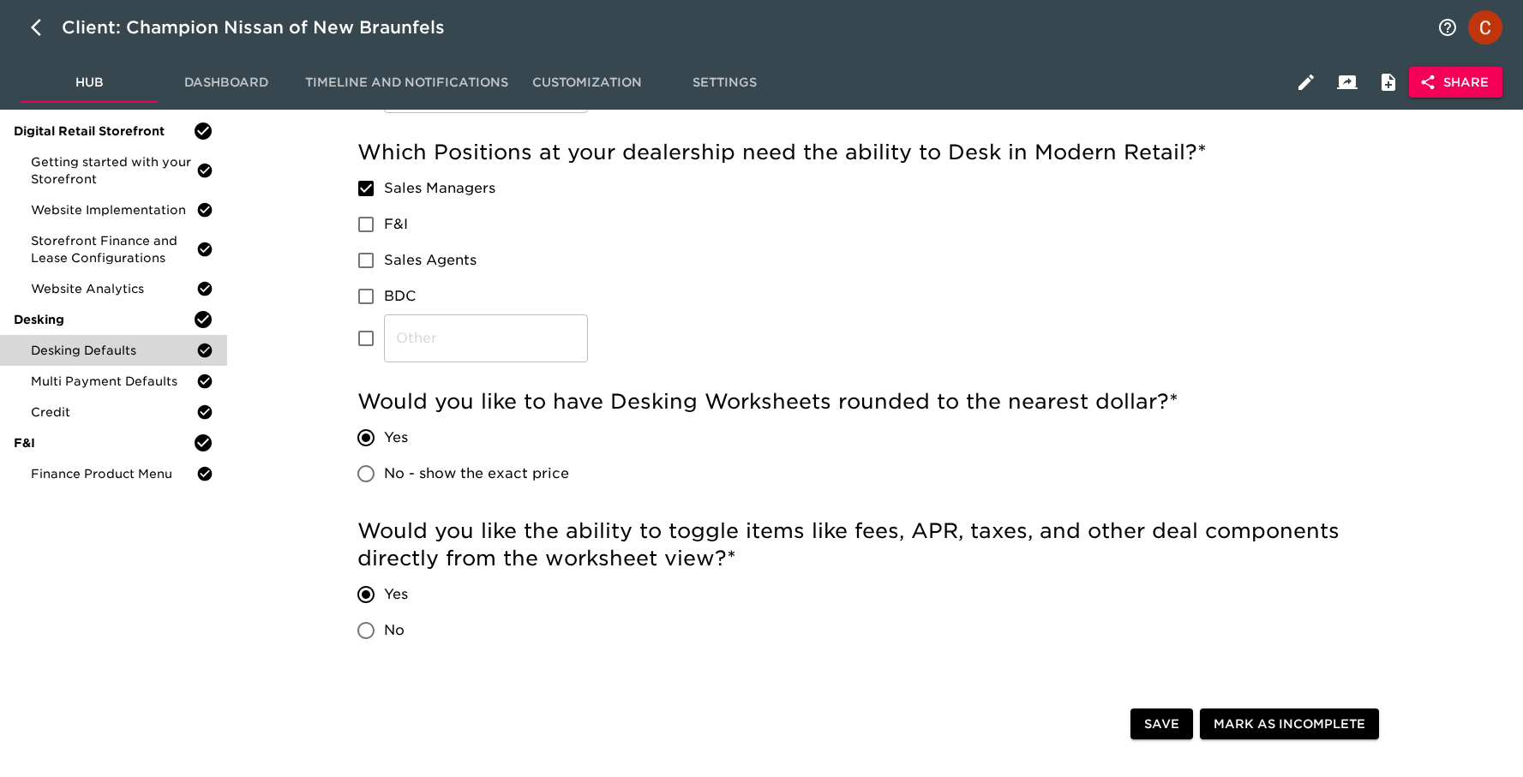
click at [294, 379] on div "Desking Defaults - Complete! Desking Defaults What tool do you currently use to…" at bounding box center [871, 402] width 1283 height 1196
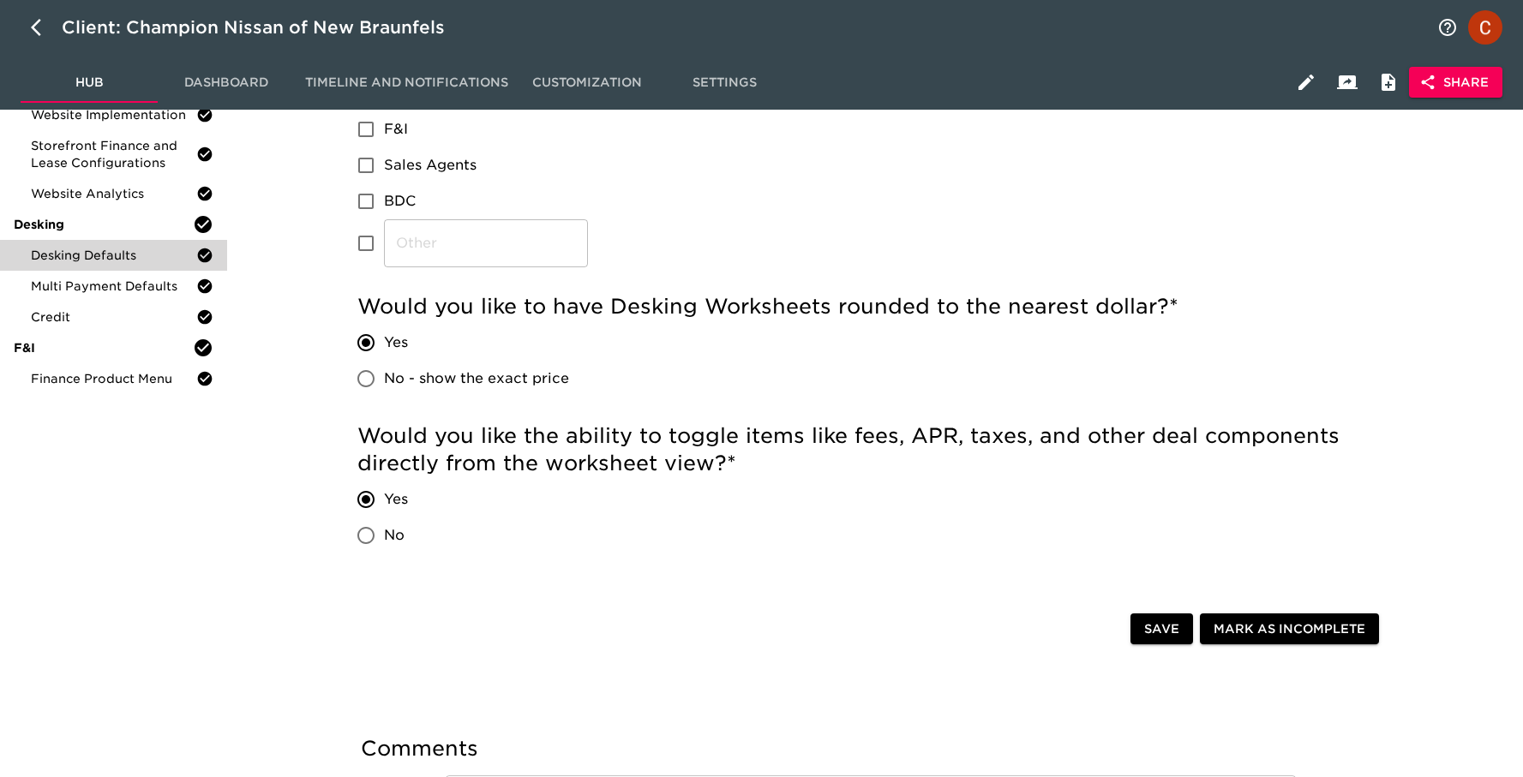
scroll to position [390, 0]
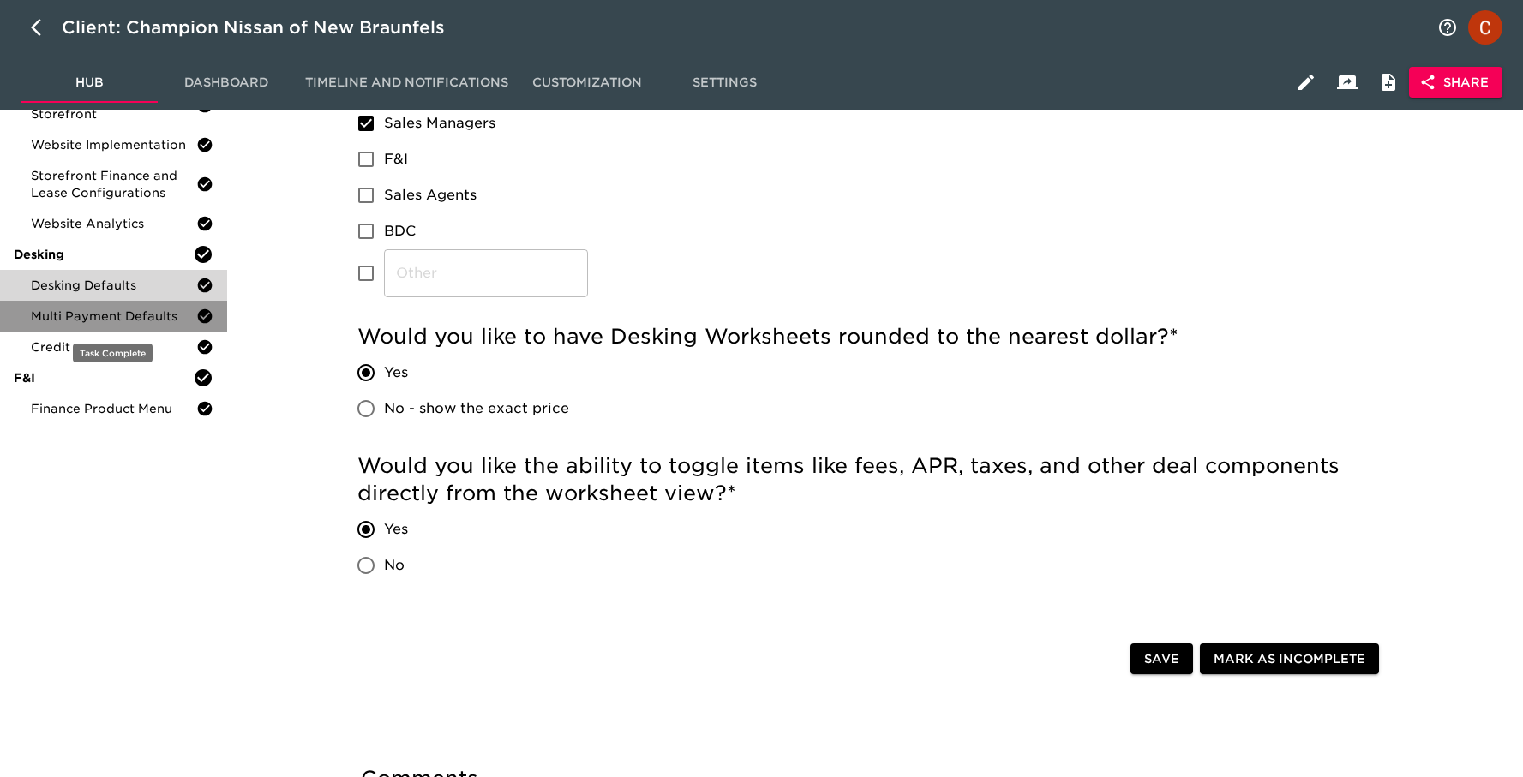
click at [107, 313] on span "Multi Payment Defaults" at bounding box center [113, 316] width 165 height 17
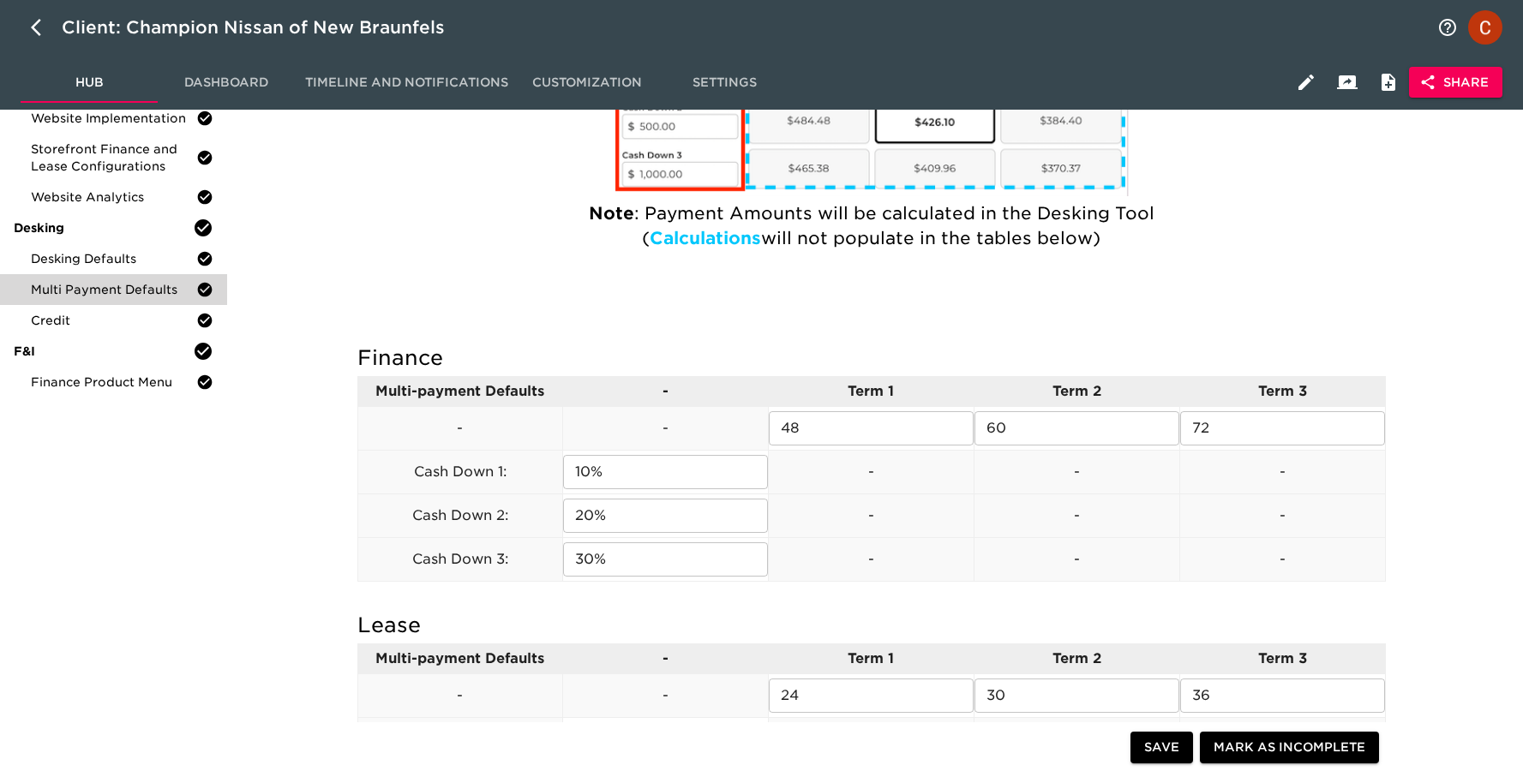
scroll to position [413, 0]
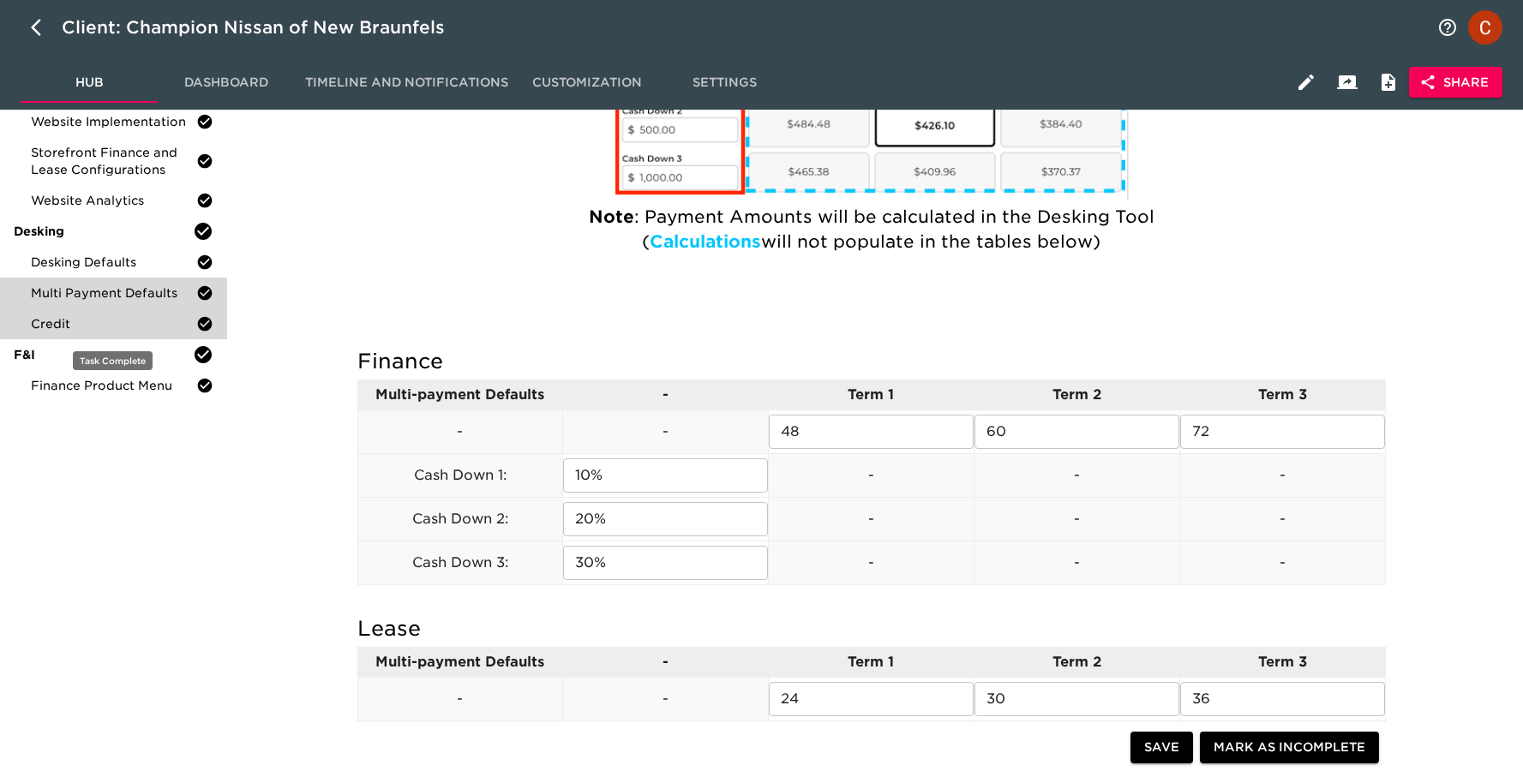
click at [82, 326] on span "Credit" at bounding box center [113, 323] width 165 height 17
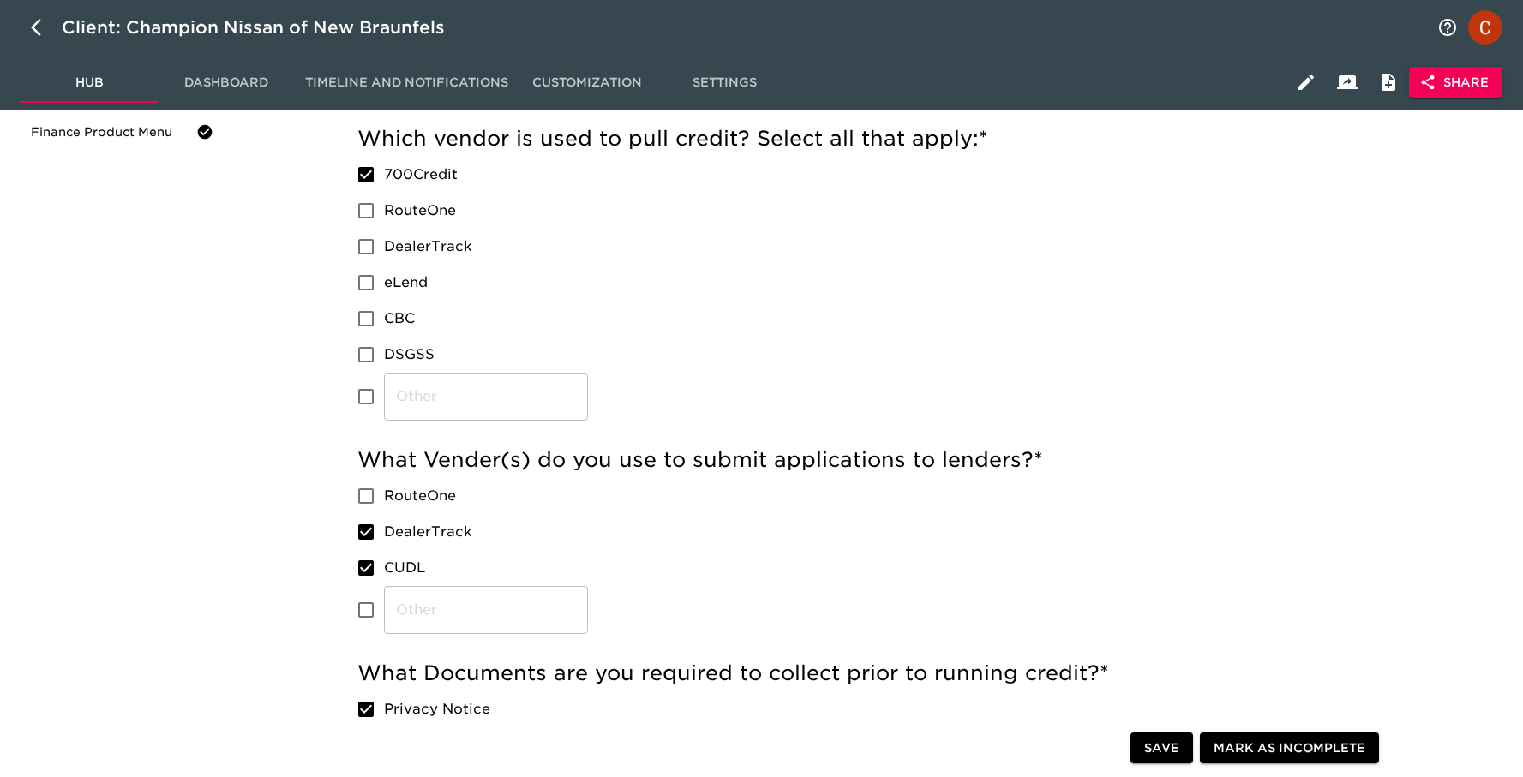
scroll to position [662, 0]
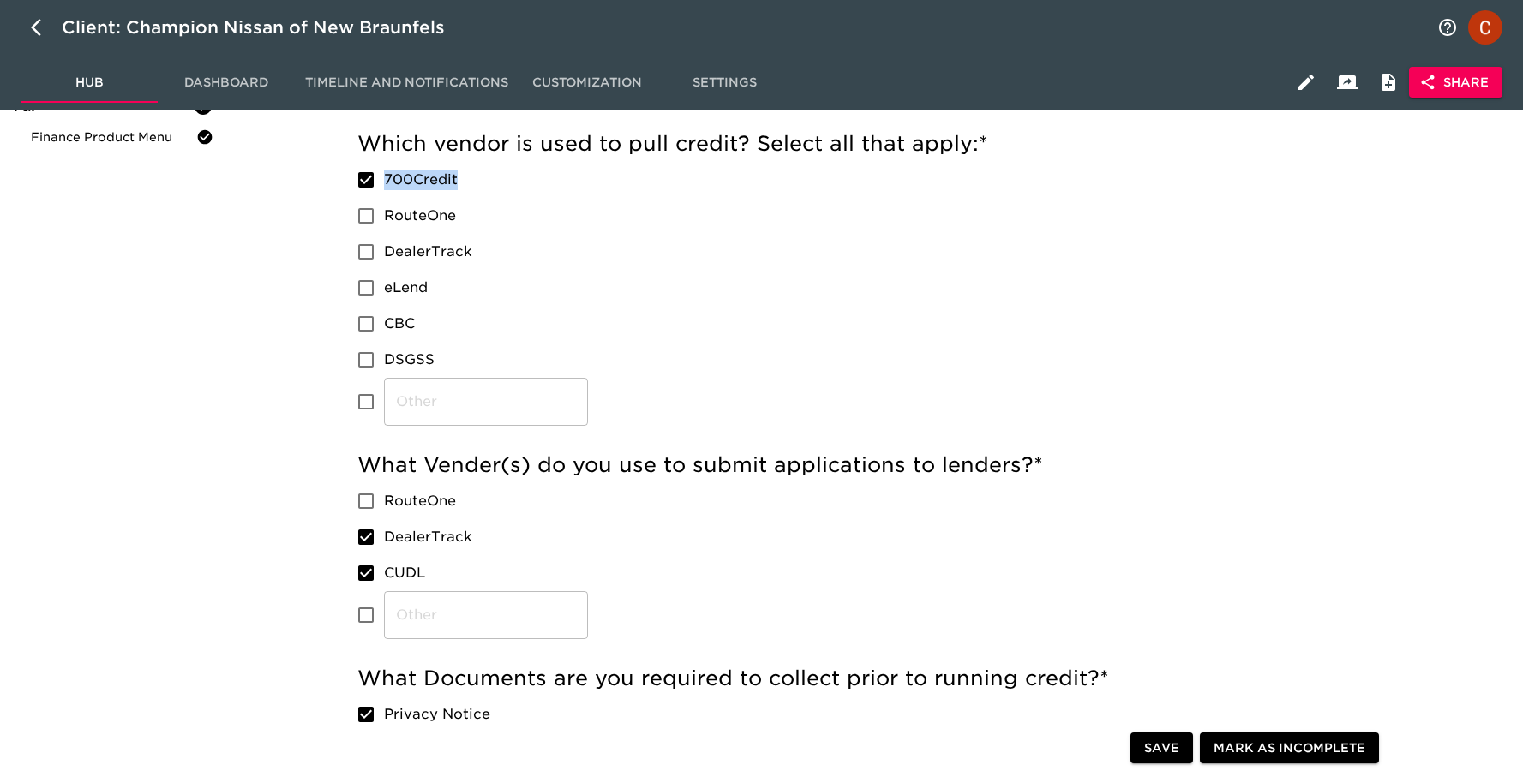
drag, startPoint x: 464, startPoint y: 175, endPoint x: 385, endPoint y: 176, distance: 78.8
click at [385, 176] on label "700Credit" at bounding box center [468, 180] width 240 height 36
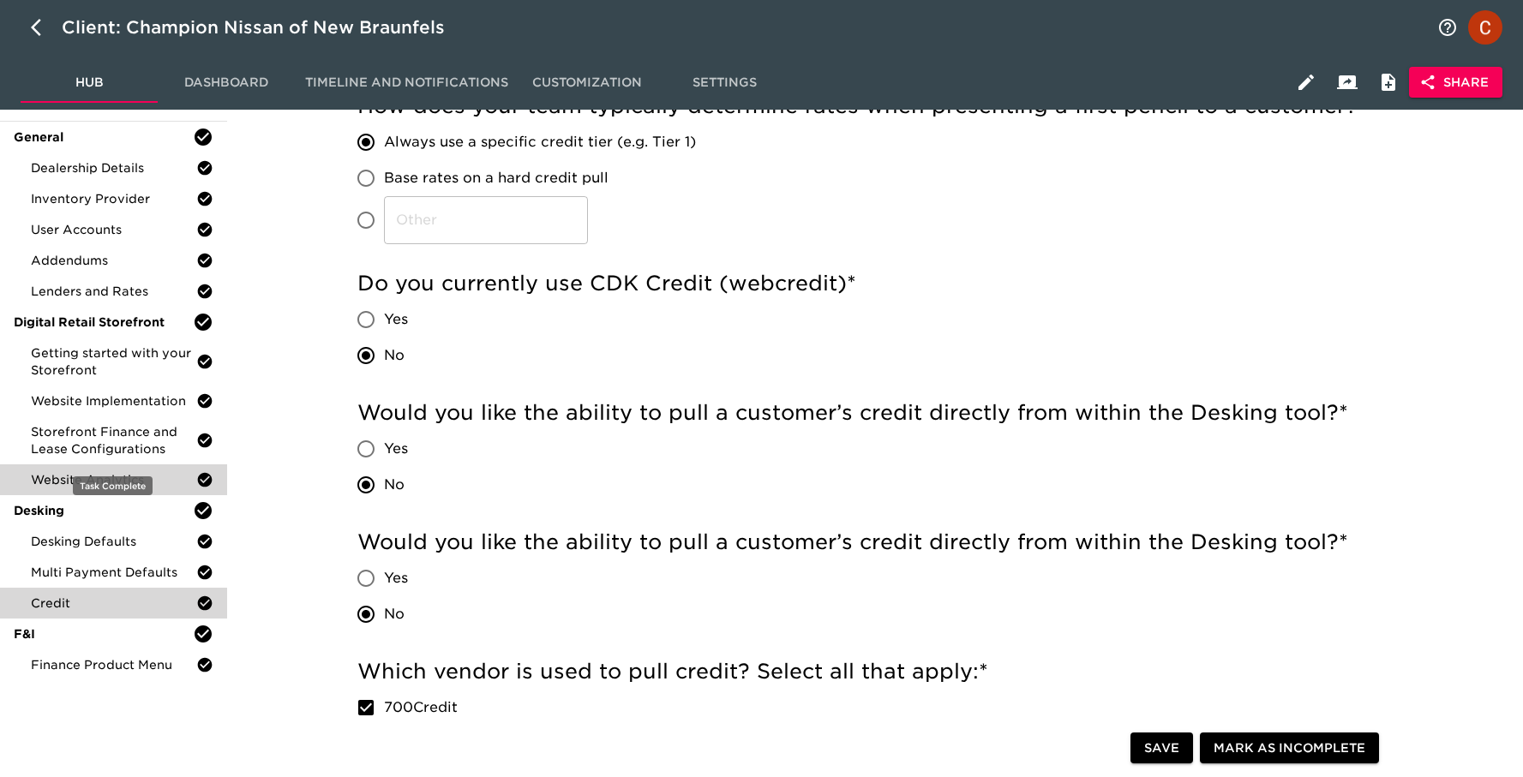
scroll to position [56, 0]
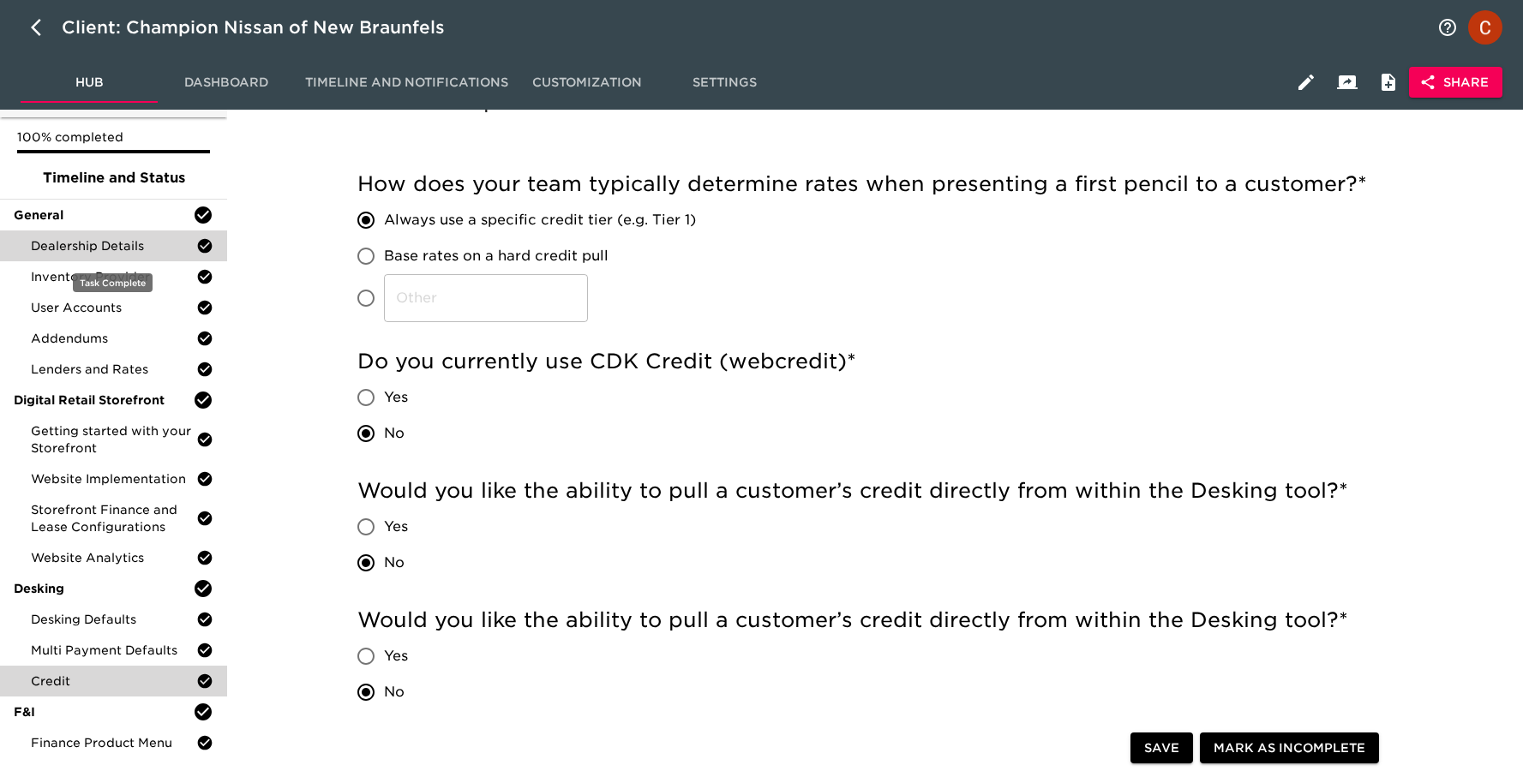
click at [93, 236] on div "Dealership Details" at bounding box center [113, 246] width 227 height 31
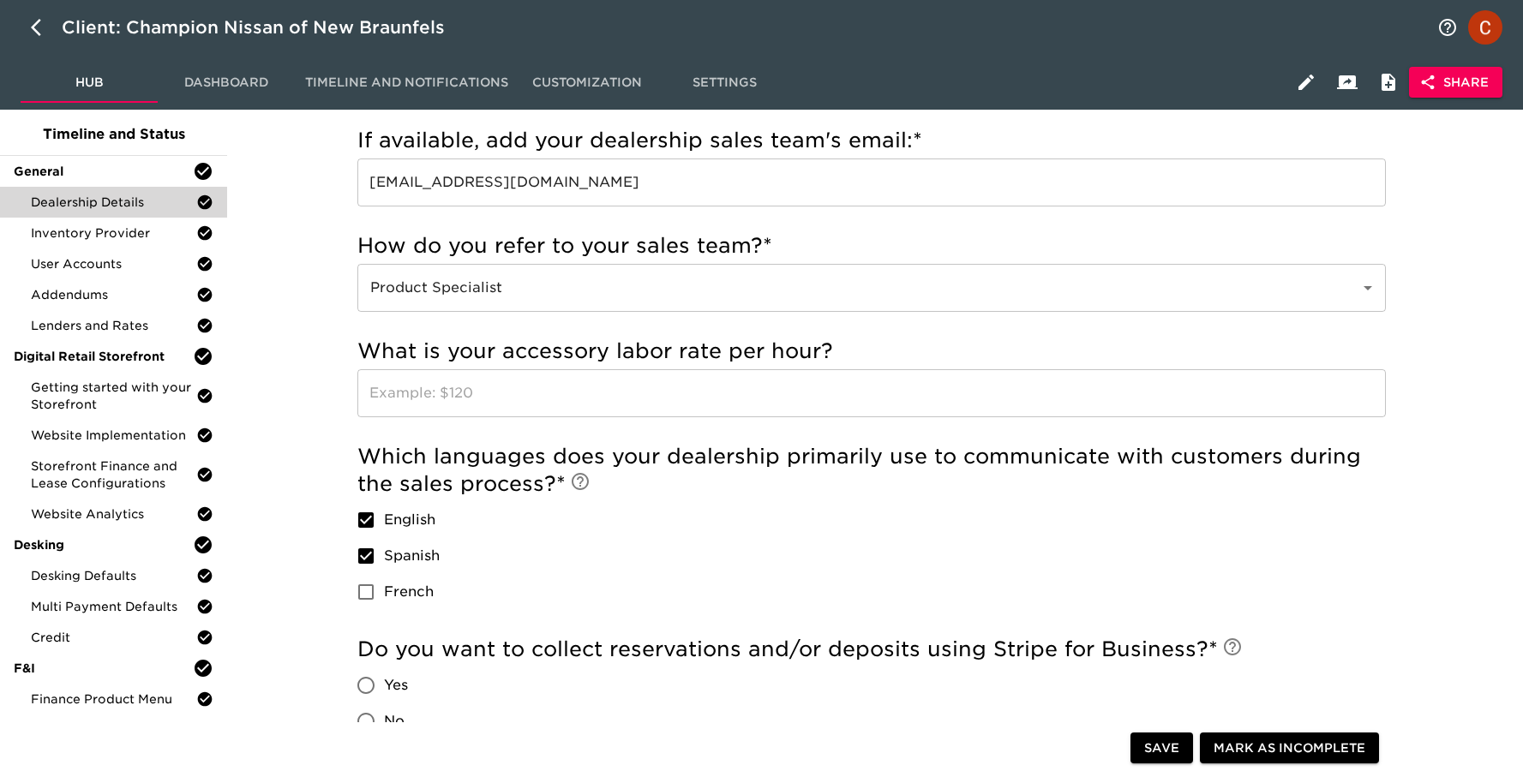
scroll to position [94, 0]
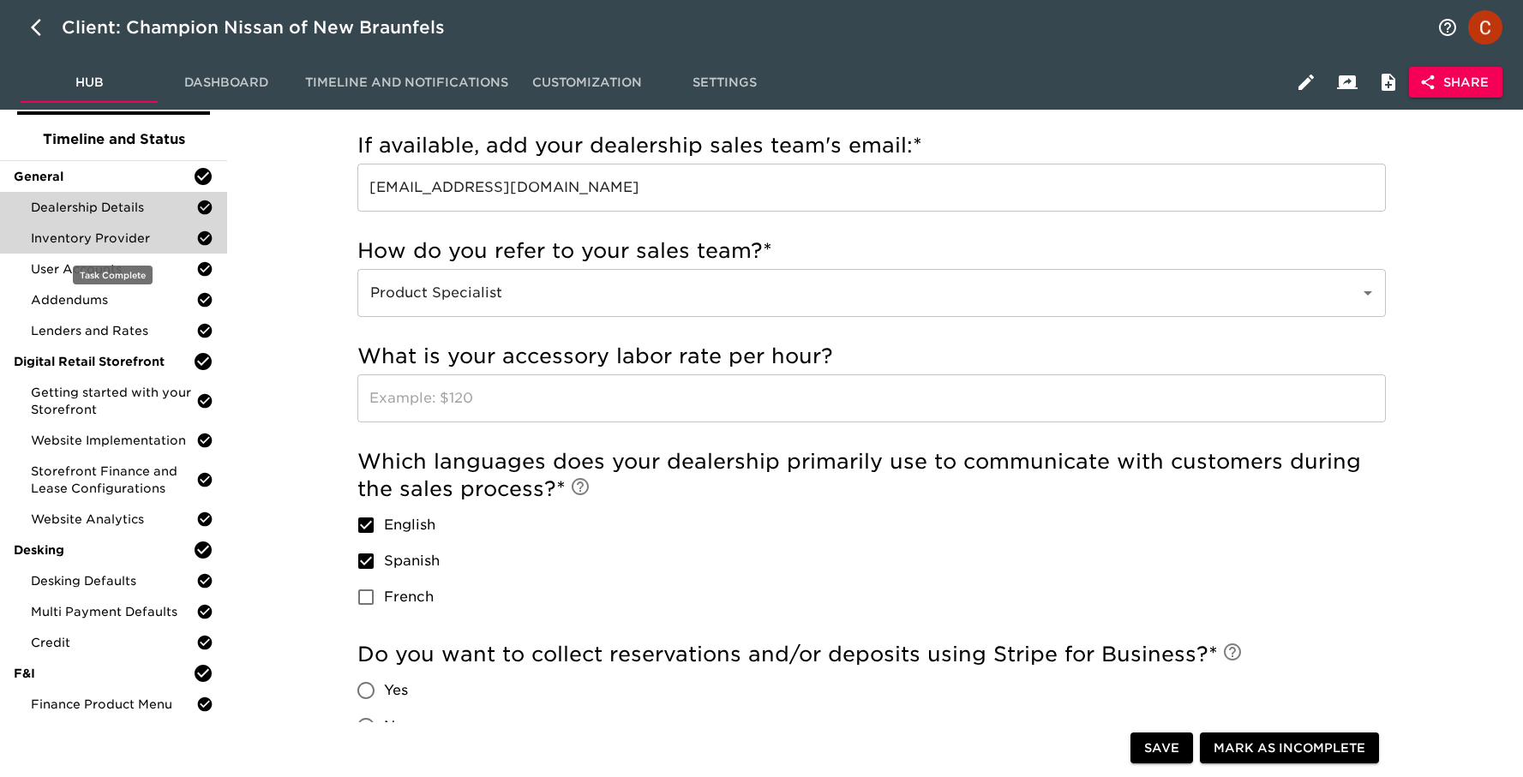
click at [81, 245] on span "Inventory Provider" at bounding box center [113, 238] width 165 height 17
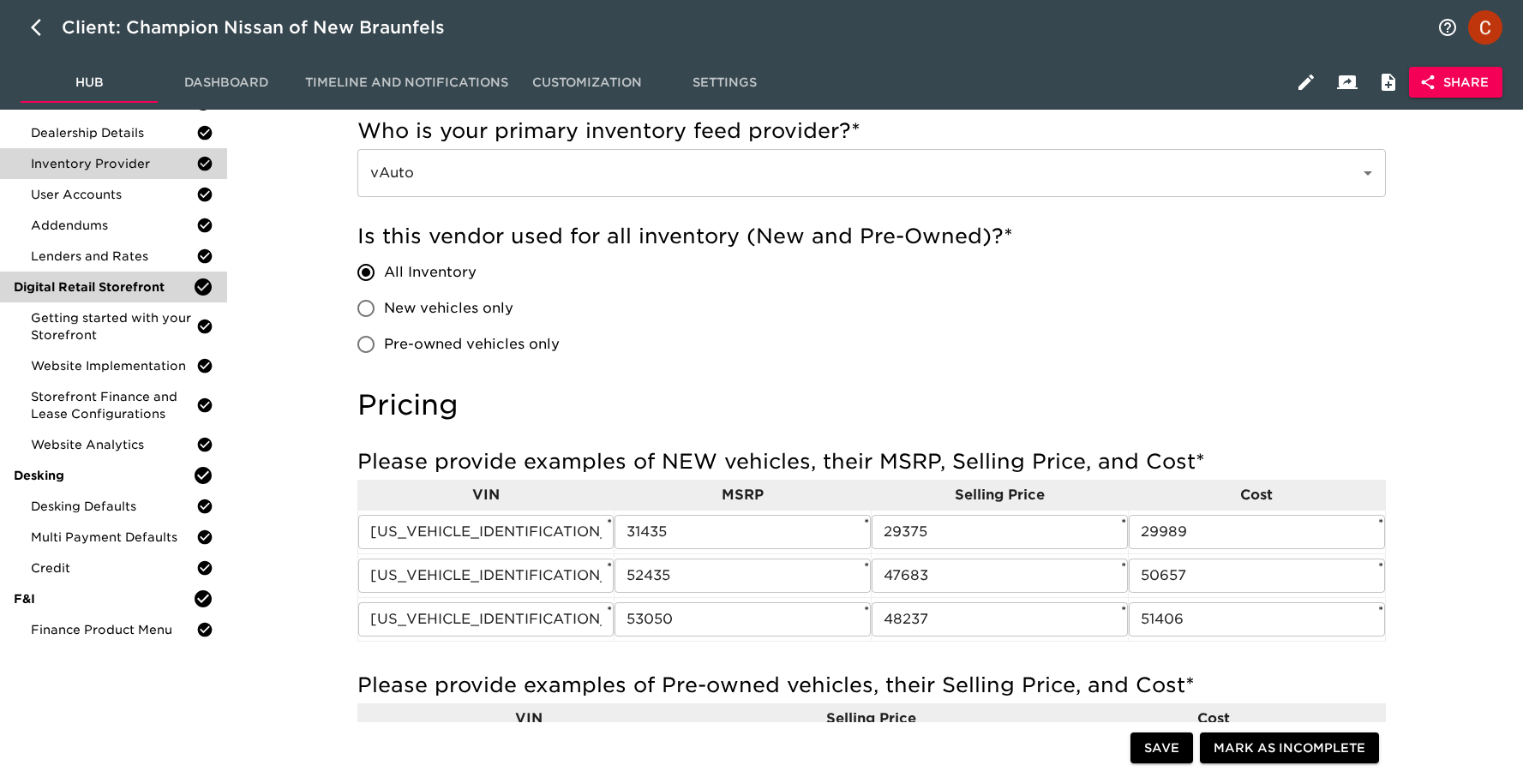
scroll to position [167, 0]
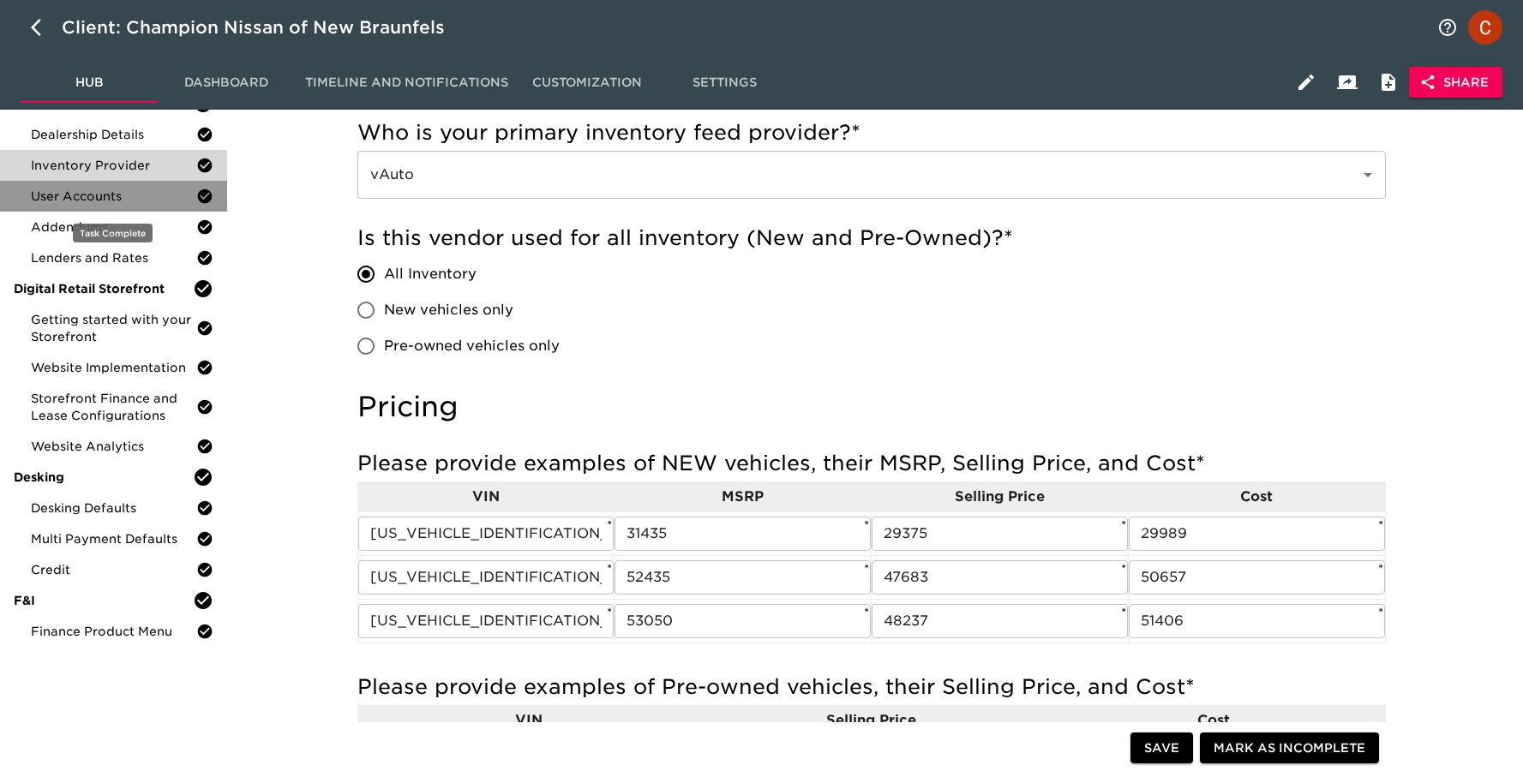
click at [57, 198] on span "User Accounts" at bounding box center [113, 196] width 165 height 17
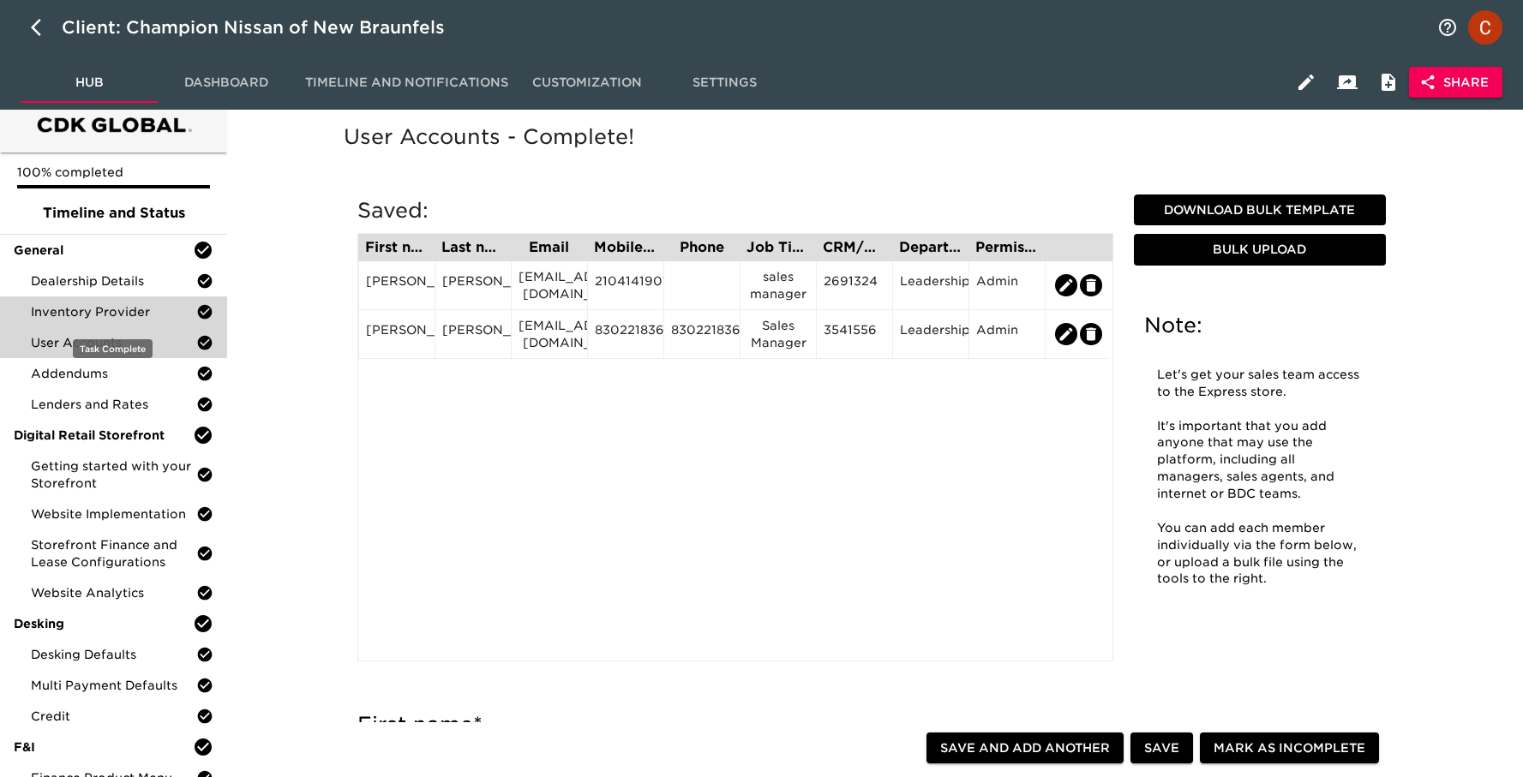
scroll to position [22, 0]
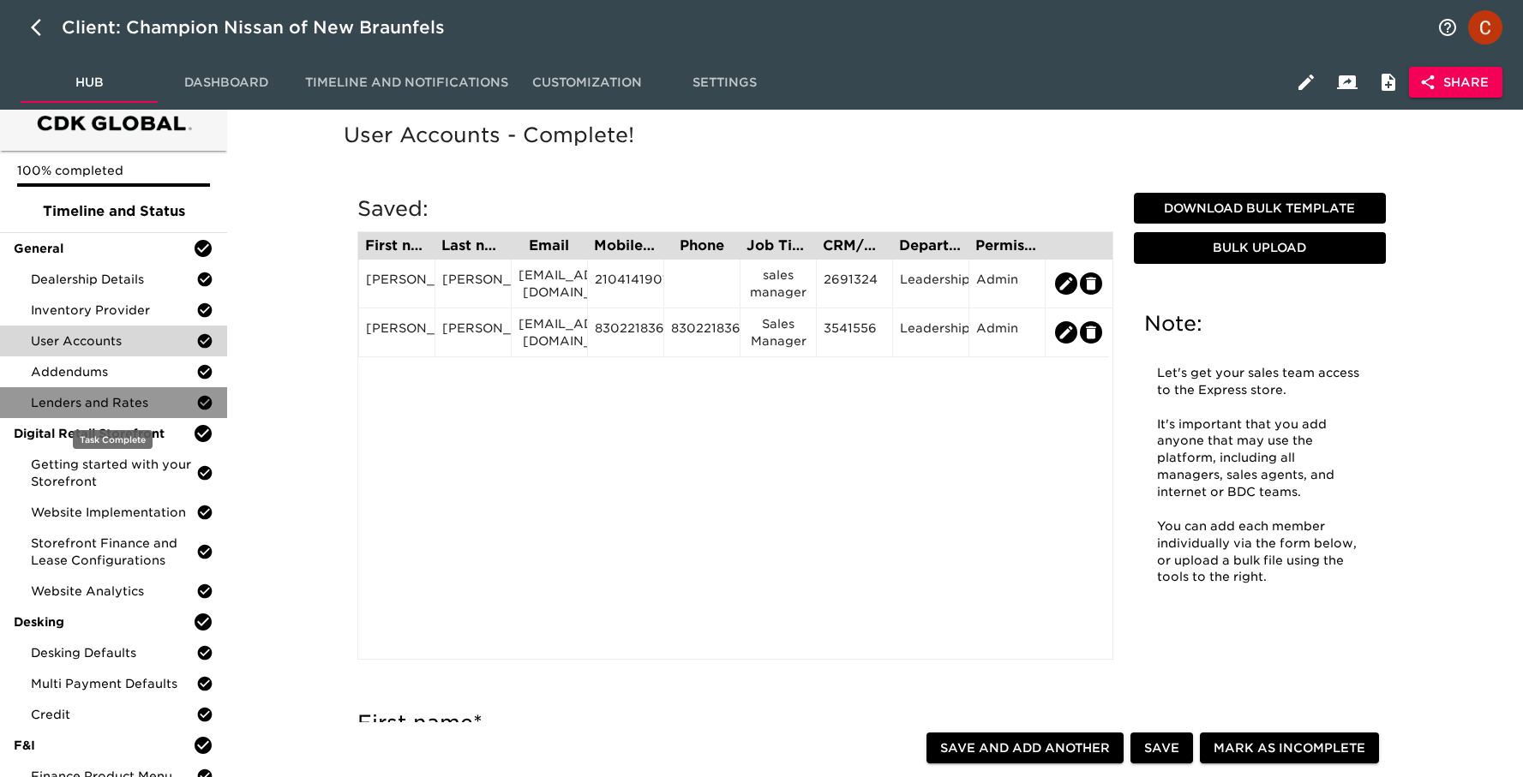
click at [58, 406] on span "Lenders and Rates" at bounding box center [113, 402] width 165 height 17
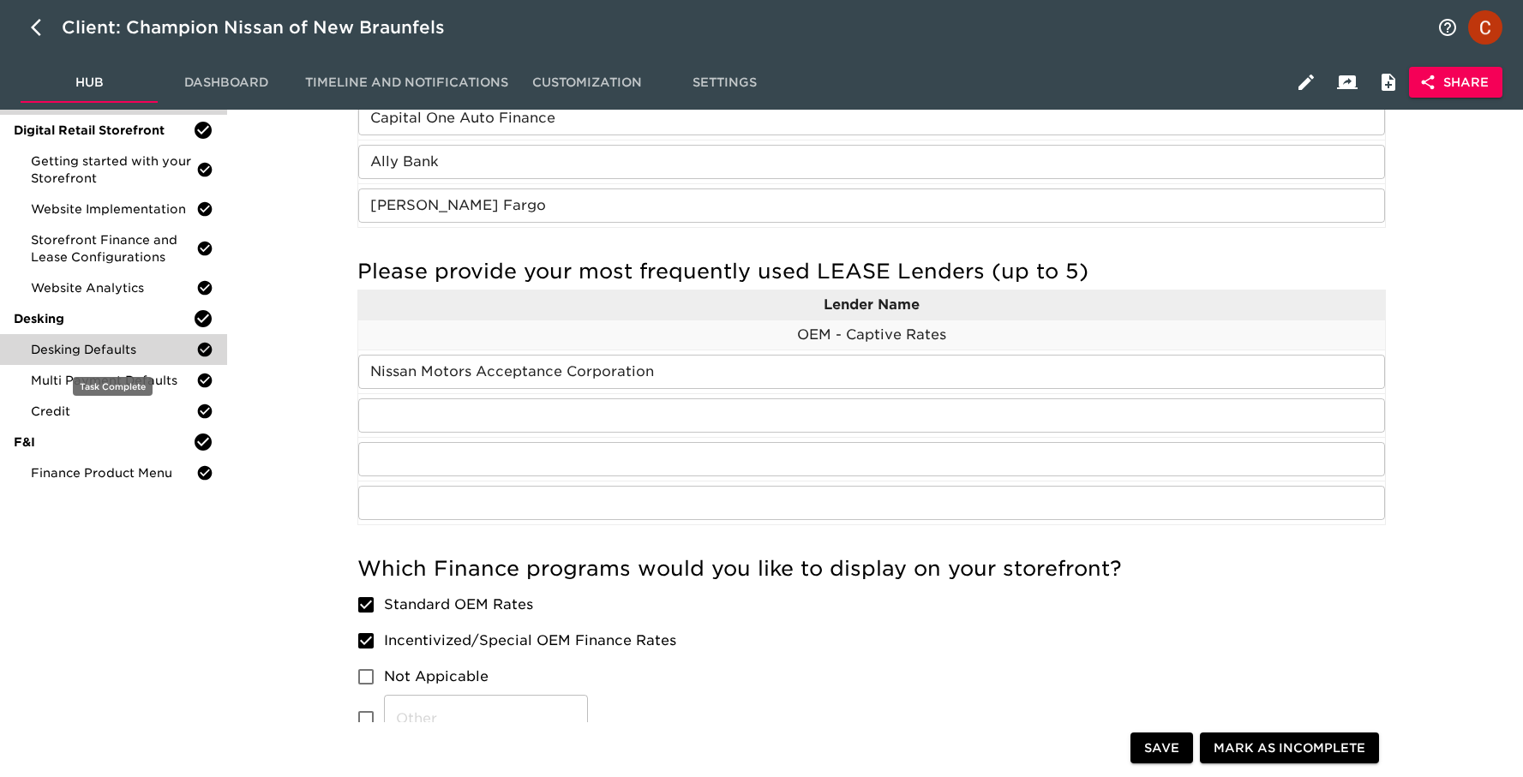
scroll to position [303, 0]
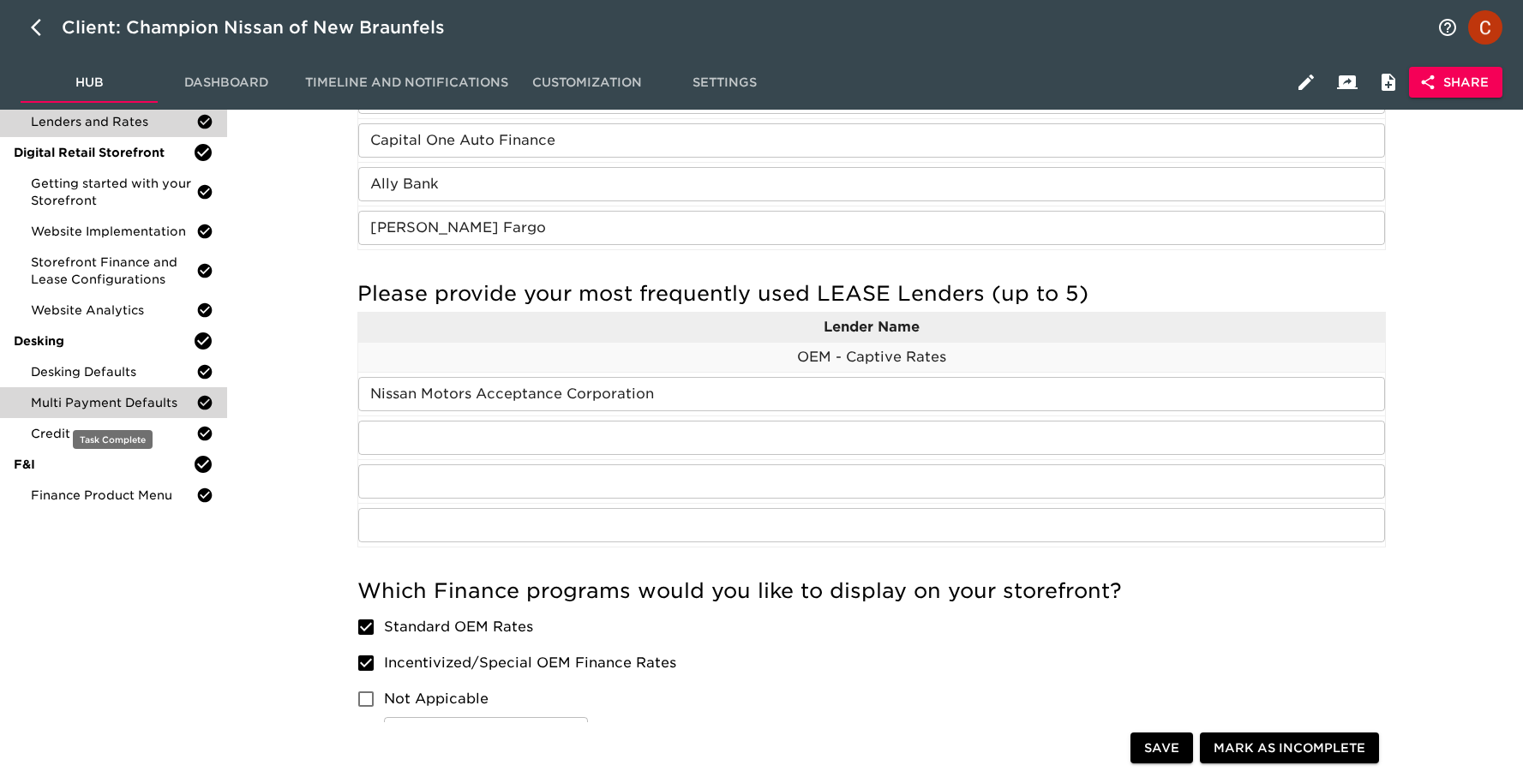
click at [98, 407] on span "Multi Payment Defaults" at bounding box center [113, 402] width 165 height 17
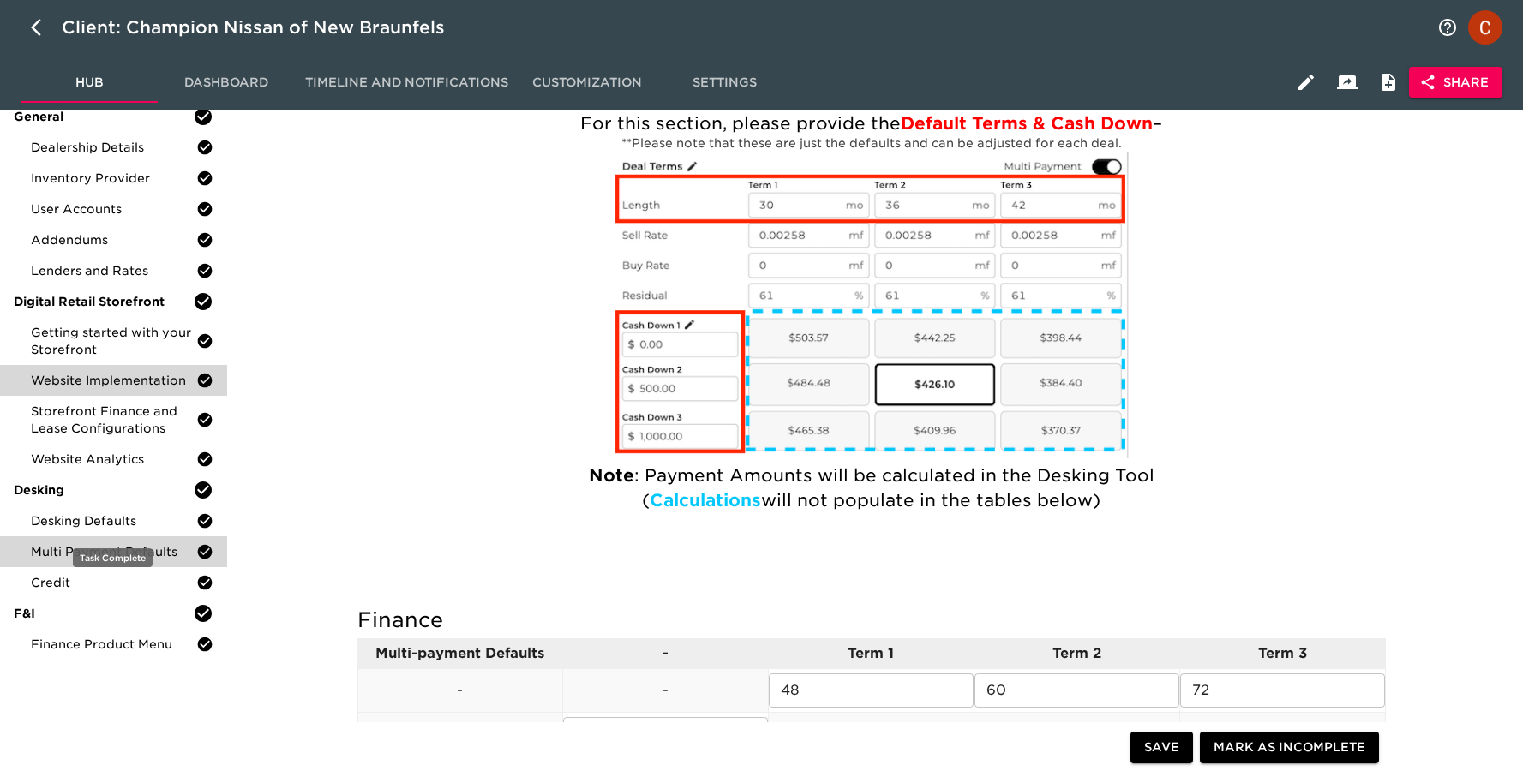
scroll to position [155, 0]
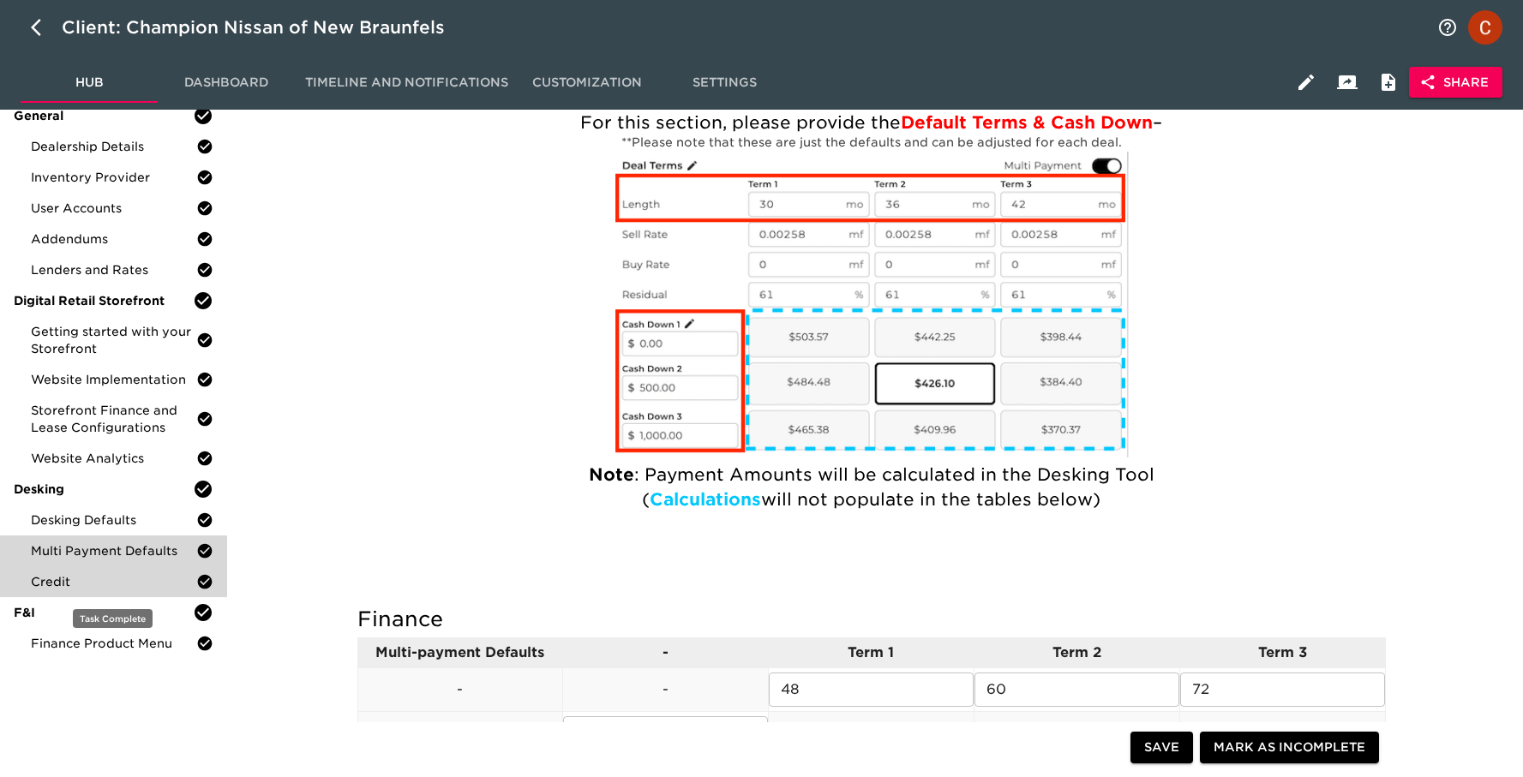
click at [45, 573] on span "Credit" at bounding box center [113, 581] width 165 height 17
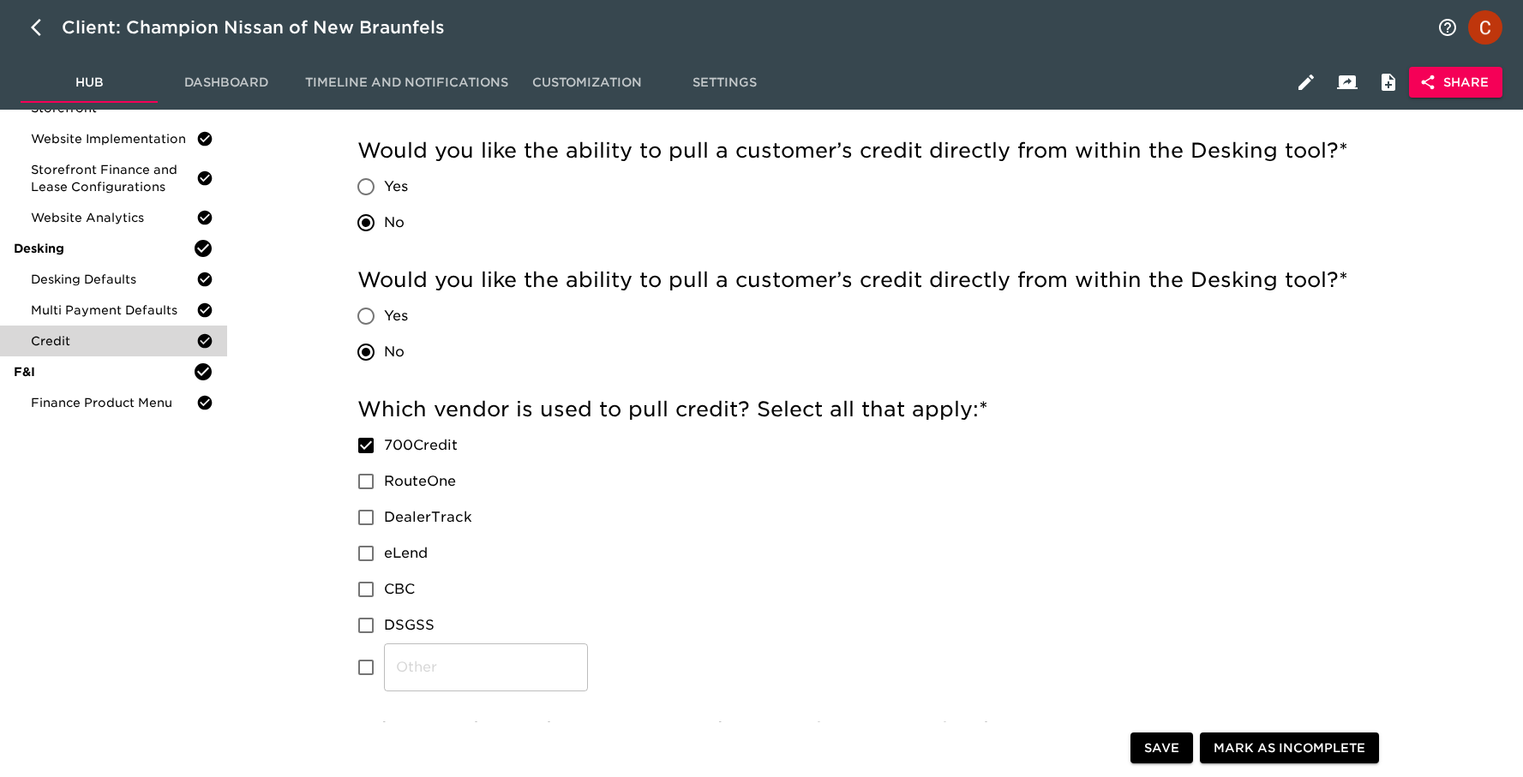
scroll to position [365, 0]
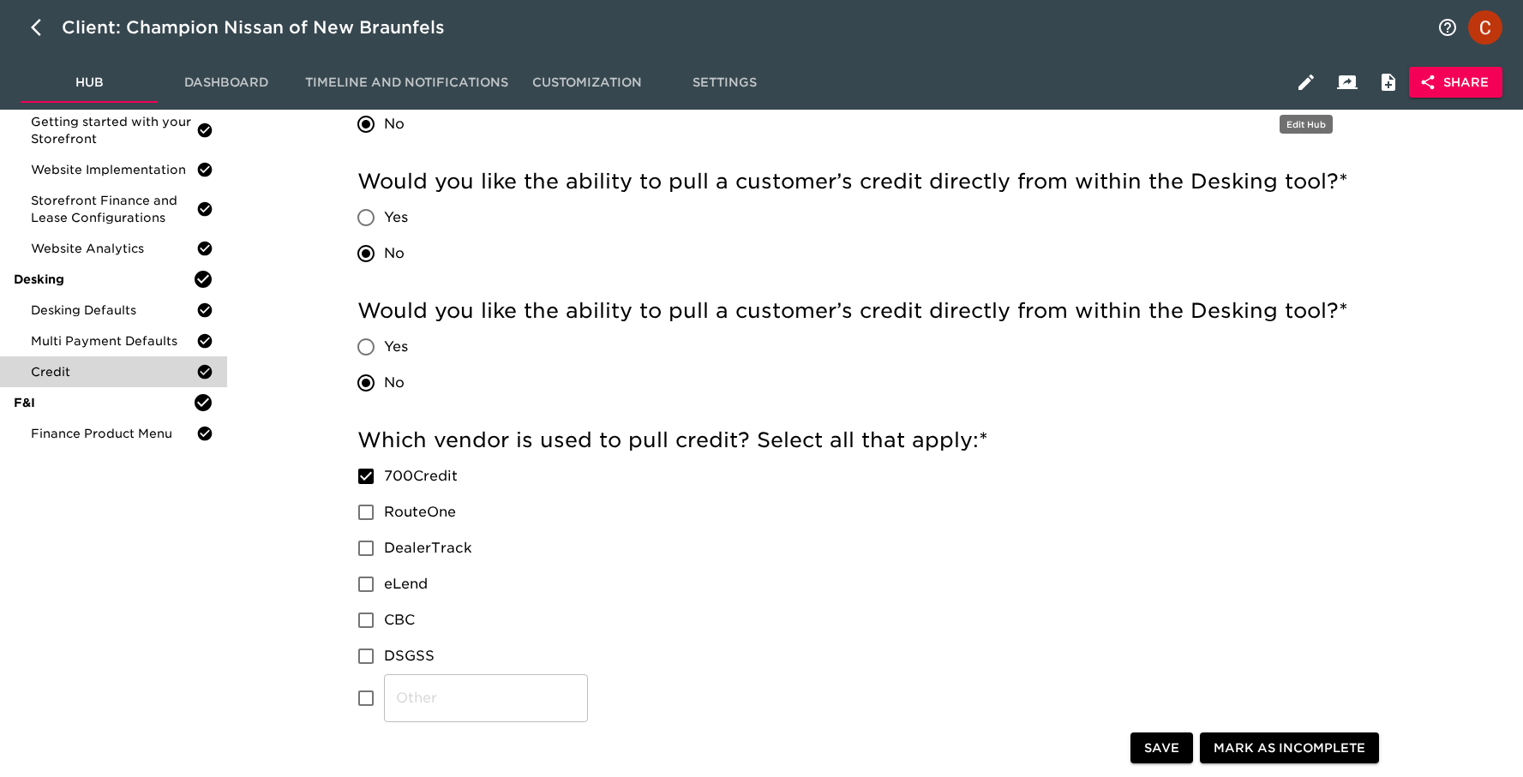
click at [1307, 84] on icon "button" at bounding box center [1306, 82] width 21 height 21
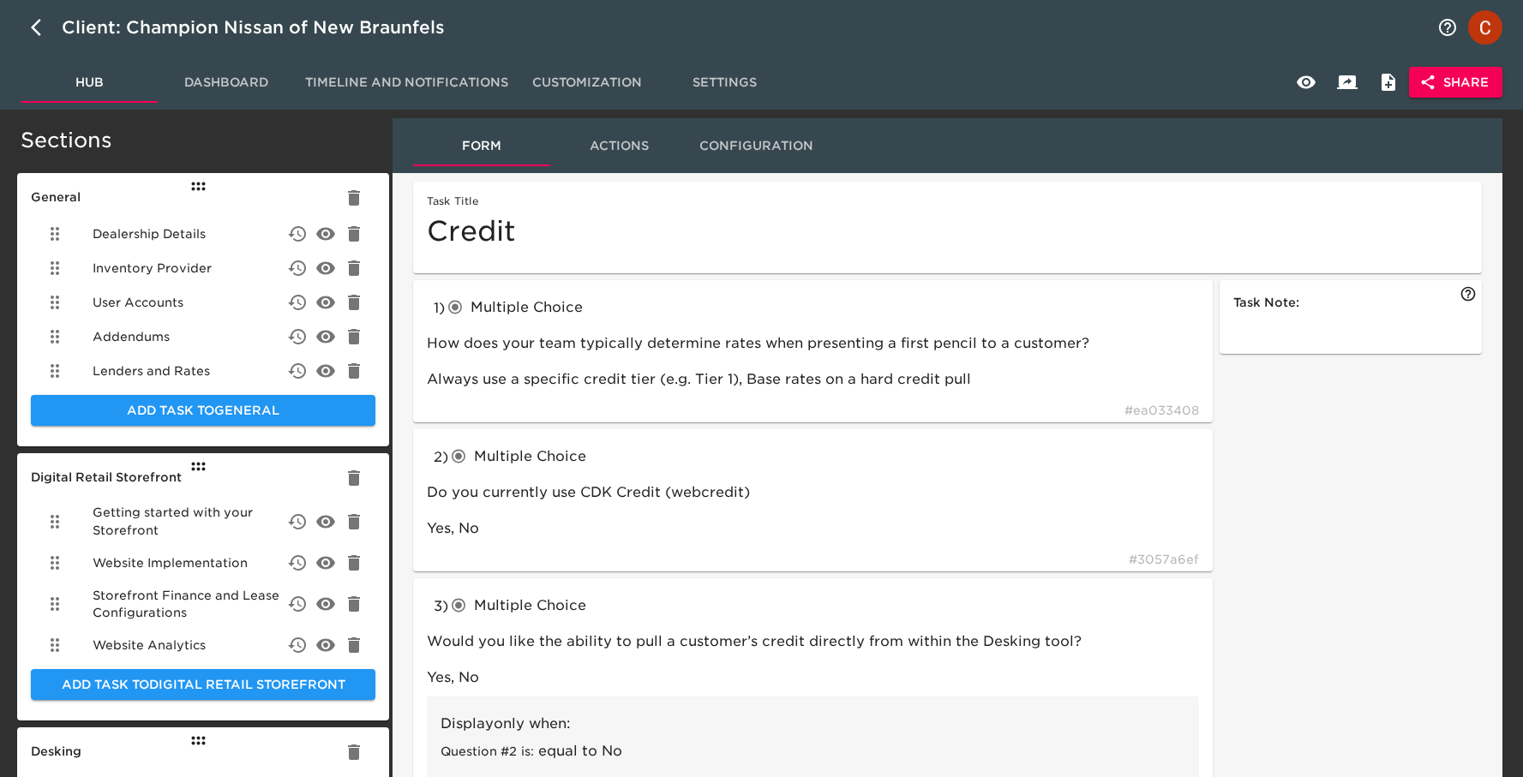
scroll to position [5, 0]
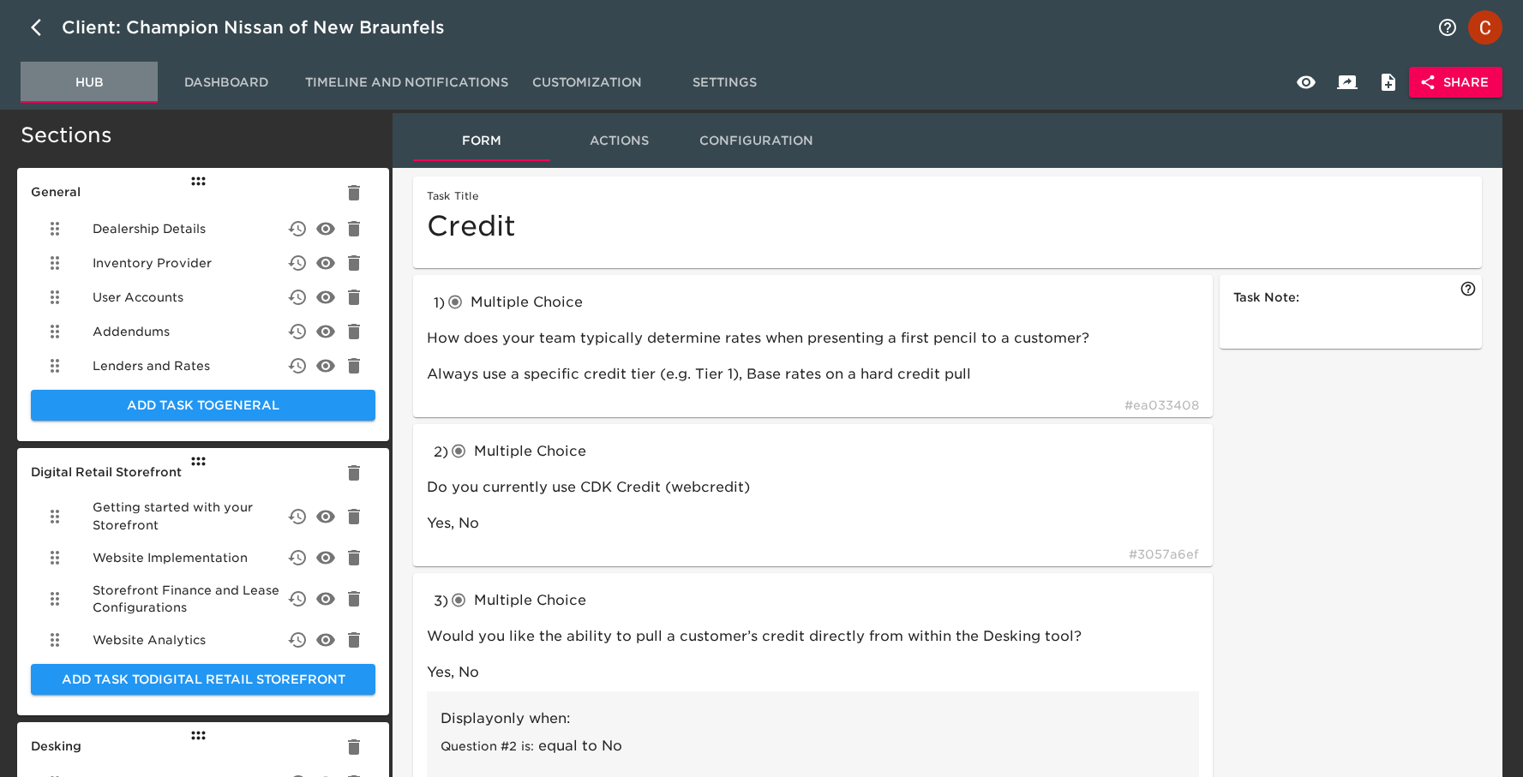
click at [105, 81] on span "Hub" at bounding box center [89, 82] width 117 height 21
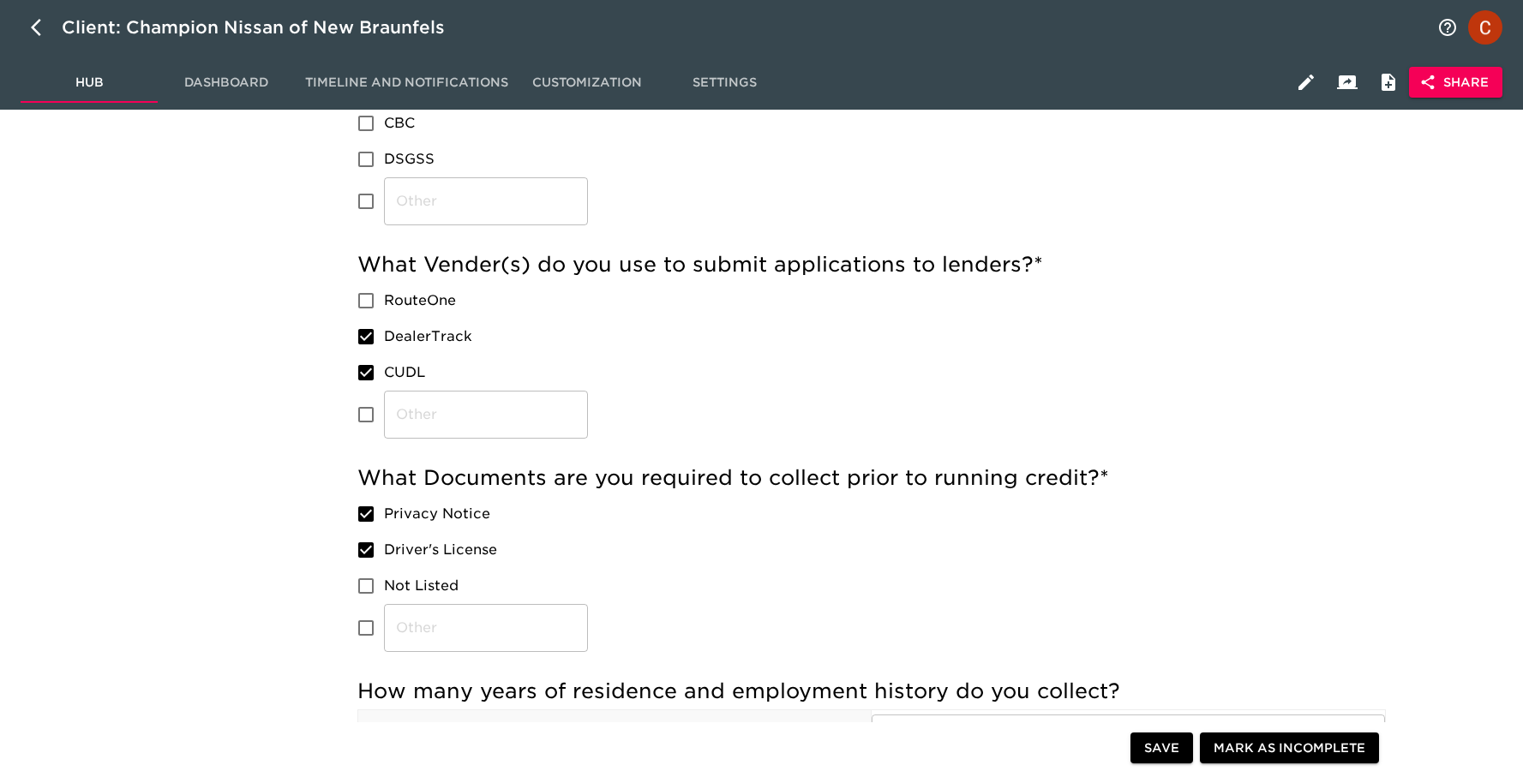
scroll to position [872, 0]
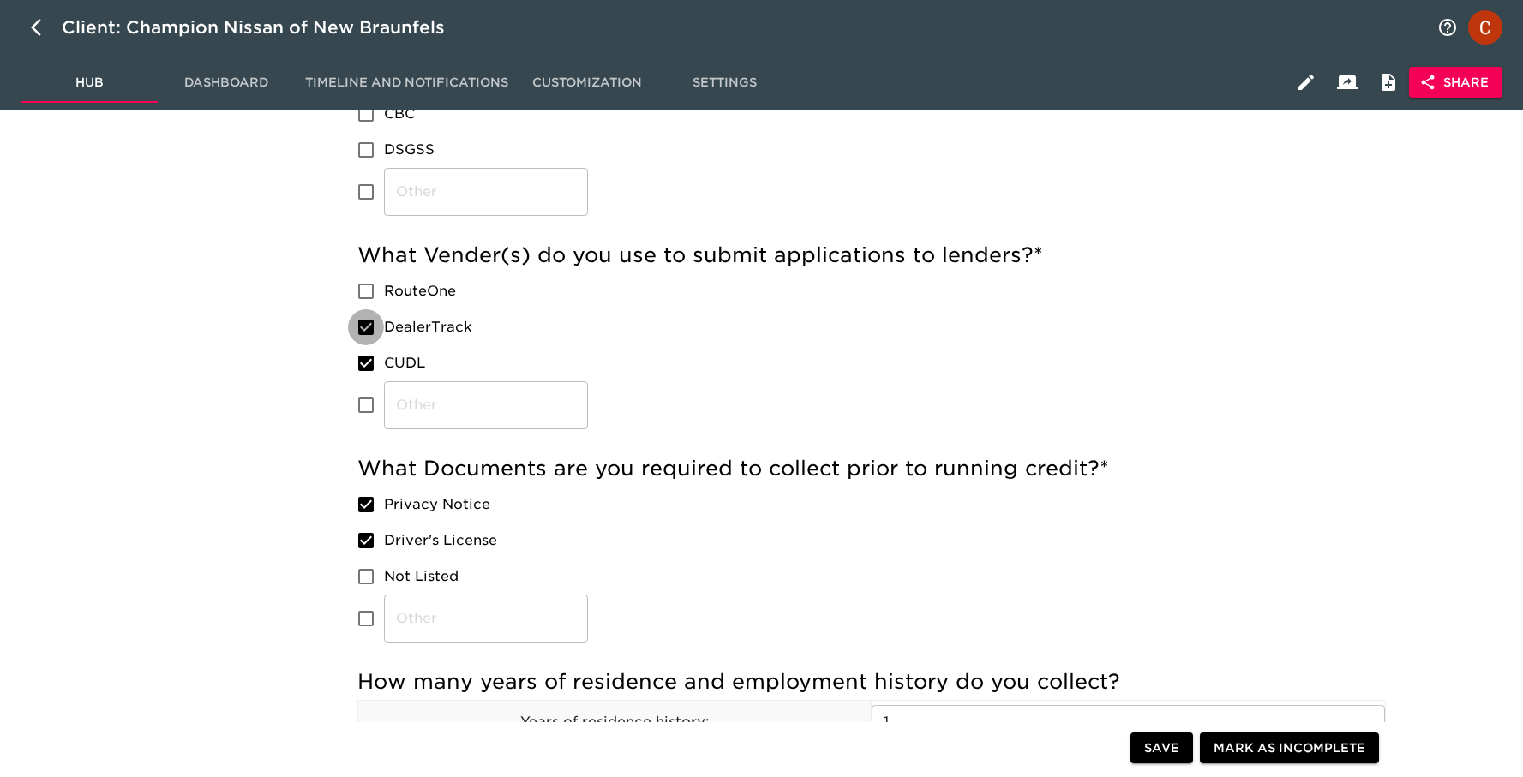
click at [364, 325] on input "DealerTrack" at bounding box center [366, 327] width 36 height 36
checkbox input "true"
click at [363, 362] on input "CUDL" at bounding box center [366, 363] width 36 height 36
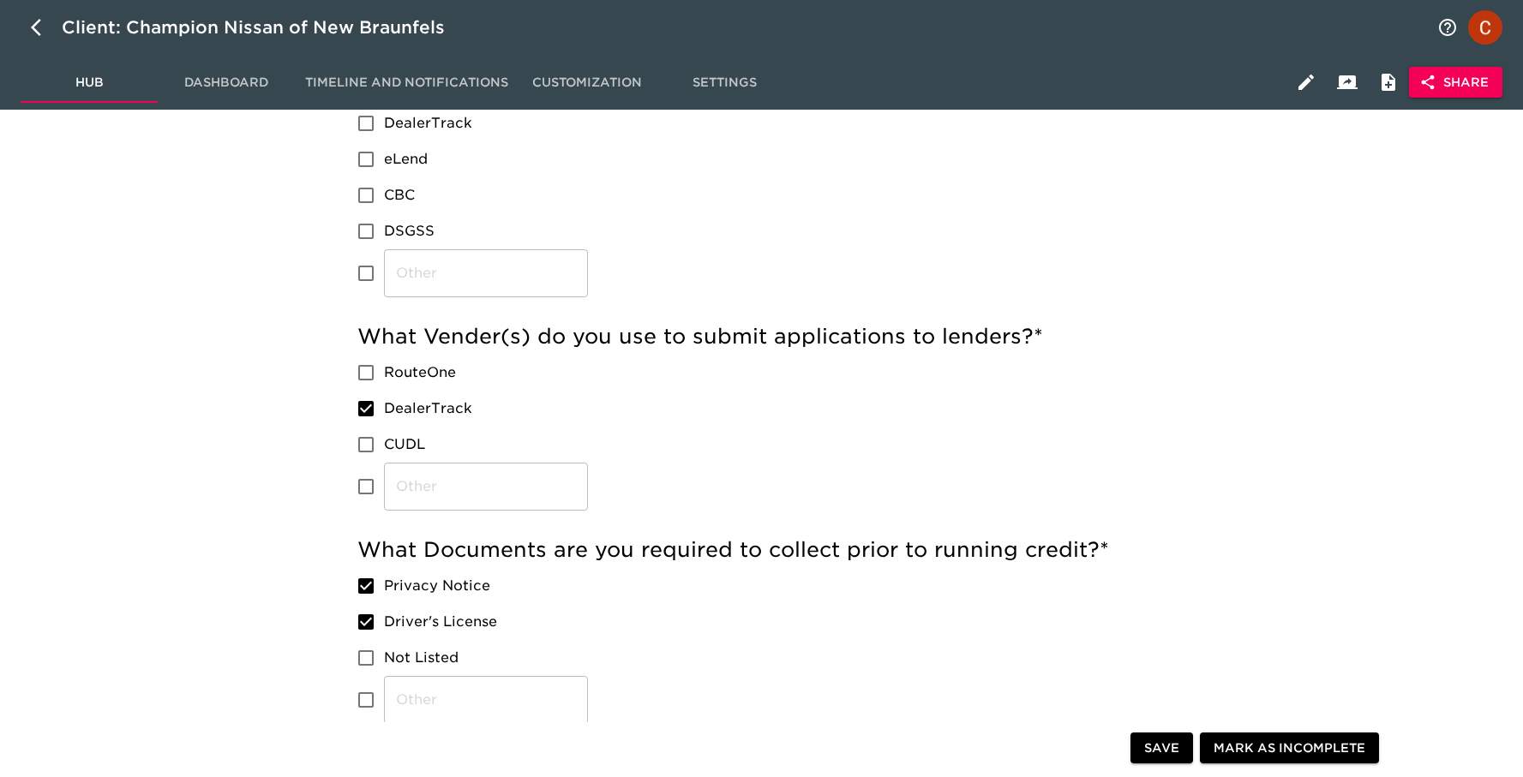
scroll to position [730, 0]
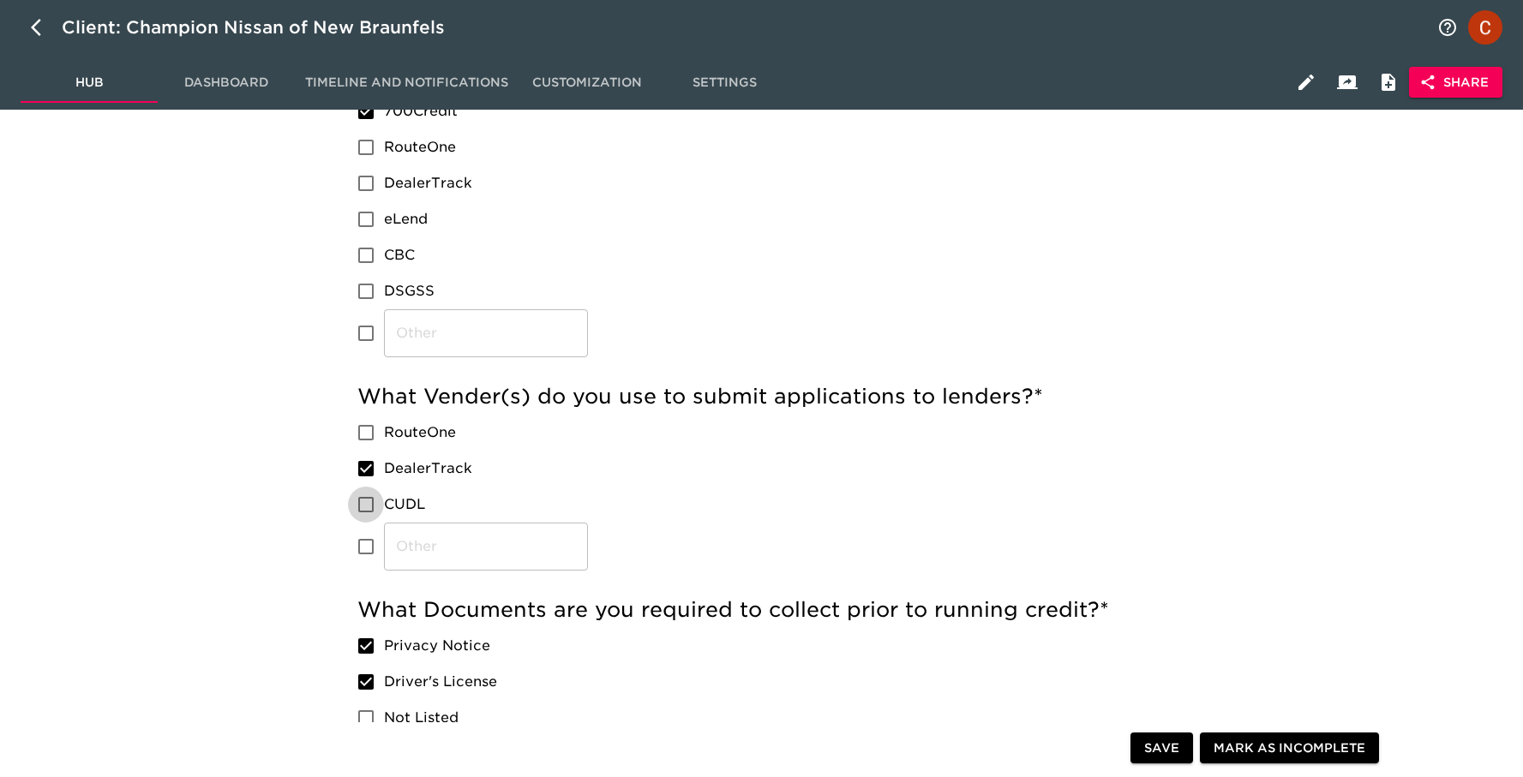
click at [372, 503] on input "CUDL" at bounding box center [366, 505] width 36 height 36
checkbox input "true"
click at [271, 494] on div "Credit - Complete! Incomplete: Would you like the ability to pull a customer’s …" at bounding box center [871, 442] width 1283 height 2088
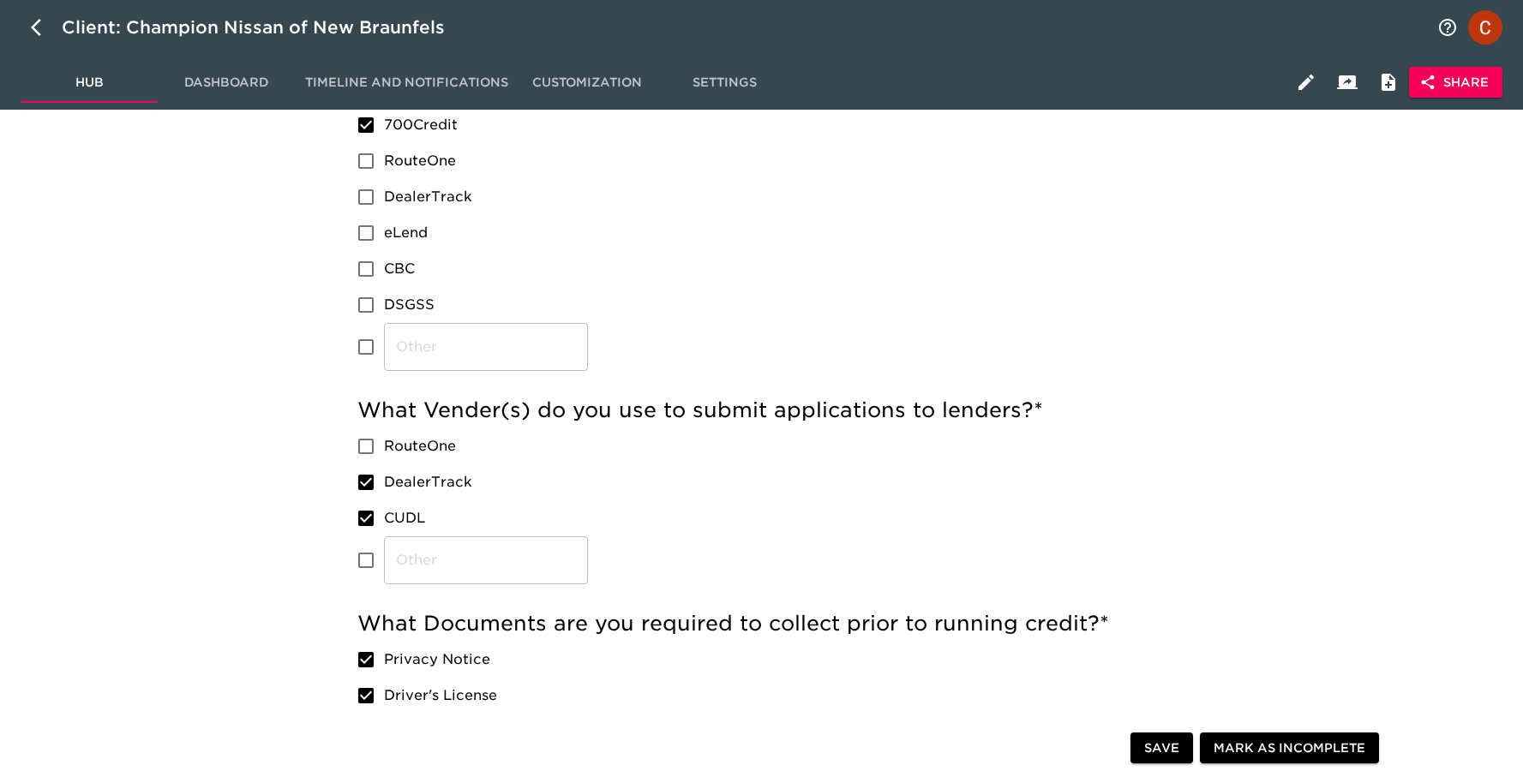
scroll to position [900, 0]
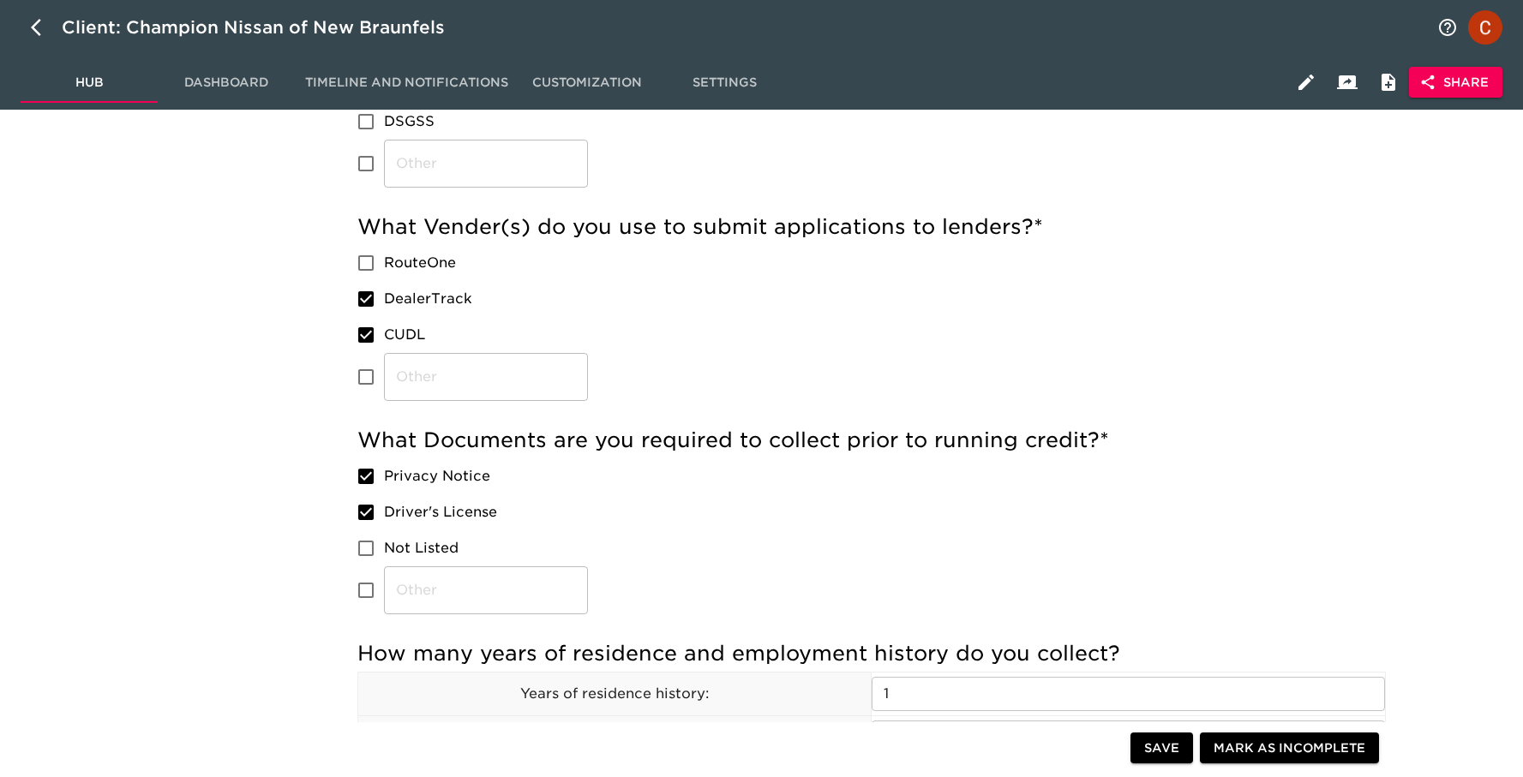
click at [364, 253] on input "RouteOne" at bounding box center [366, 263] width 36 height 36
click at [360, 261] on input "RouteOne" at bounding box center [366, 263] width 36 height 36
checkbox input "false"
click at [278, 399] on div "Credit - Complete! Incomplete: Would you like the ability to pull a customer’s …" at bounding box center [871, 273] width 1283 height 2088
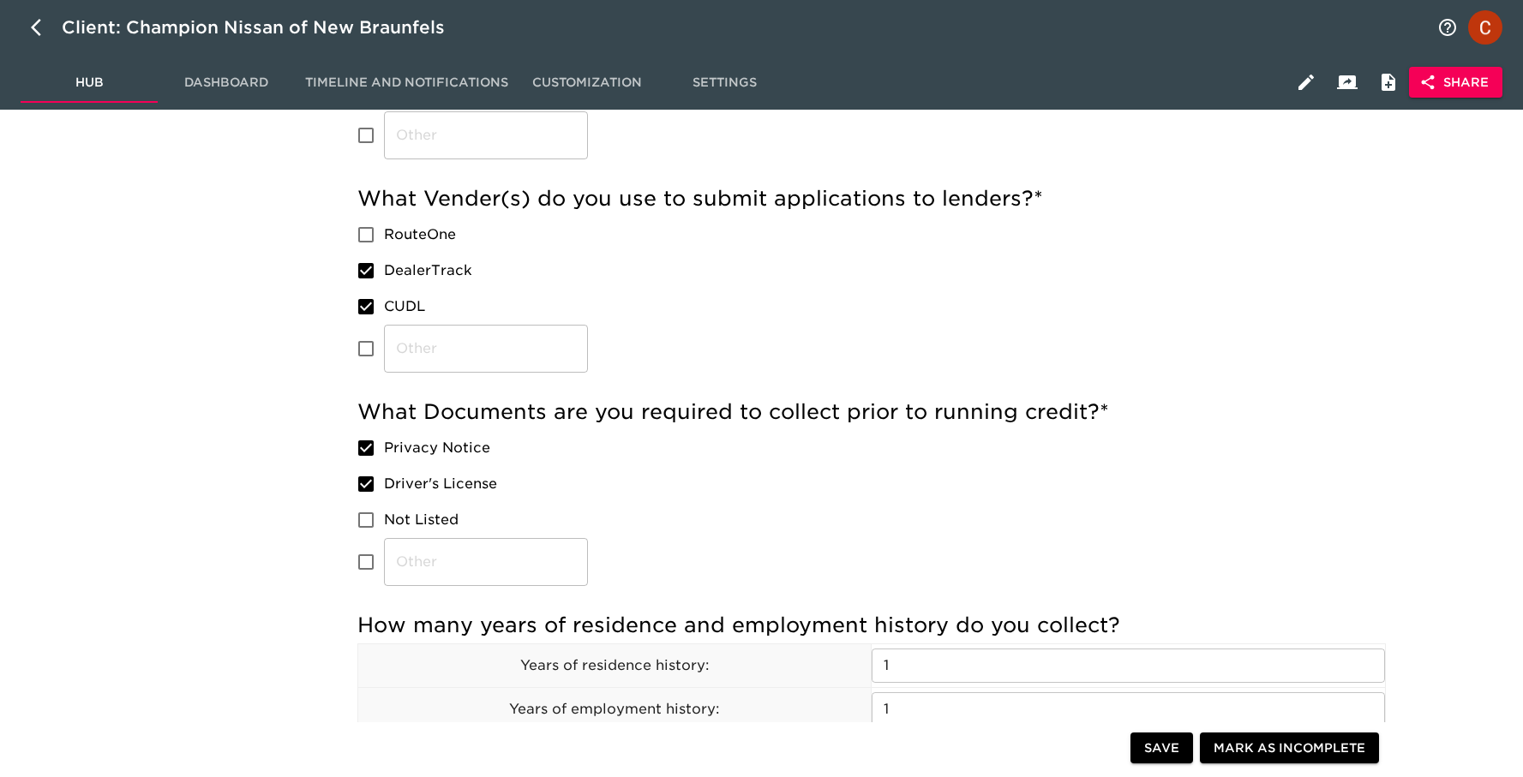
scroll to position [830, 0]
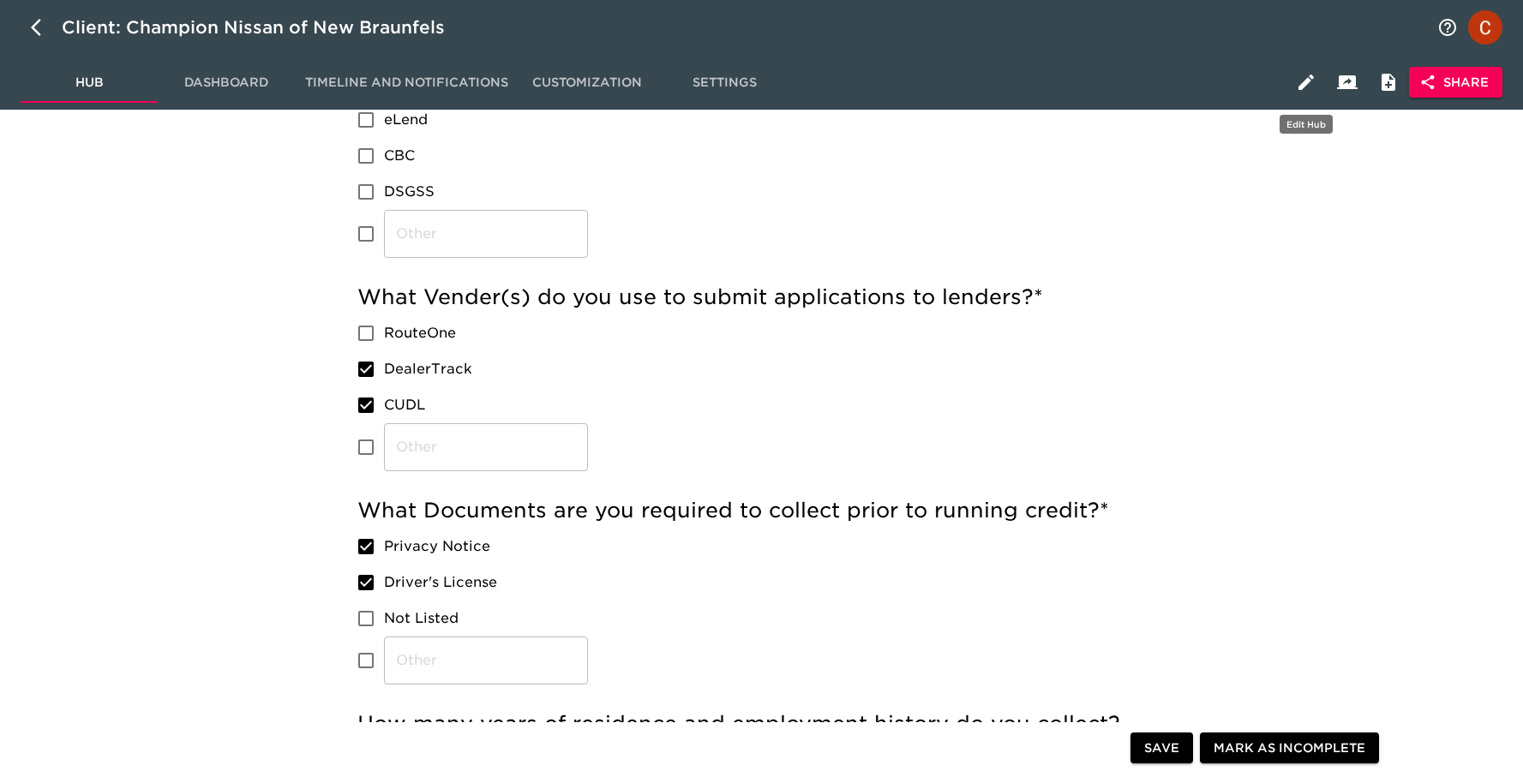
click at [1307, 83] on icon "button" at bounding box center [1305, 82] width 15 height 15
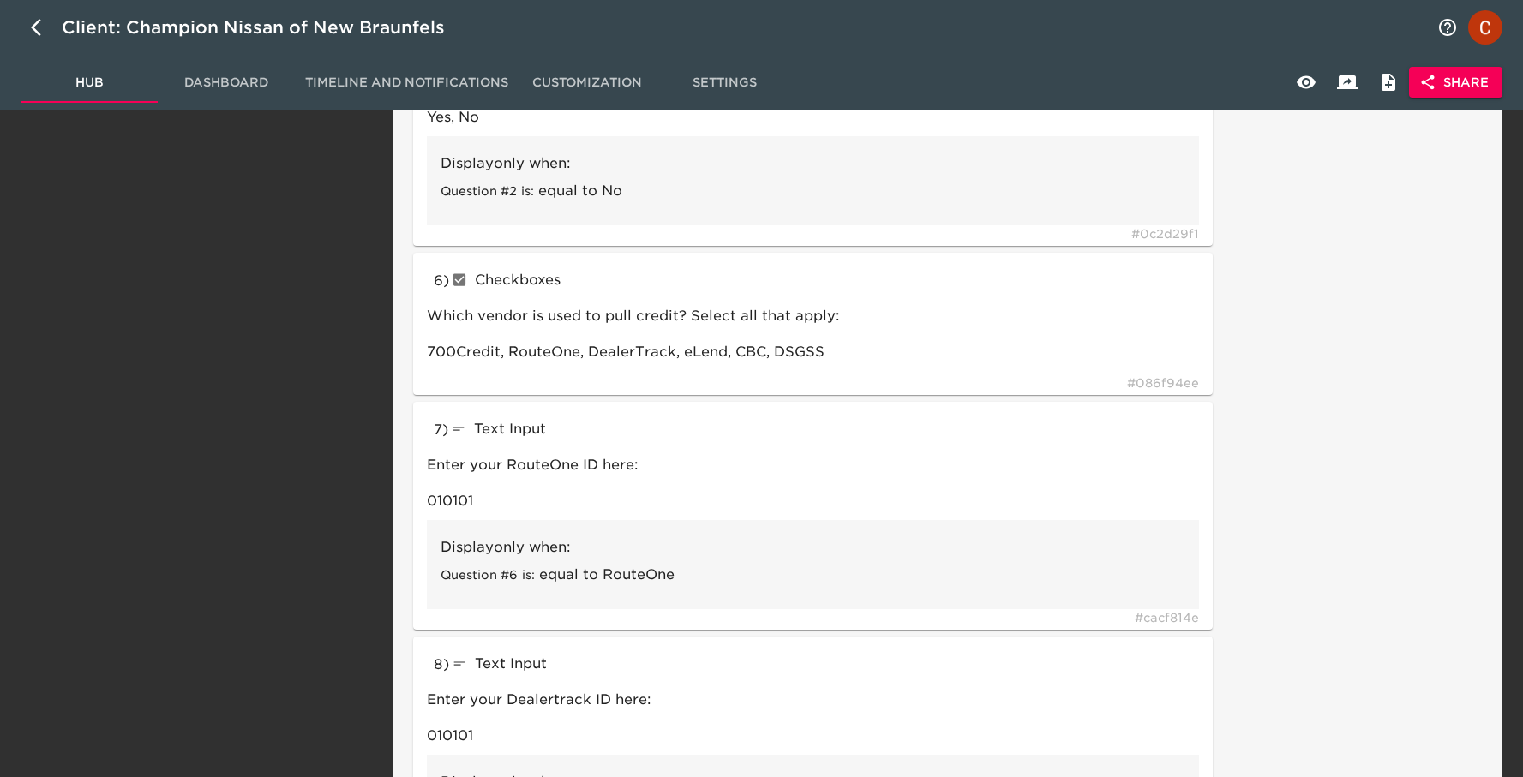
scroll to position [1027, 0]
click at [67, 72] on span "Hub" at bounding box center [89, 82] width 117 height 21
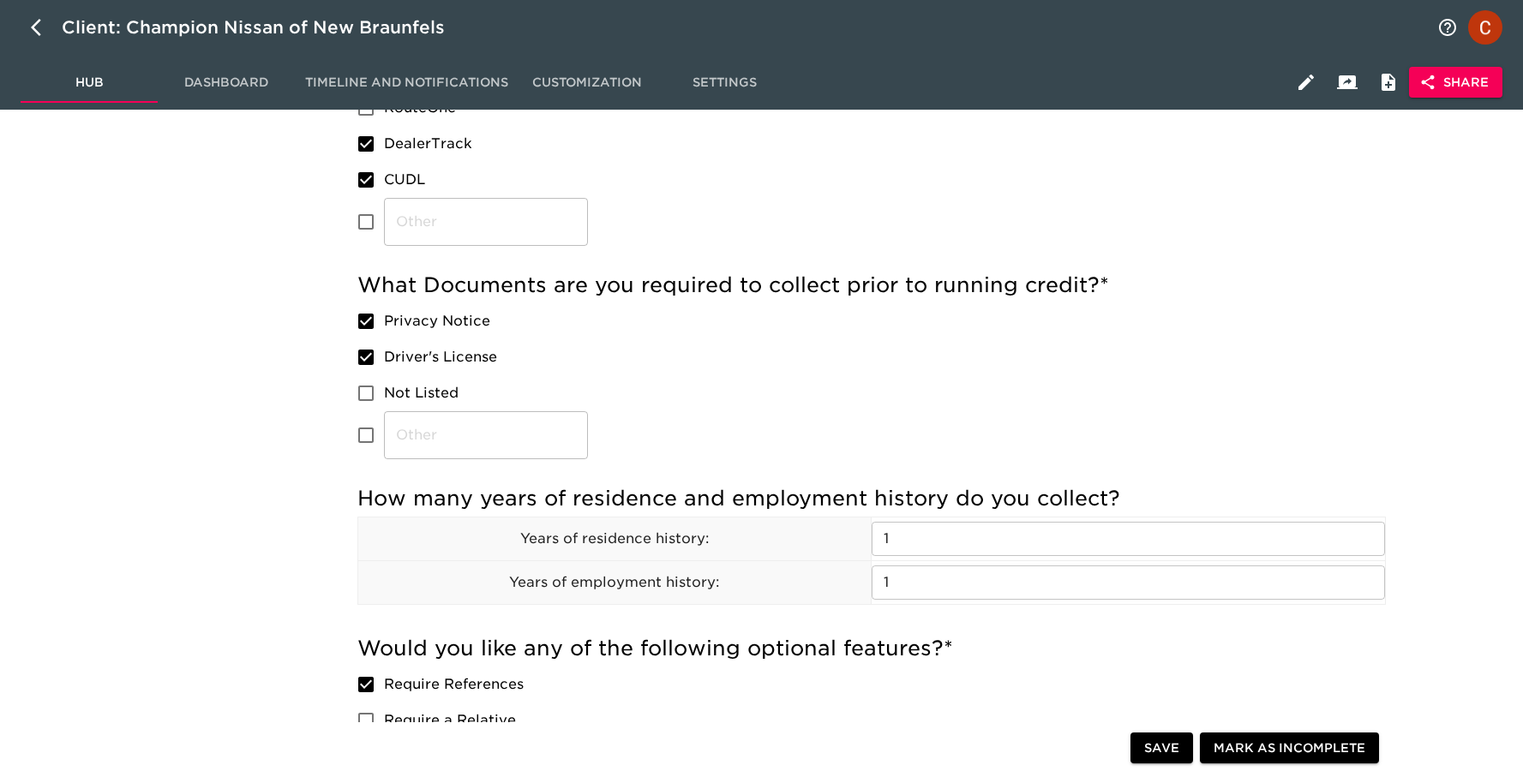
scroll to position [1009, 0]
